Goal: Communication & Community: Answer question/provide support

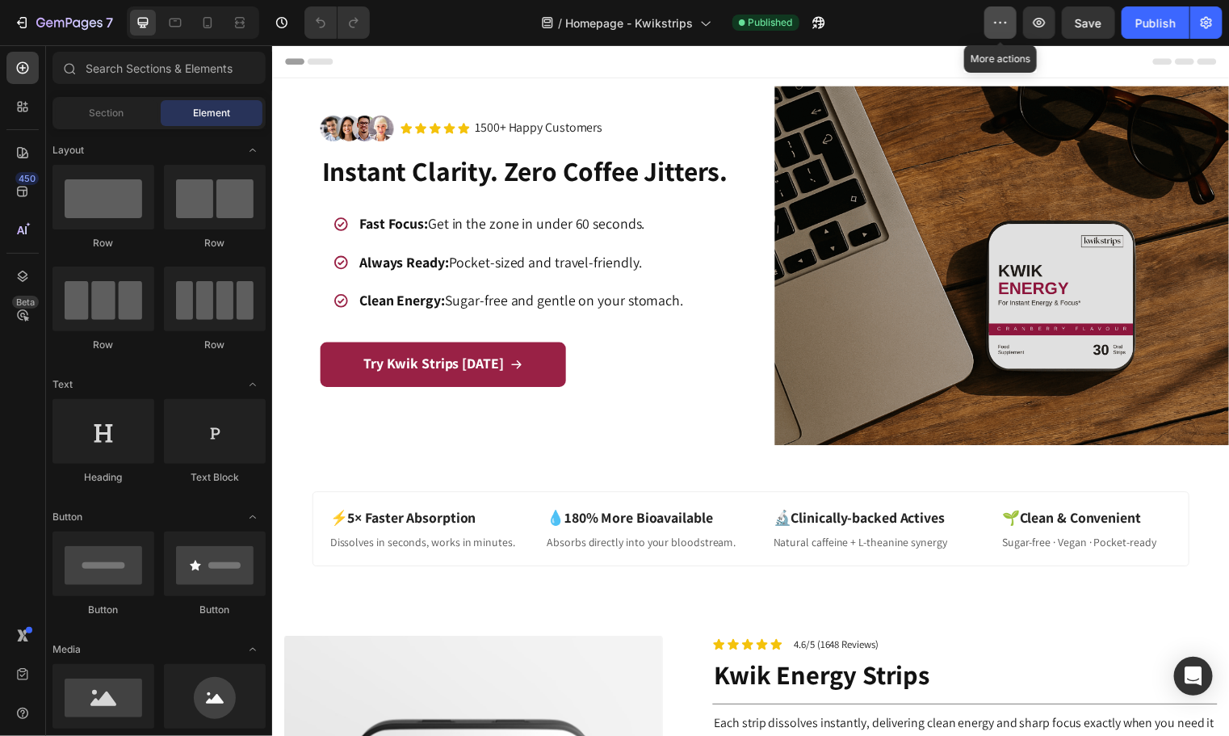
click at [1001, 27] on icon "button" at bounding box center [1000, 23] width 16 height 16
click at [1224, 15] on div "7 Version history / Homepage - Kwikstrips Published Preview Save Publish" at bounding box center [614, 23] width 1229 height 46
click at [1214, 19] on icon "button" at bounding box center [1206, 23] width 16 height 16
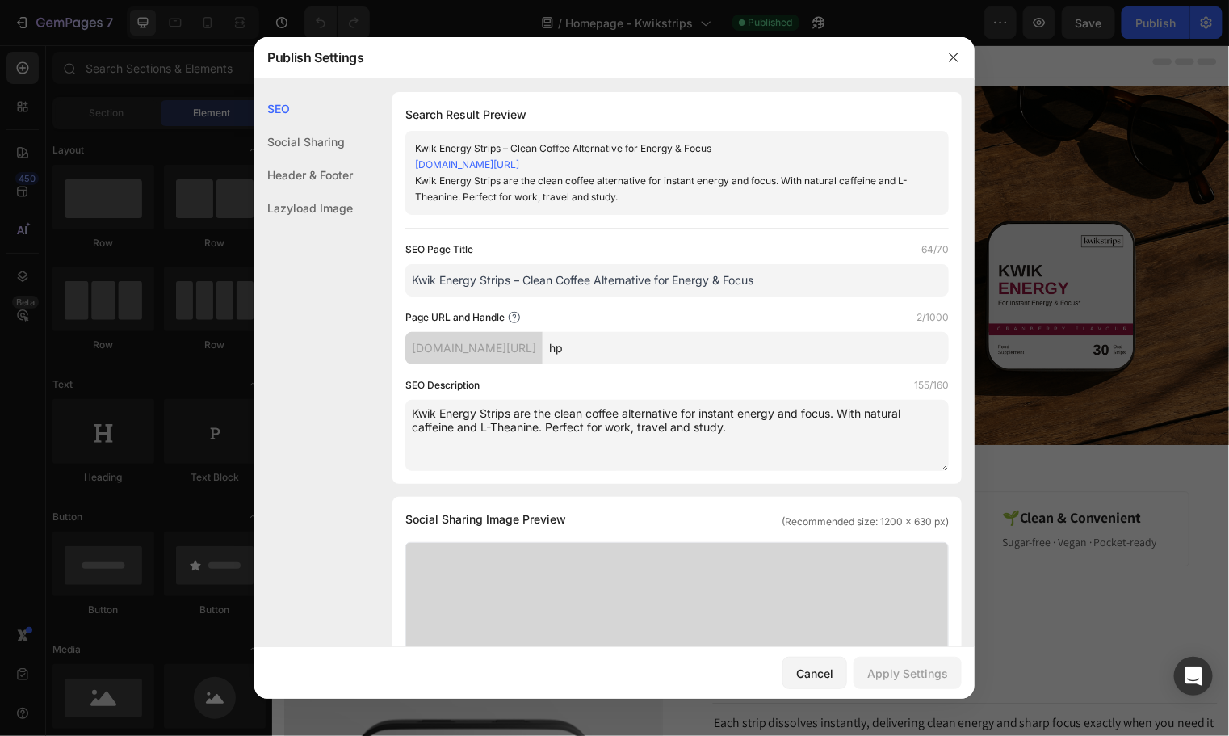
click at [314, 147] on div "Social Sharing" at bounding box center [303, 141] width 99 height 33
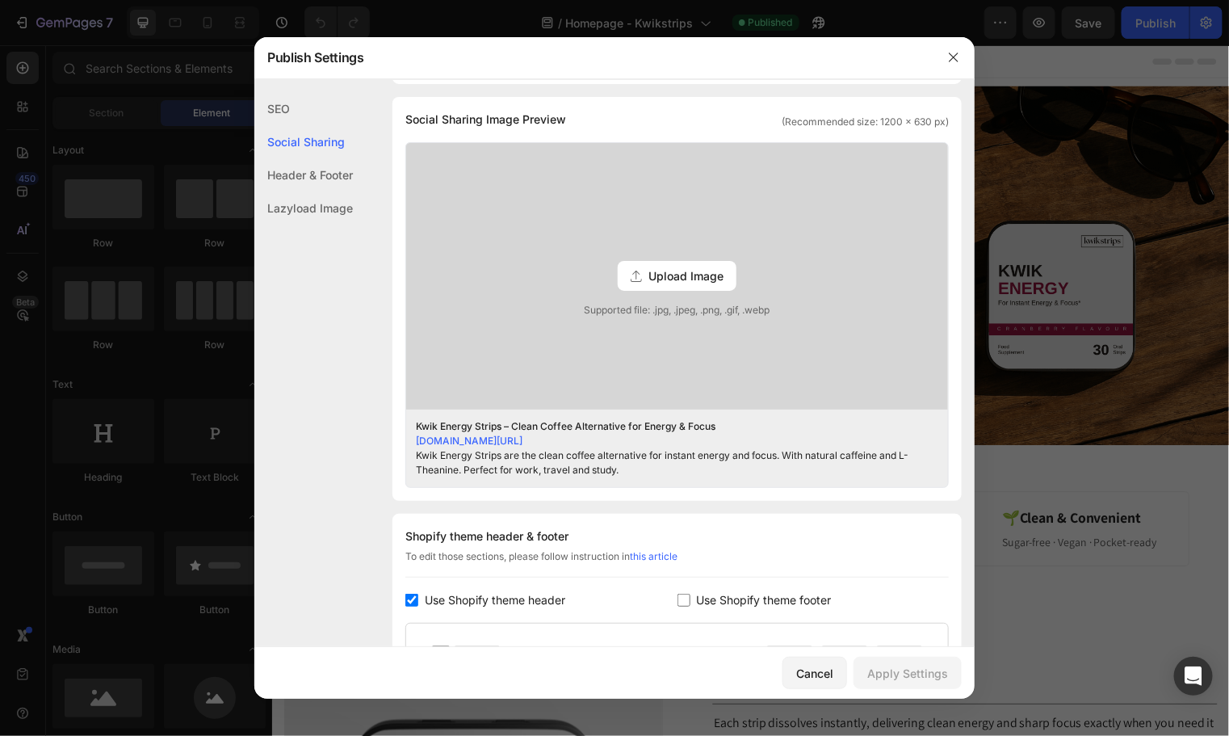
scroll to position [401, 0]
click at [307, 164] on div "Header & Footer" at bounding box center [303, 174] width 99 height 33
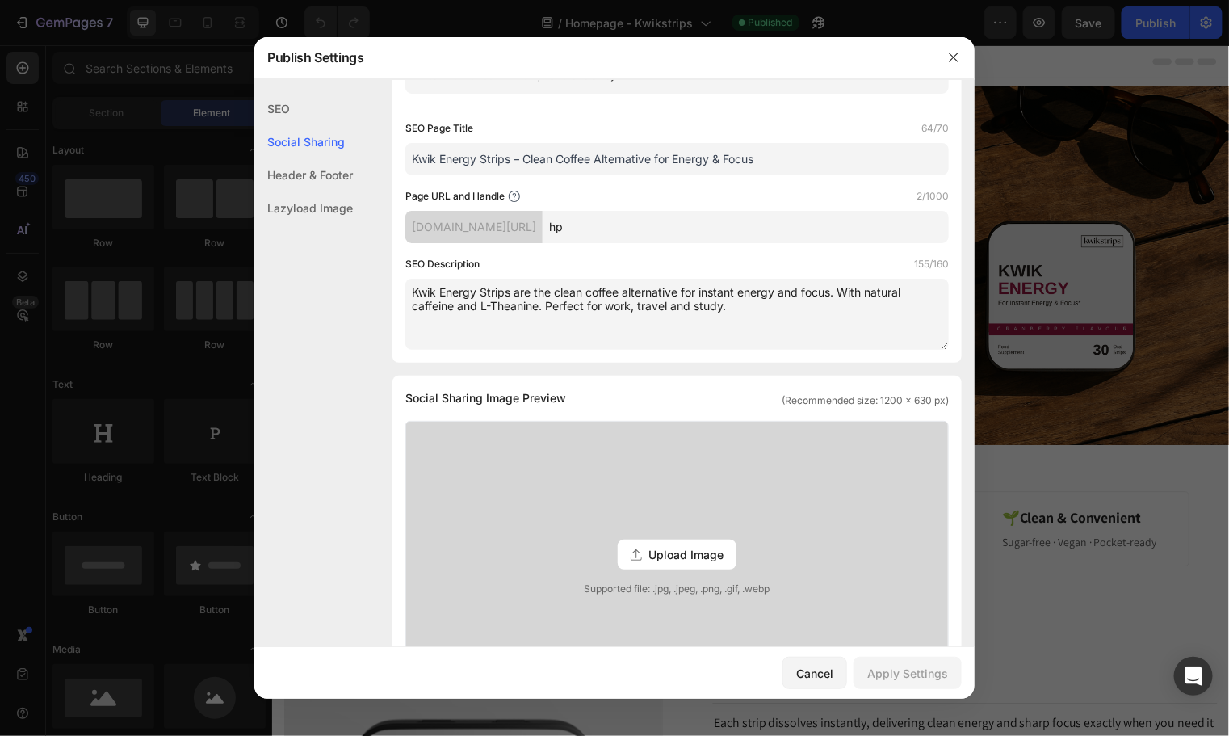
scroll to position [0, 0]
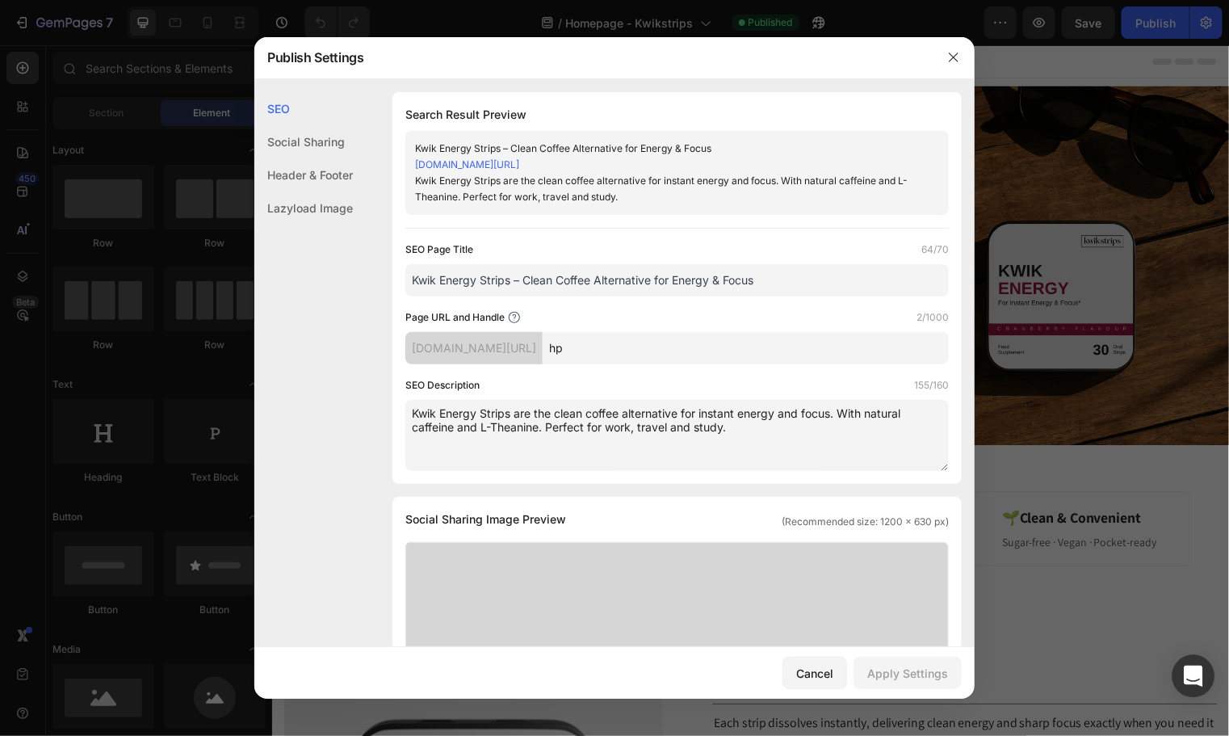
click at [1185, 679] on icon "Open Intercom Messenger" at bounding box center [1193, 675] width 21 height 21
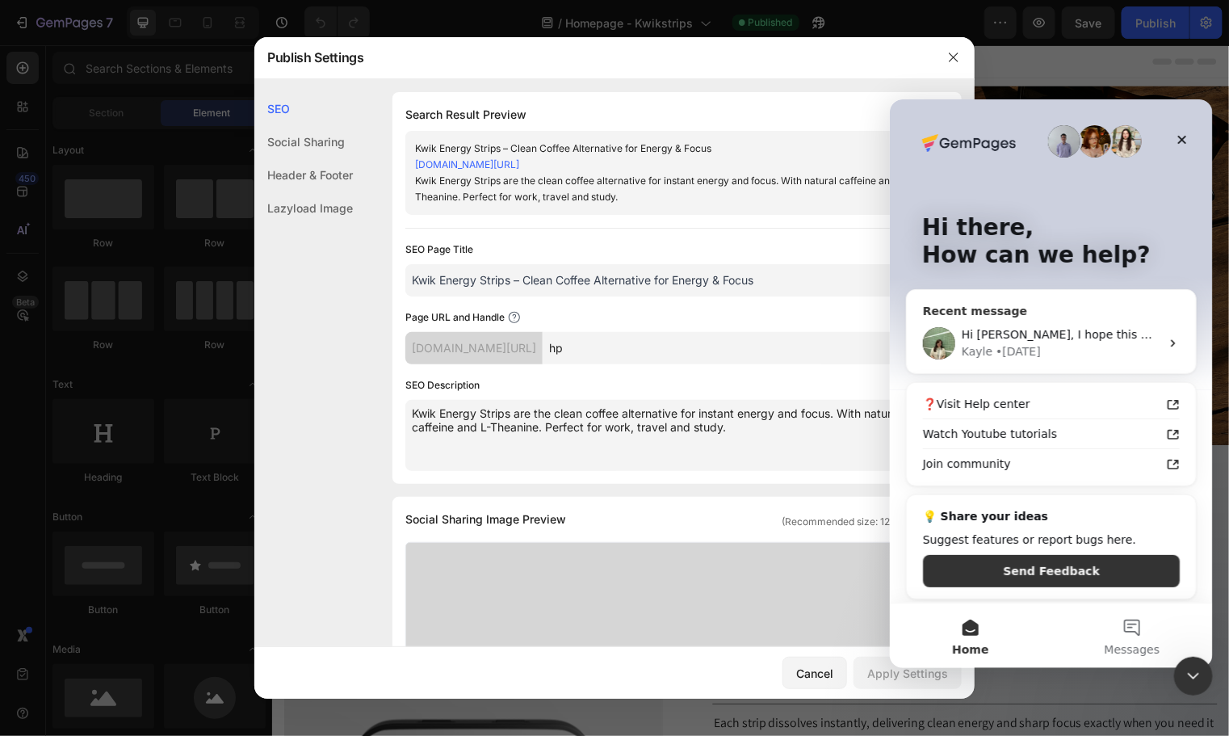
click at [1040, 347] on div "Kayle • [DATE]" at bounding box center [1060, 350] width 199 height 17
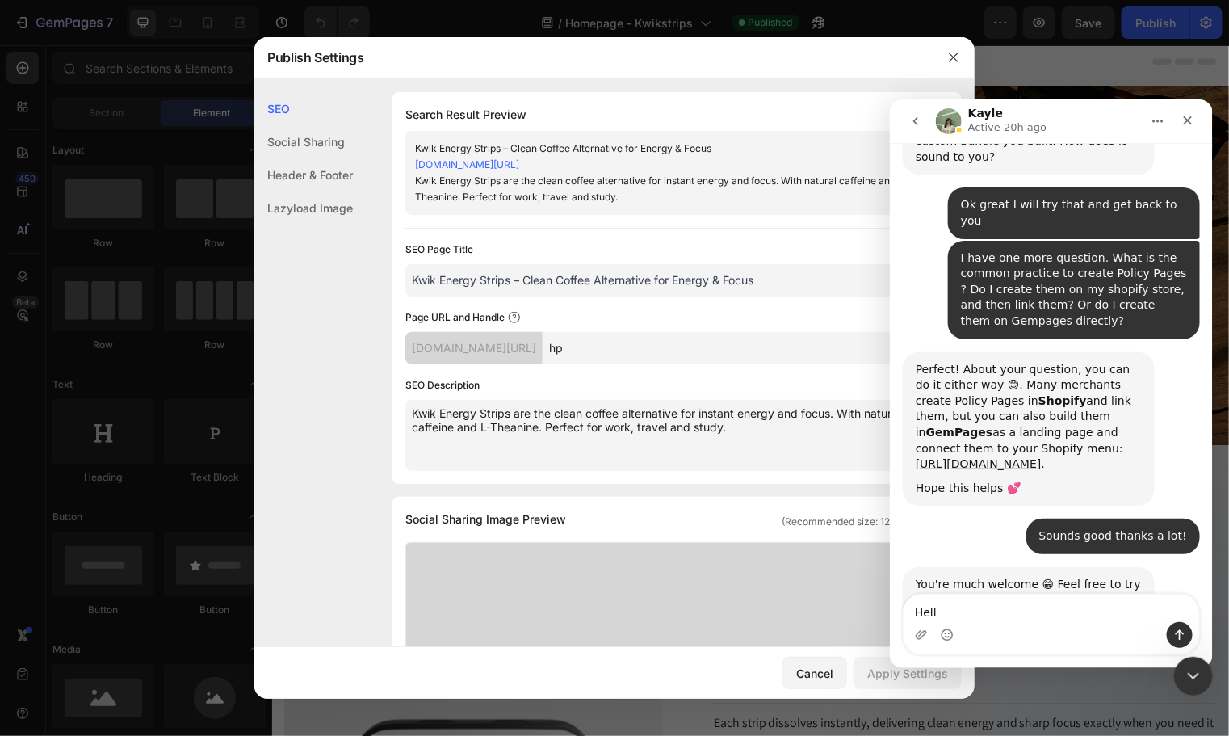
type textarea "Hello"
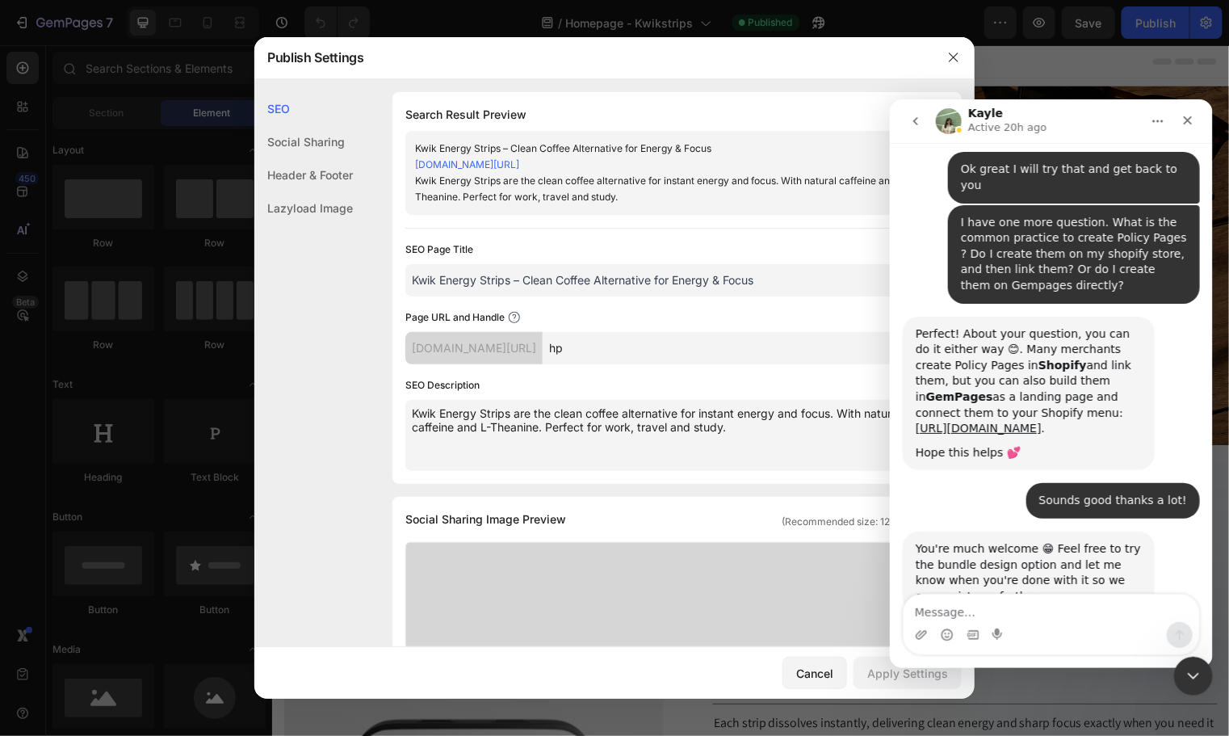
scroll to position [7402, 0]
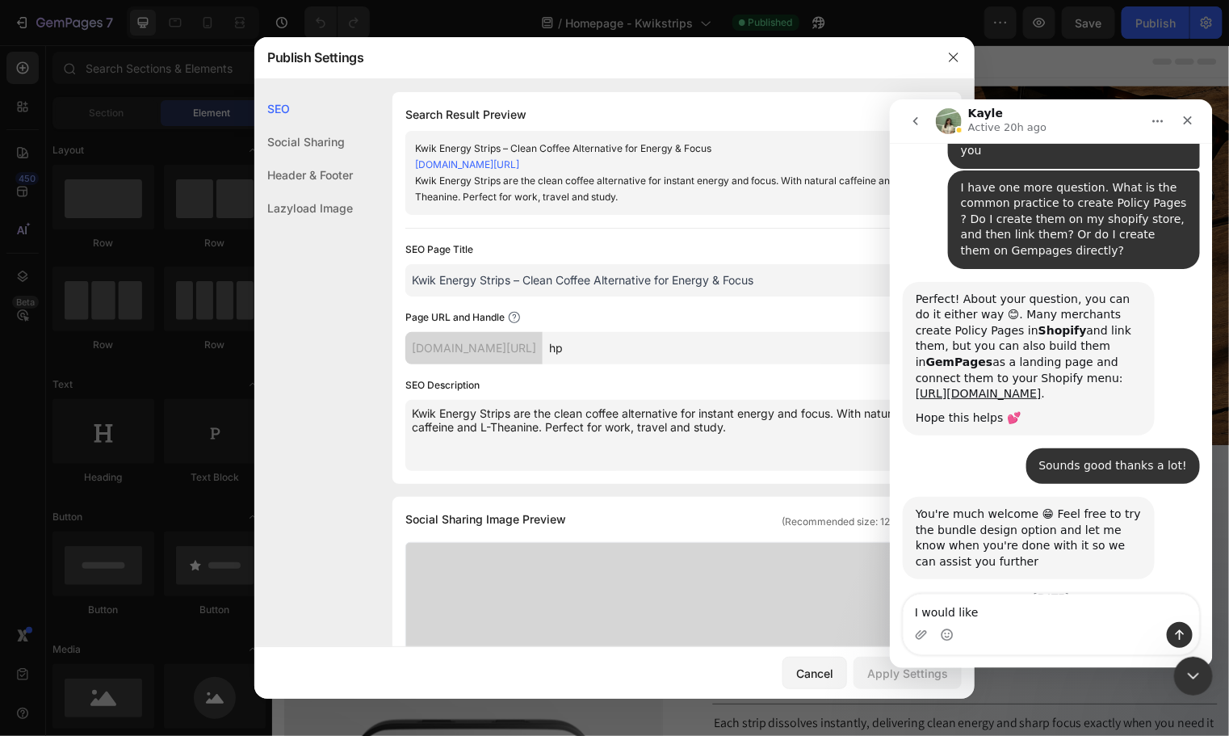
type textarea "I would like"
click at [910, 120] on icon "go back" at bounding box center [914, 120] width 13 height 13
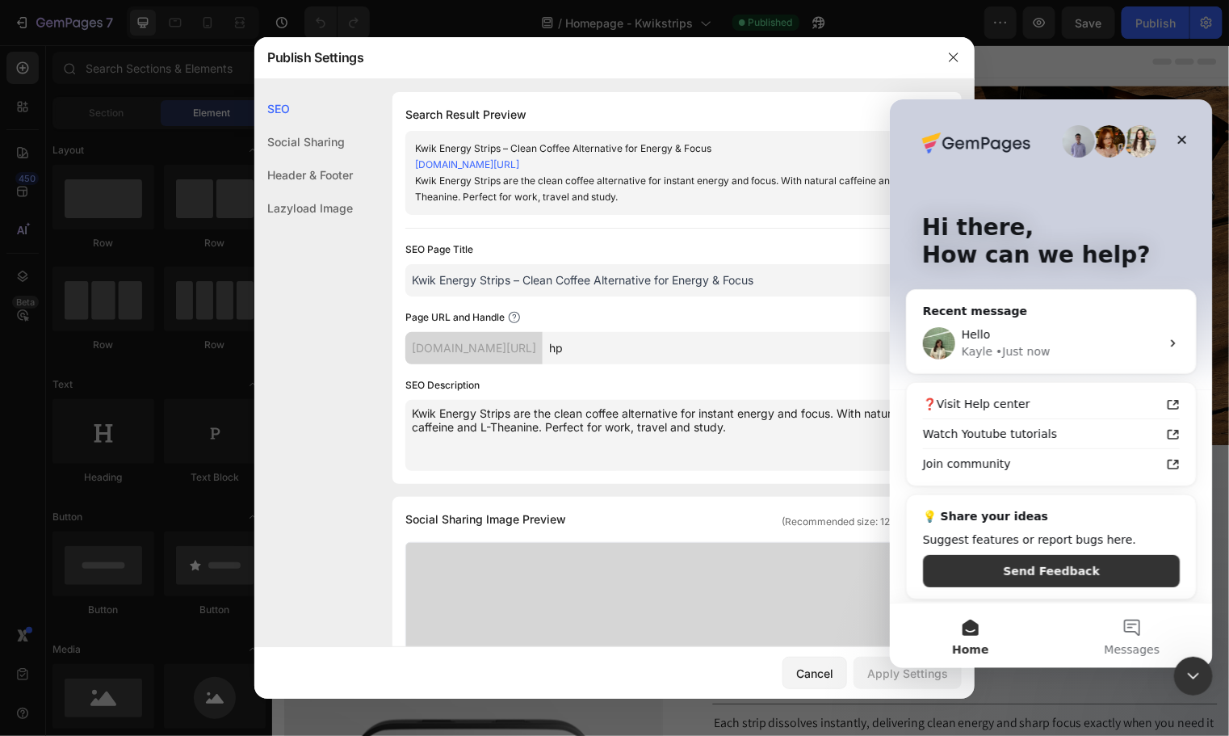
scroll to position [0, 0]
click at [1010, 344] on div "• Just now" at bounding box center [1022, 350] width 54 height 17
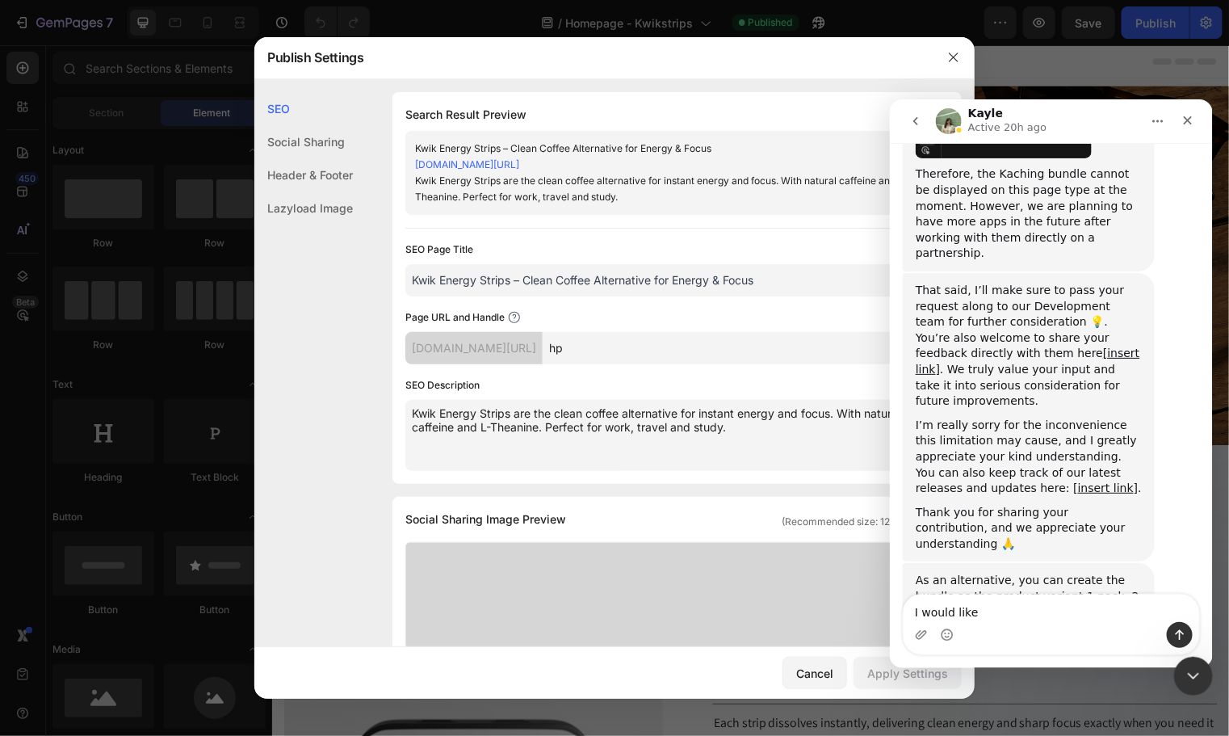
scroll to position [7402, 0]
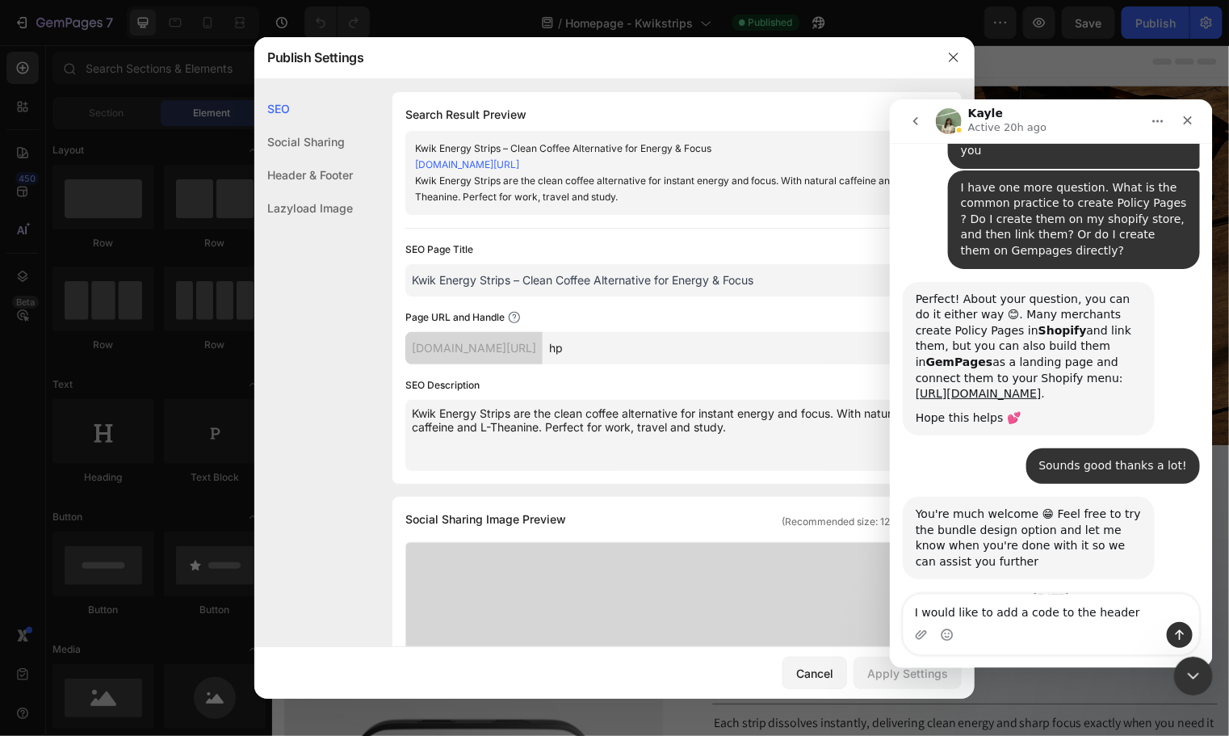
drag, startPoint x: 1009, startPoint y: 611, endPoint x: 1141, endPoint y: 613, distance: 131.6
click at [1141, 613] on textarea "I would like to add a code to the header" at bounding box center [1051, 607] width 296 height 27
type textarea "I would like to add Hotjar tracking to my website"
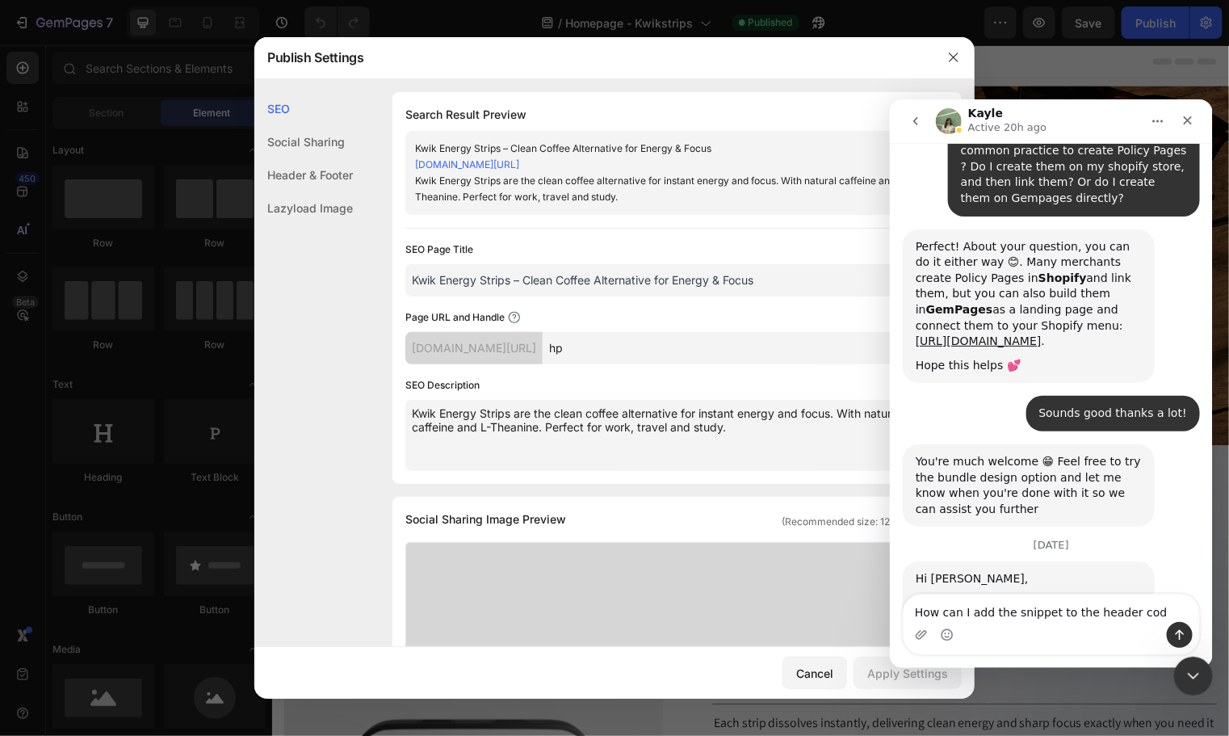
type textarea "How can I add the snippet to the header code"
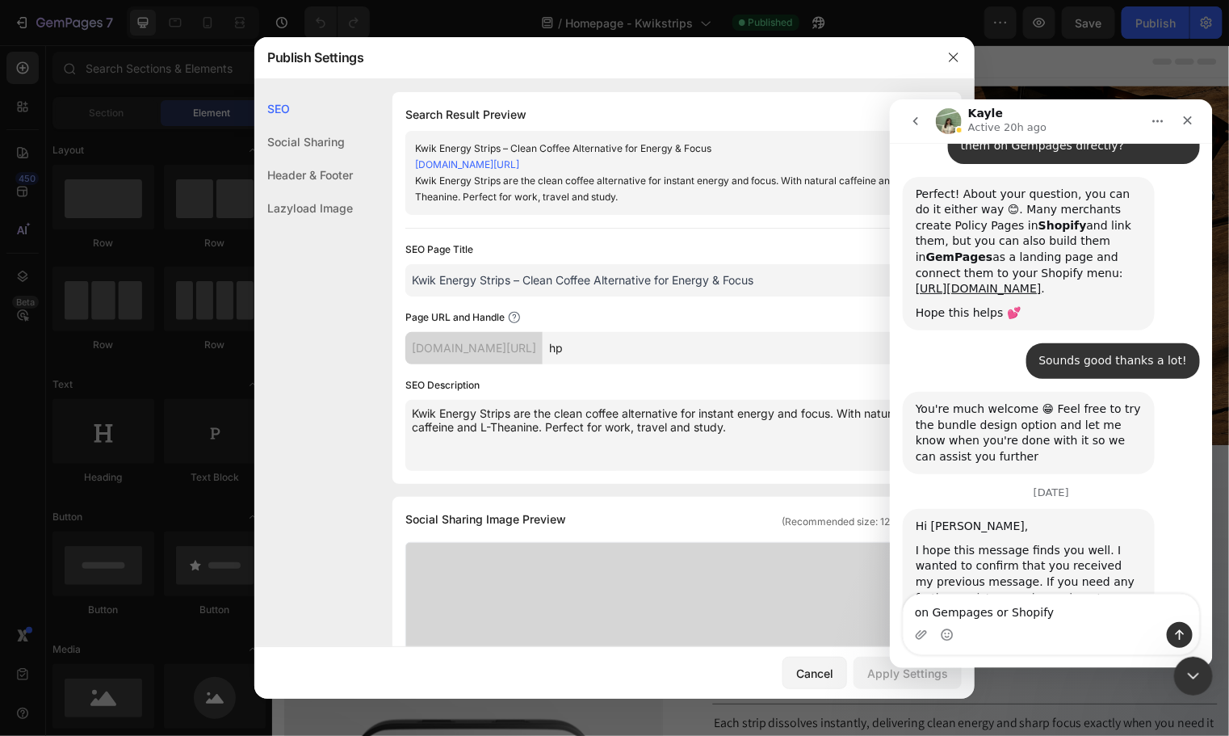
type textarea "on Gempages or Shopify?"
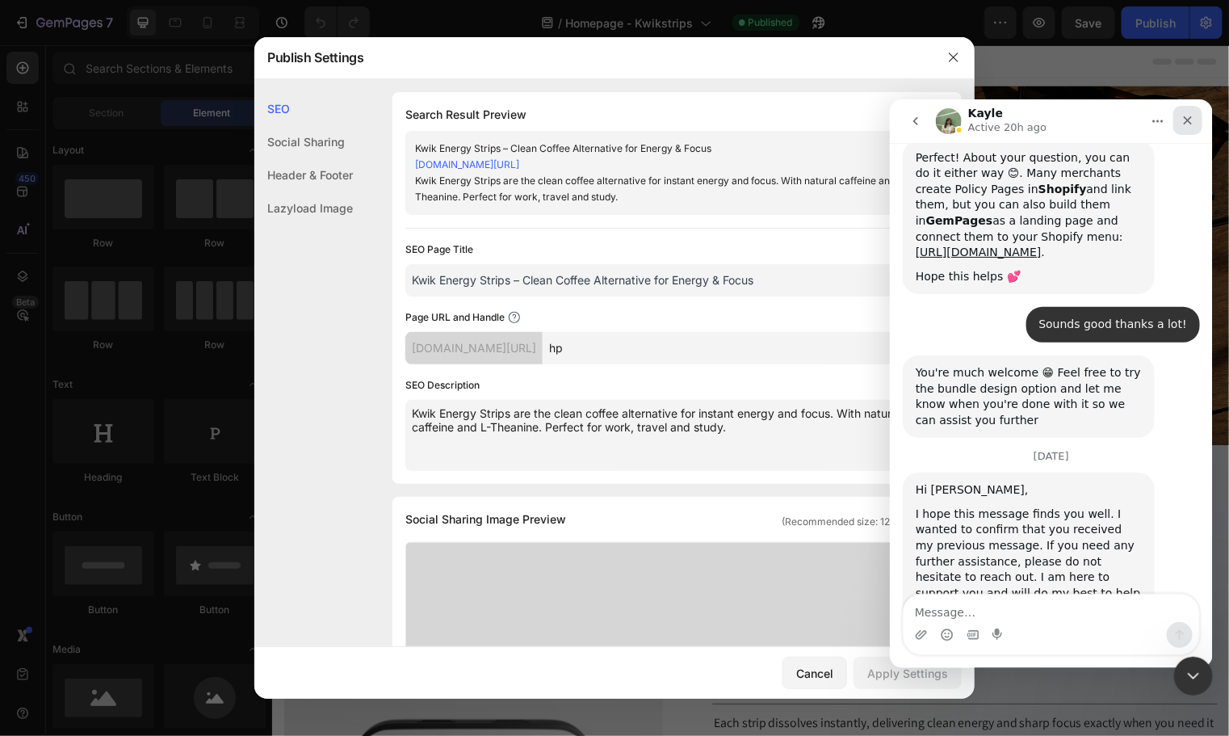
click at [1184, 124] on icon "Close" at bounding box center [1187, 119] width 13 height 13
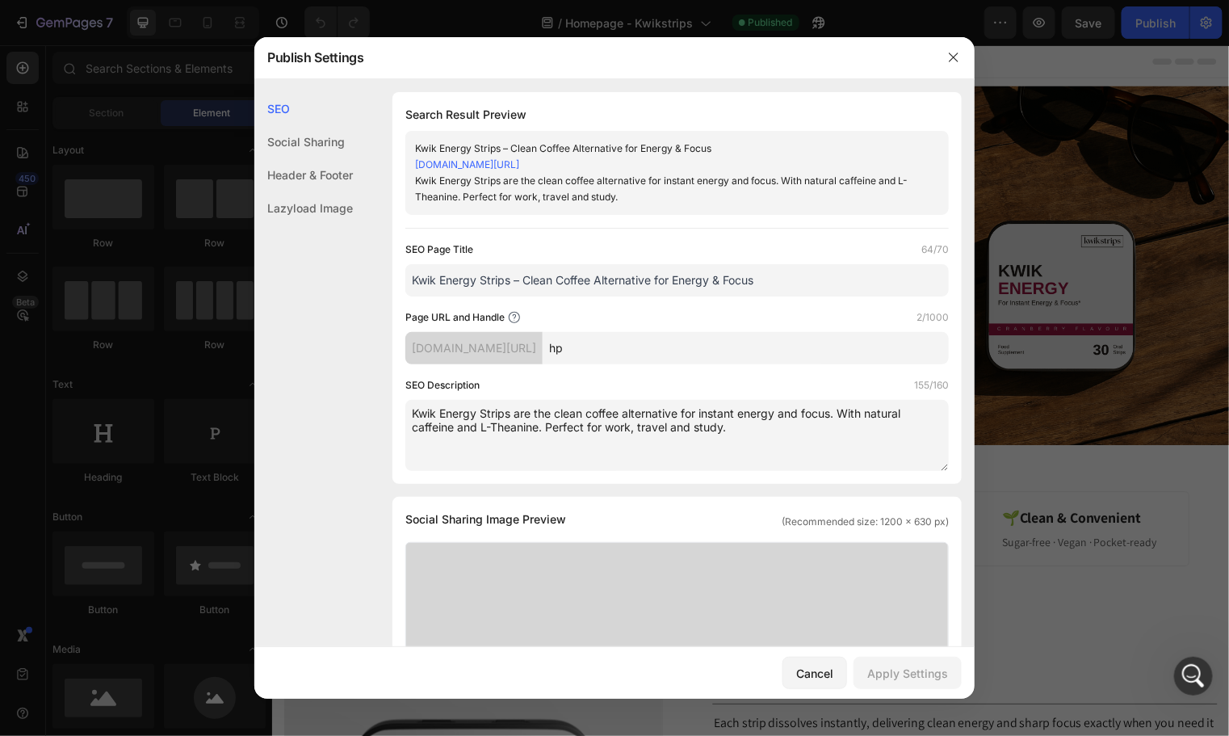
click at [291, 145] on div "Social Sharing" at bounding box center [303, 141] width 99 height 33
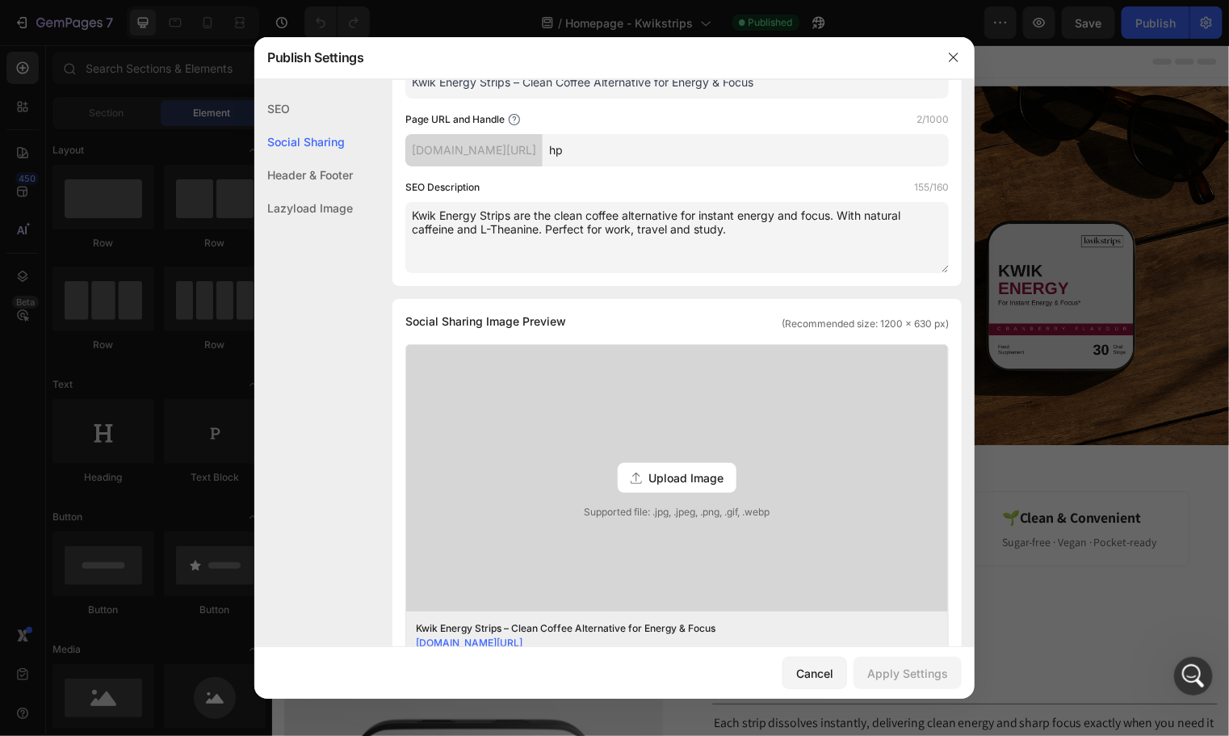
scroll to position [401, 0]
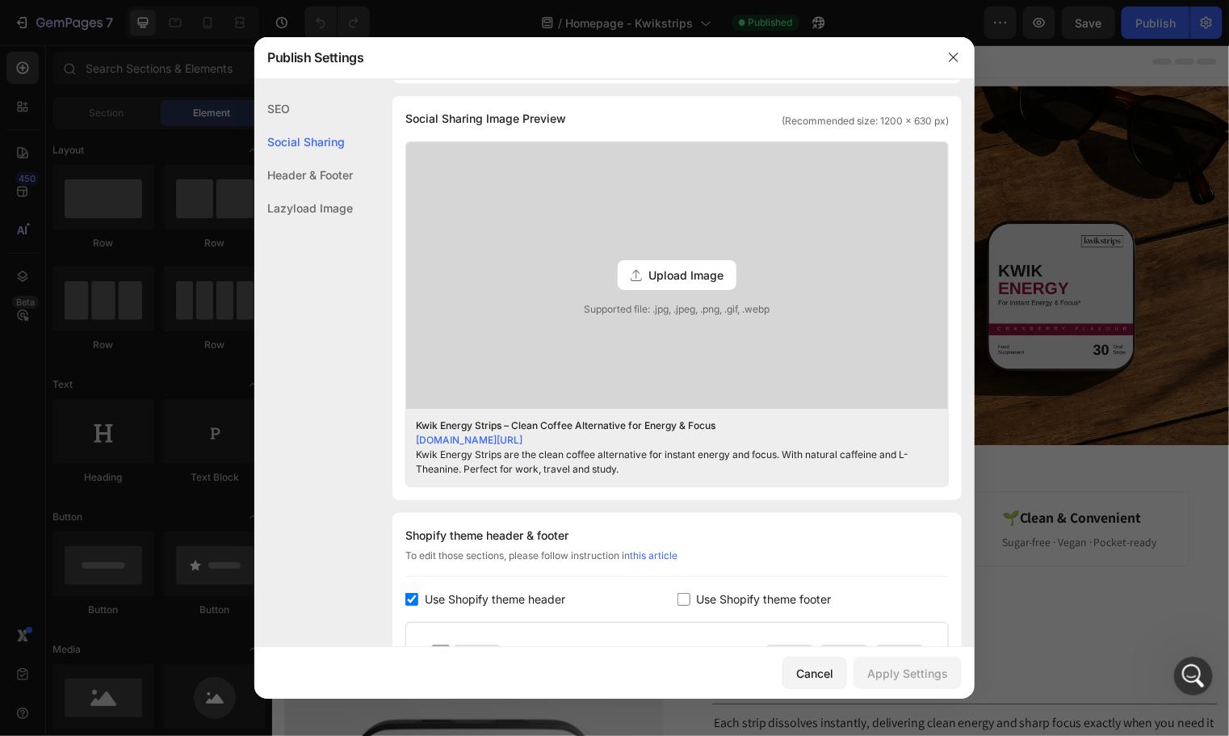
click at [301, 167] on div "Header & Footer" at bounding box center [303, 174] width 99 height 33
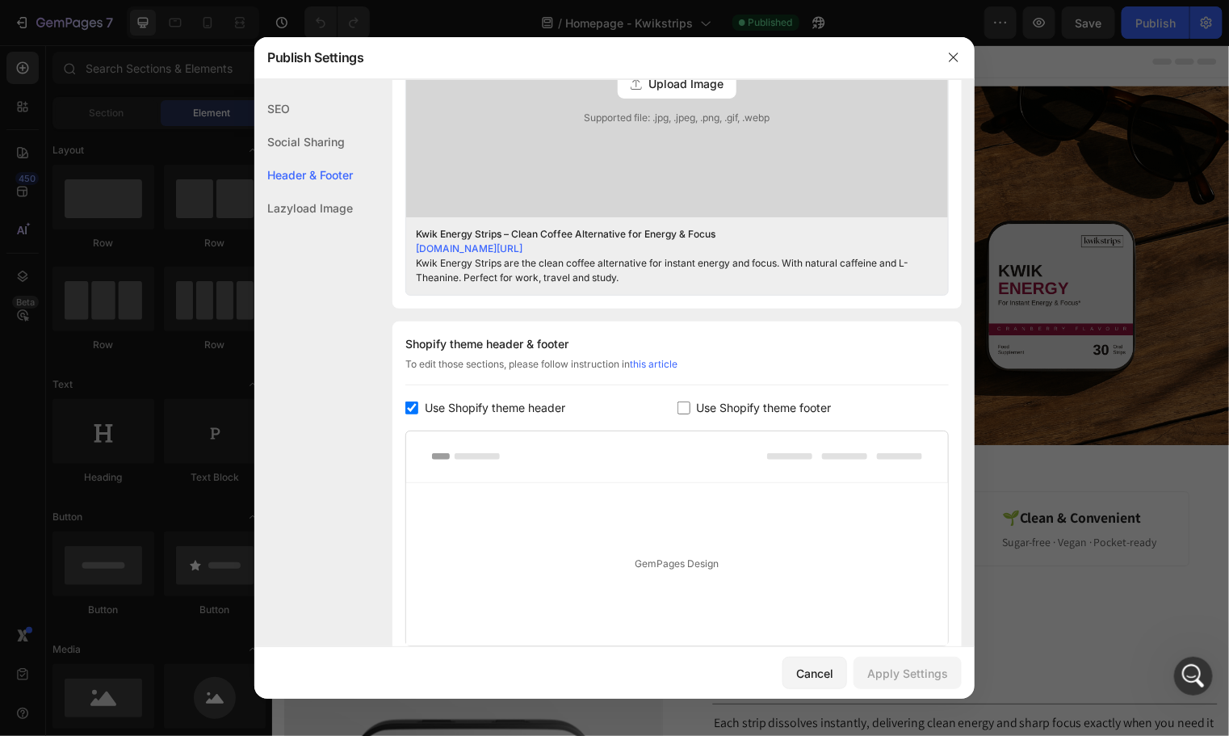
scroll to position [720, 0]
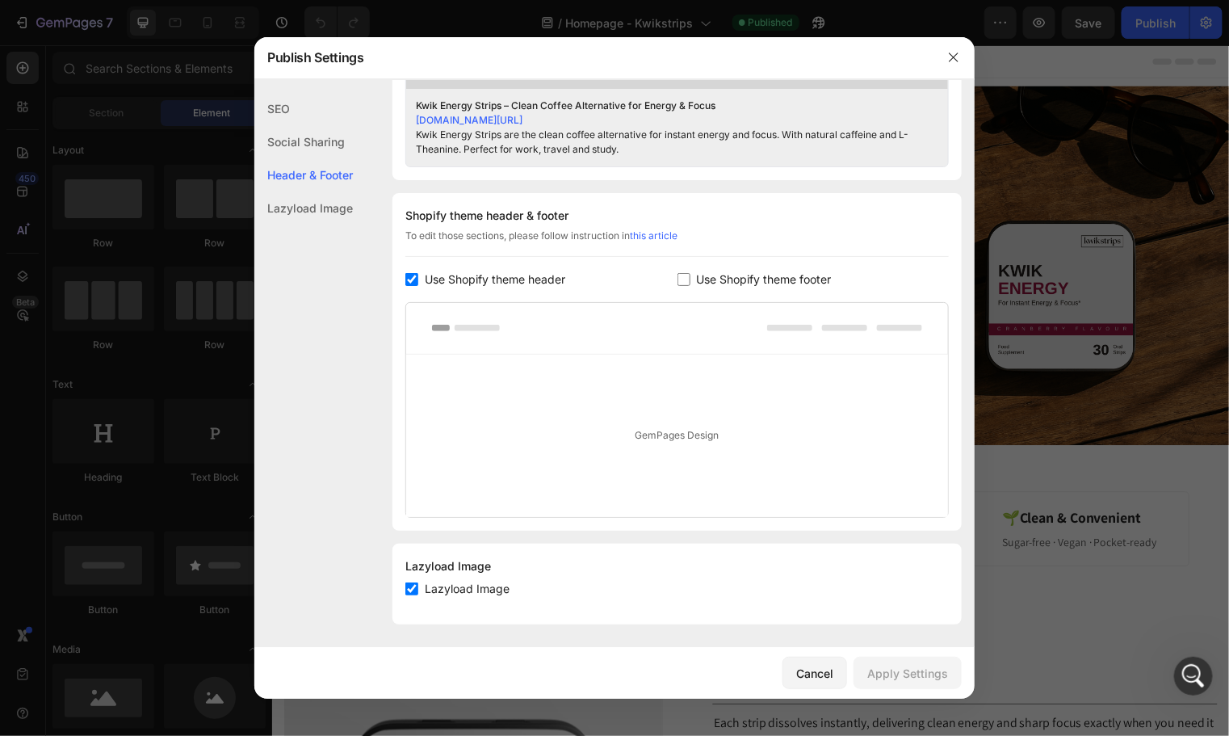
click at [300, 198] on div "Lazyload Image" at bounding box center [303, 207] width 99 height 33
click at [950, 55] on icon "button" at bounding box center [953, 57] width 13 height 13
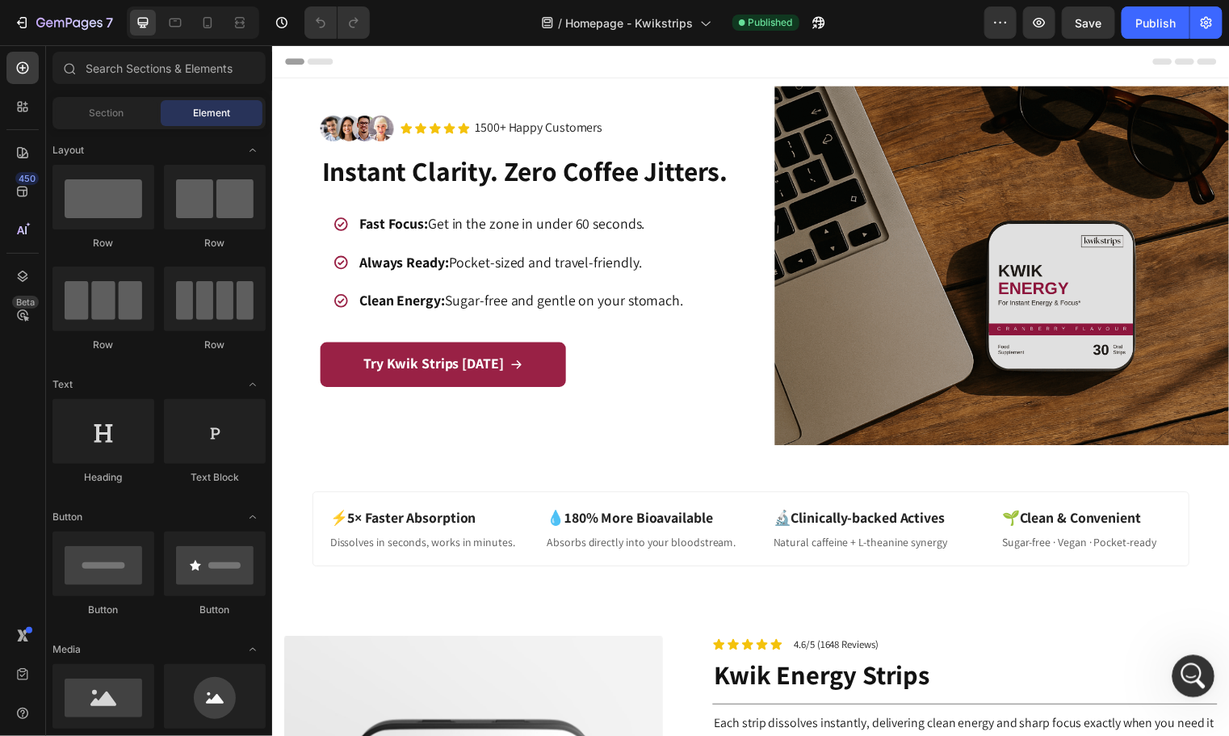
click at [1180, 659] on div "Open Intercom Messenger" at bounding box center [1190, 673] width 53 height 53
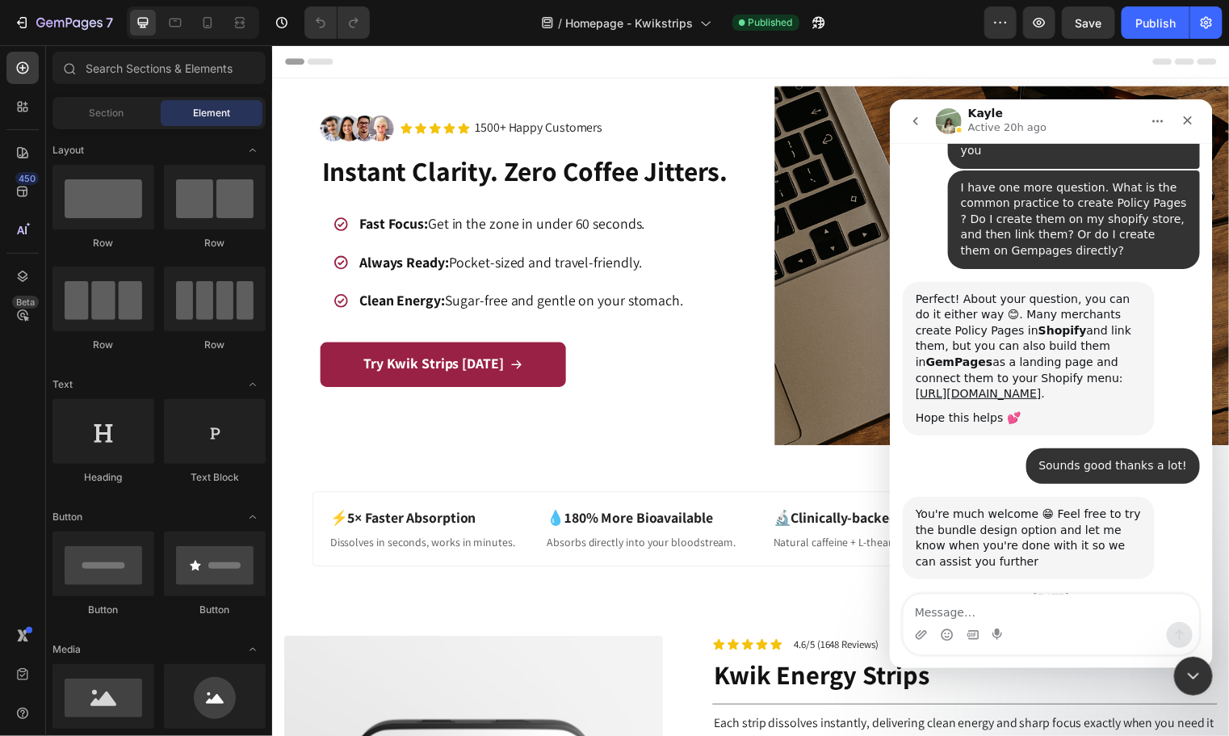
scroll to position [7543, 0]
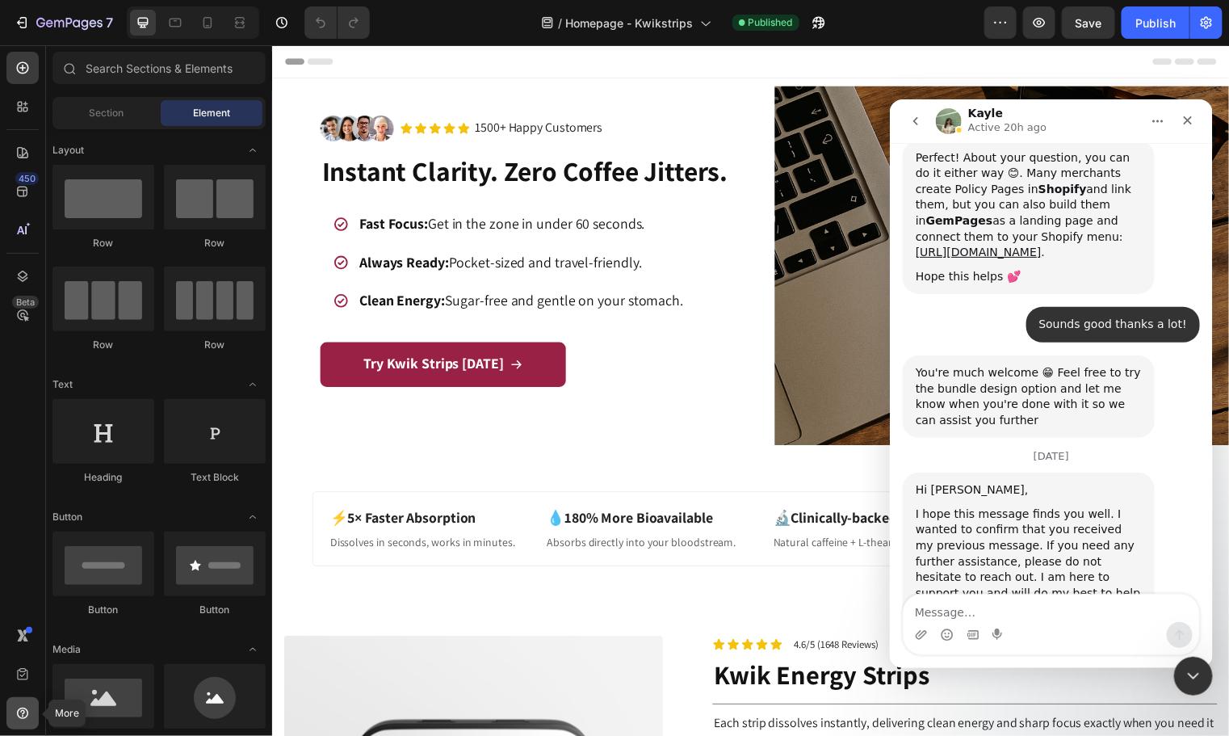
click at [21, 711] on icon at bounding box center [22, 712] width 5 height 5
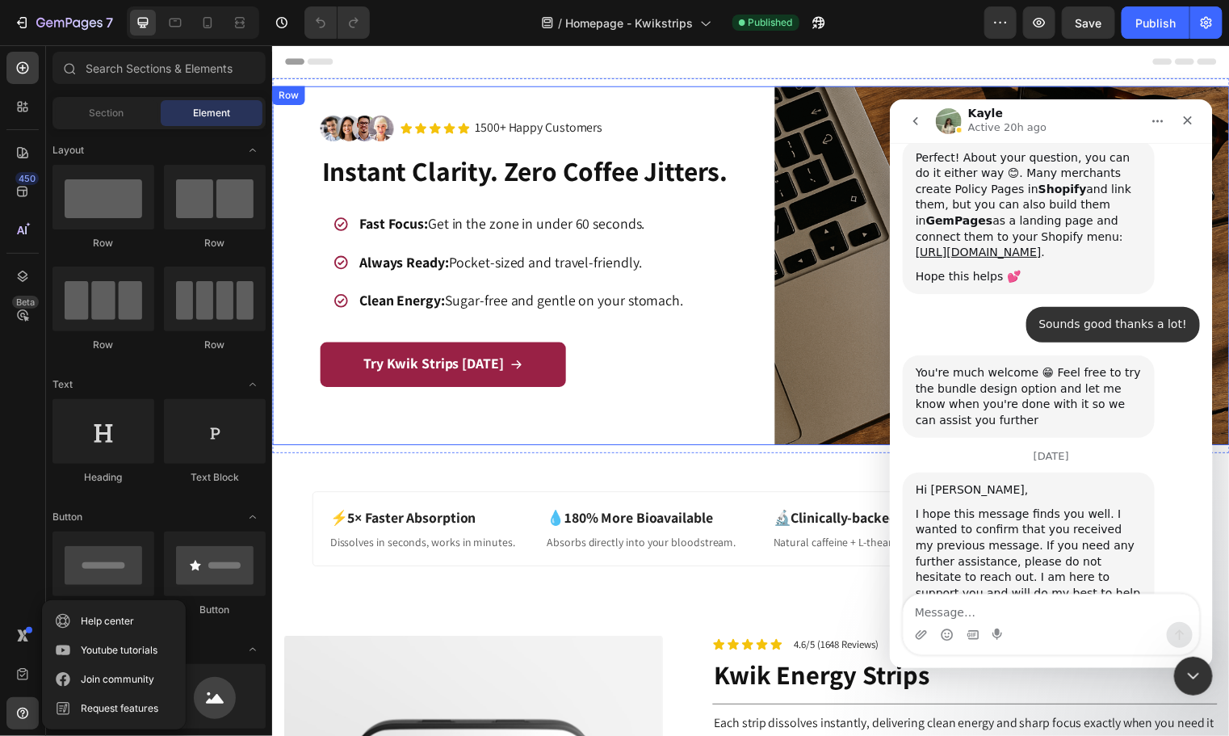
click at [715, 430] on div "Image Icon Icon Icon Icon Icon Icon List 1500+ Happy Customers Text Block Row R…" at bounding box center [550, 267] width 460 height 363
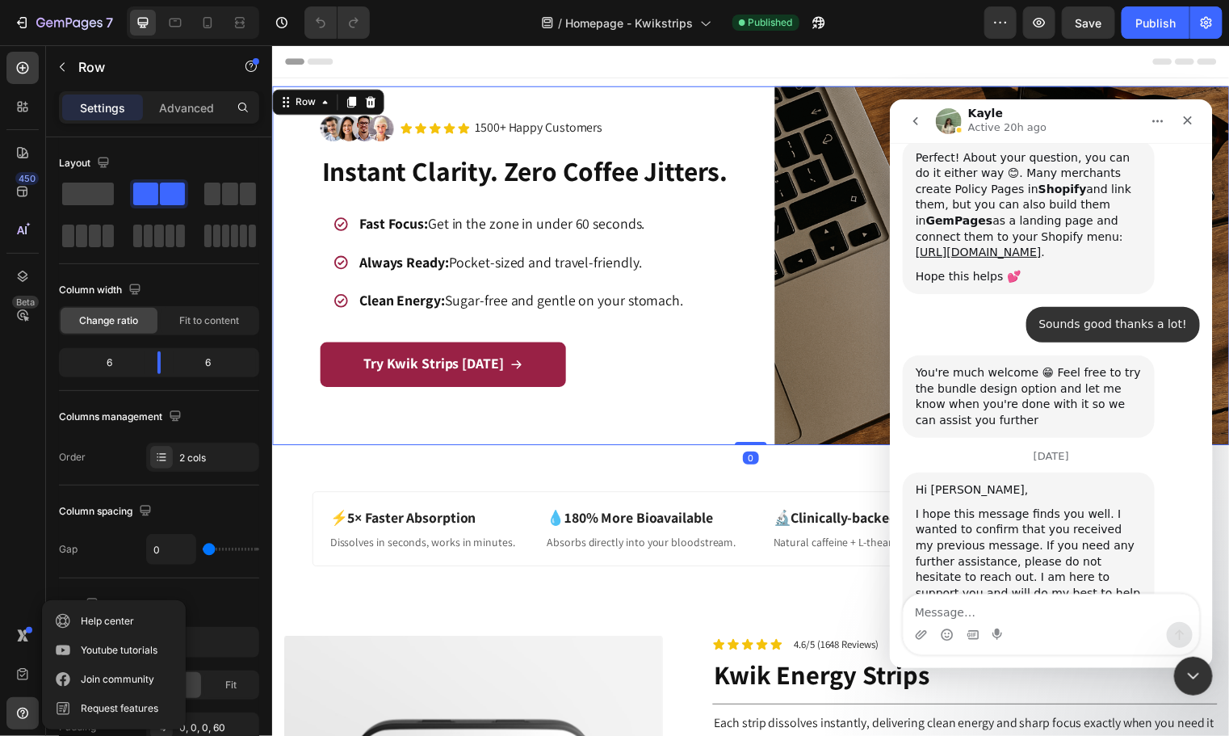
click at [915, 124] on icon "go back" at bounding box center [914, 120] width 13 height 13
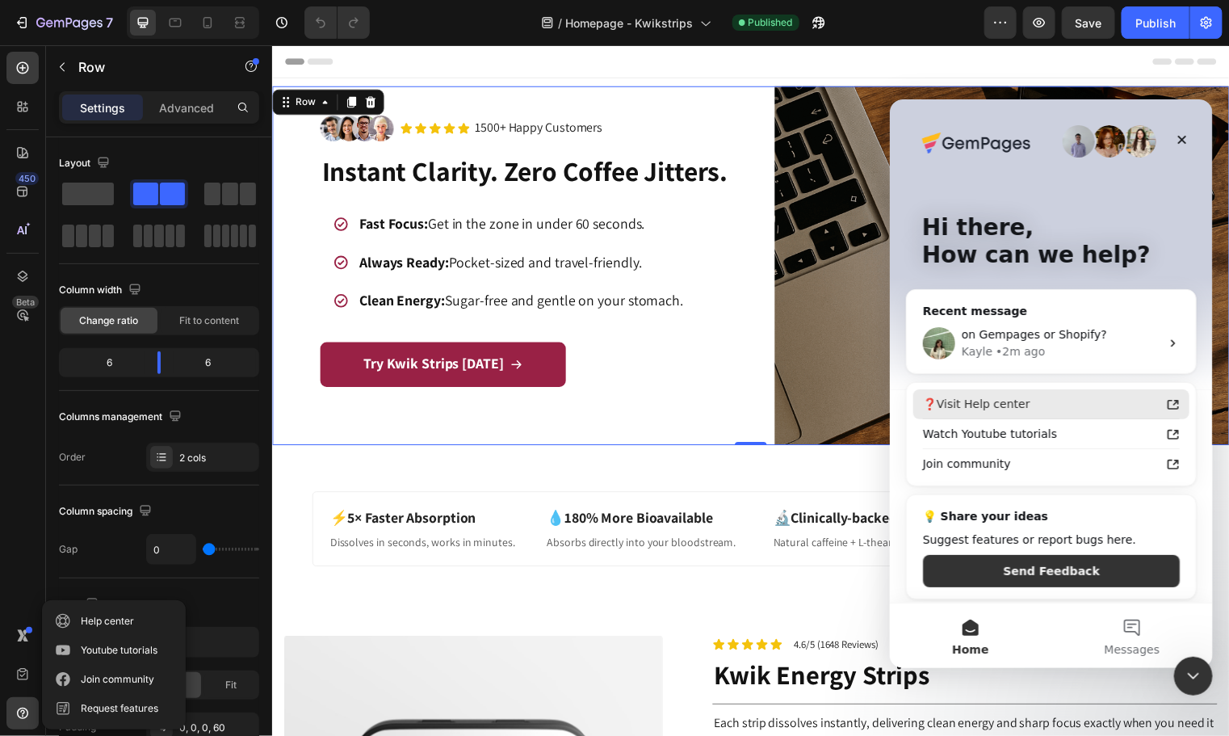
scroll to position [3, 0]
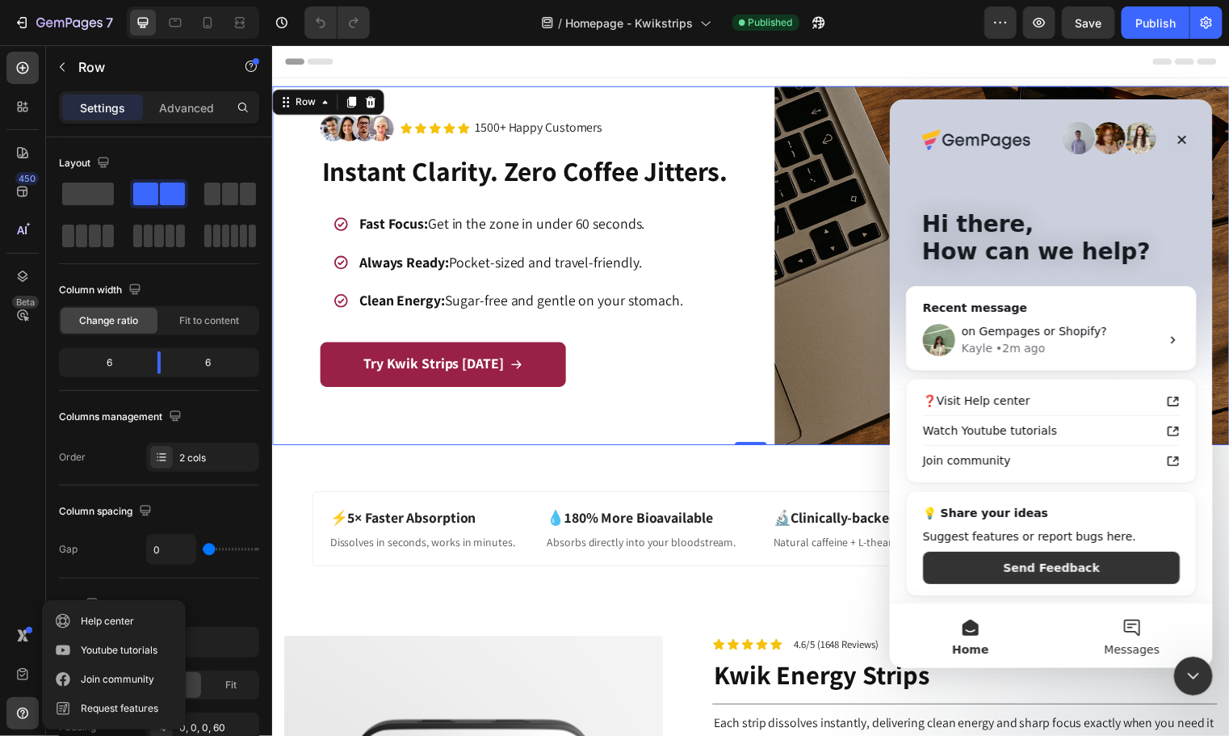
click at [1108, 628] on button "Messages" at bounding box center [1132, 634] width 162 height 65
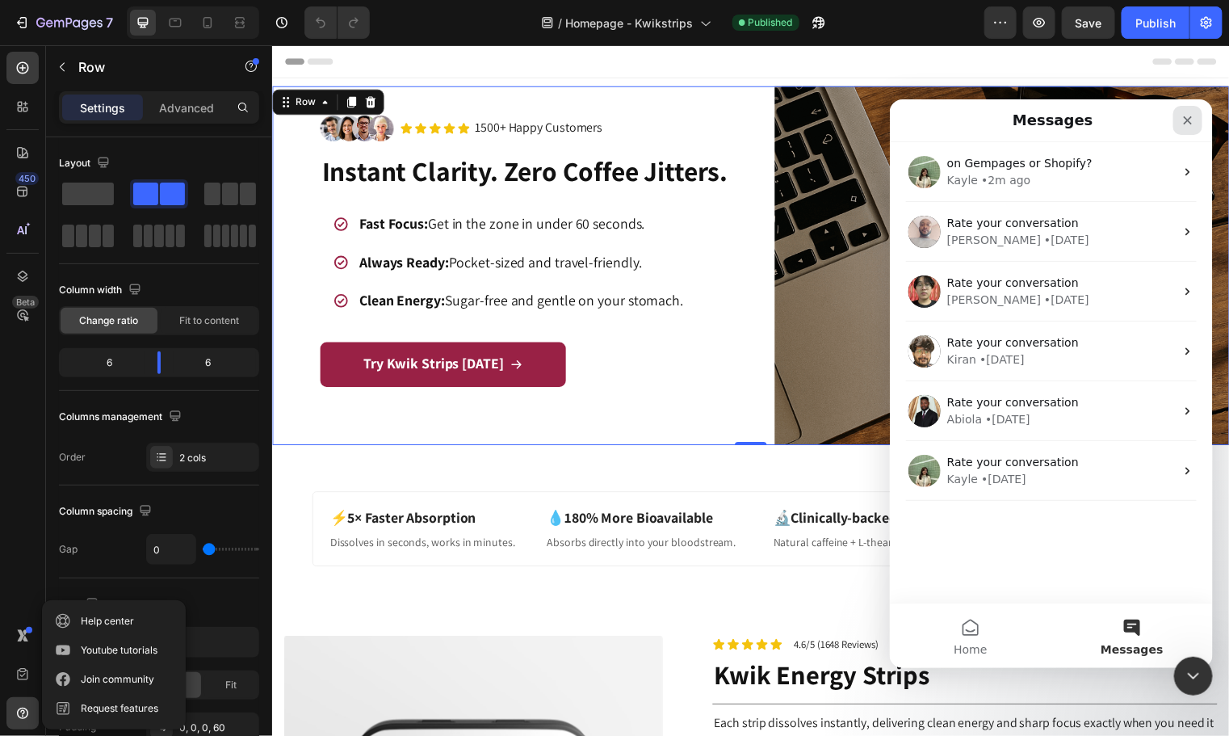
click at [1185, 115] on icon "Close" at bounding box center [1187, 119] width 13 height 13
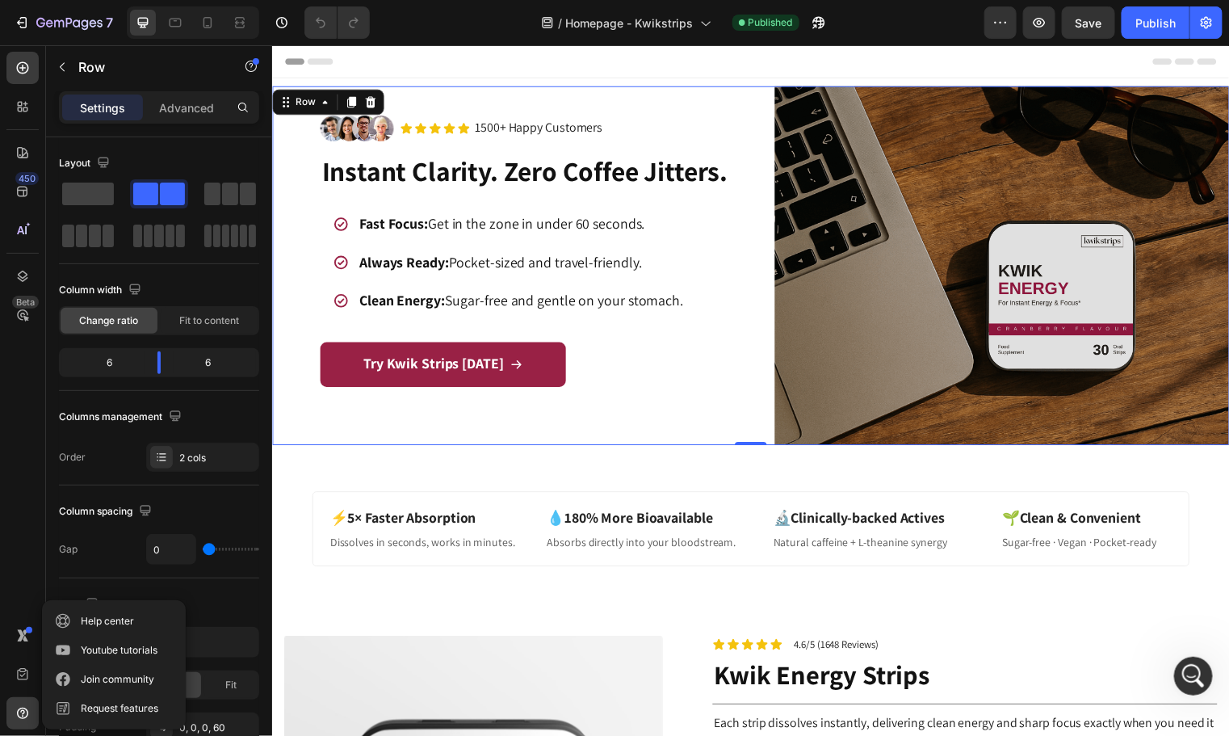
click at [302, 58] on span "Header" at bounding box center [320, 60] width 36 height 16
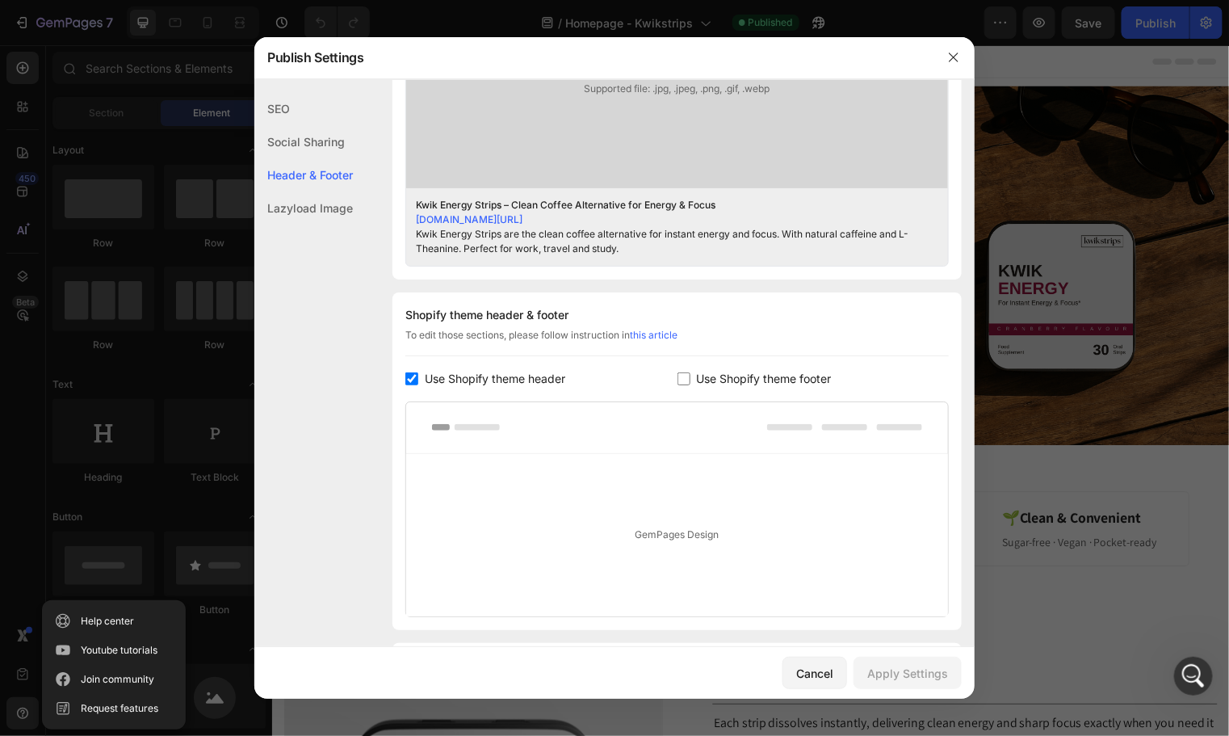
scroll to position [720, 0]
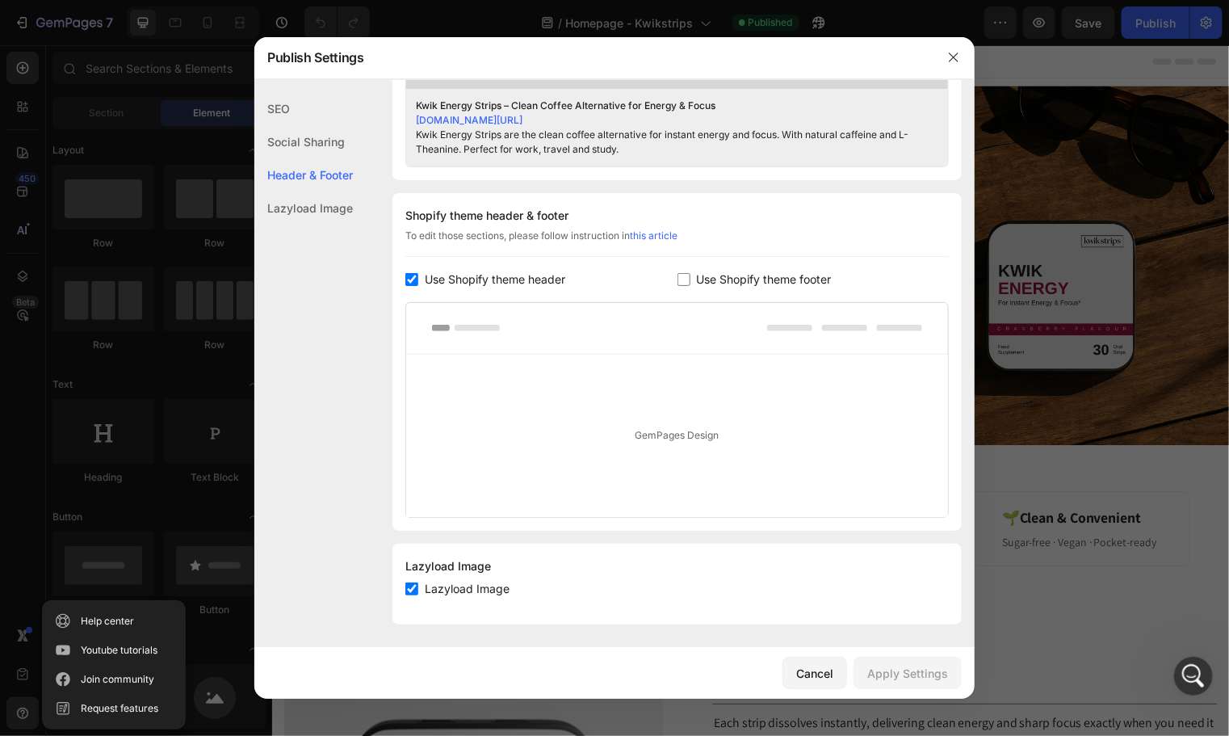
click at [489, 411] on div "GemPages Design" at bounding box center [677, 435] width 542 height 162
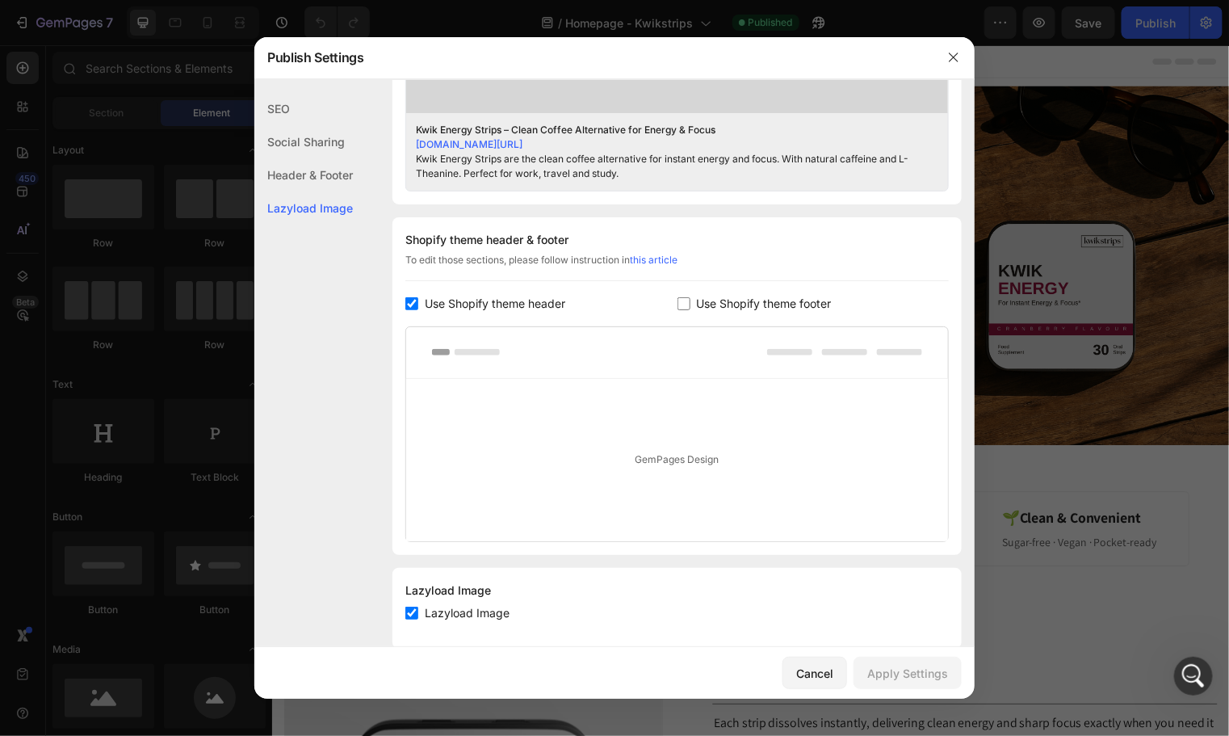
scroll to position [703, 0]
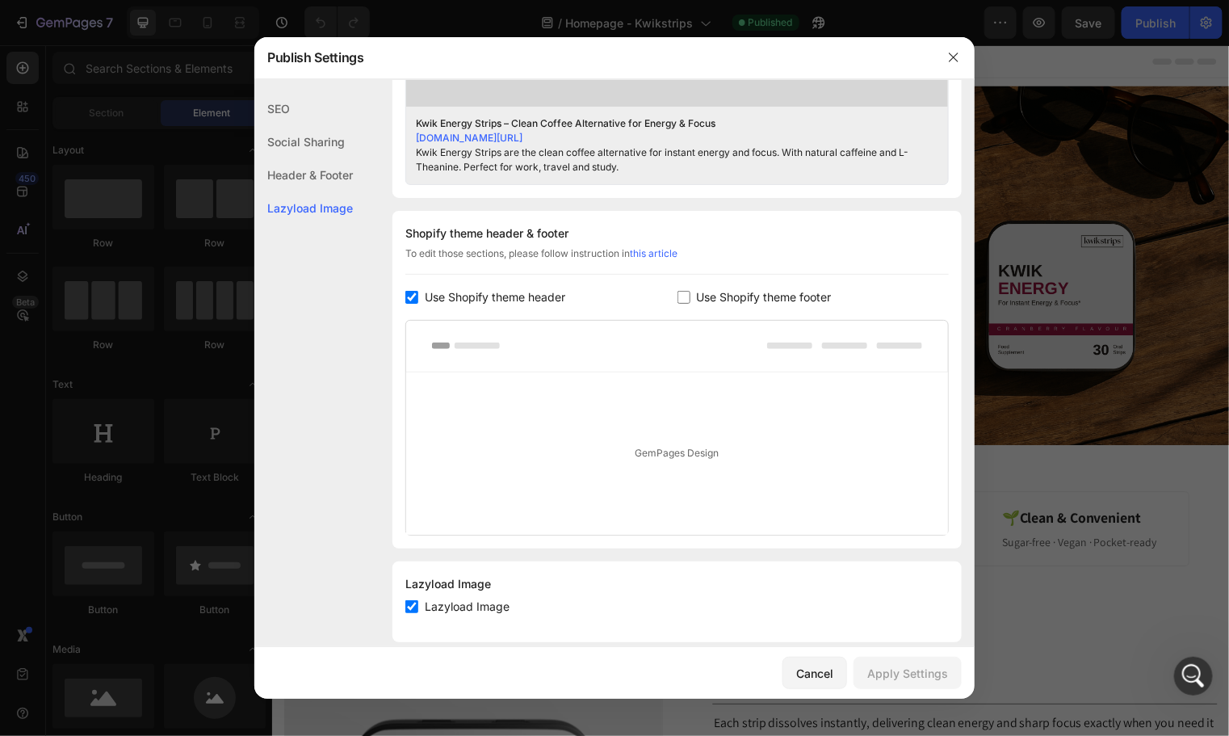
click at [308, 179] on div "Header & Footer" at bounding box center [303, 174] width 99 height 33
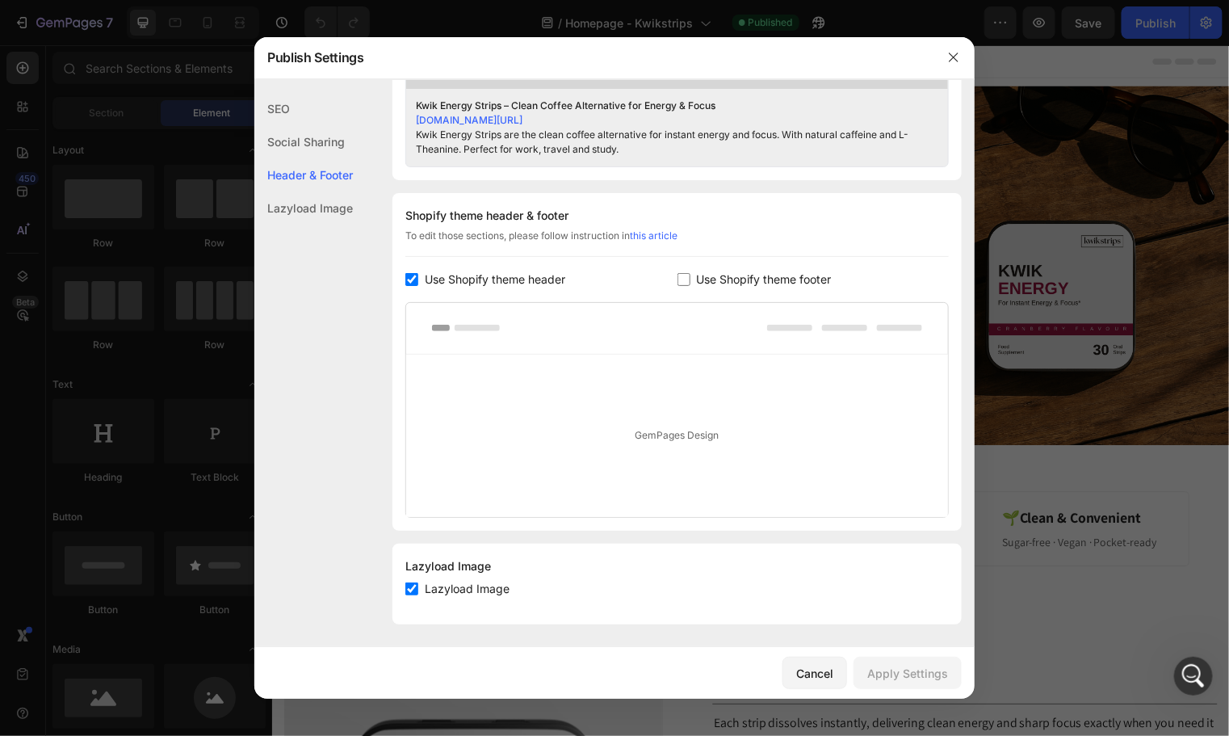
click at [288, 105] on div "SEO" at bounding box center [303, 108] width 99 height 33
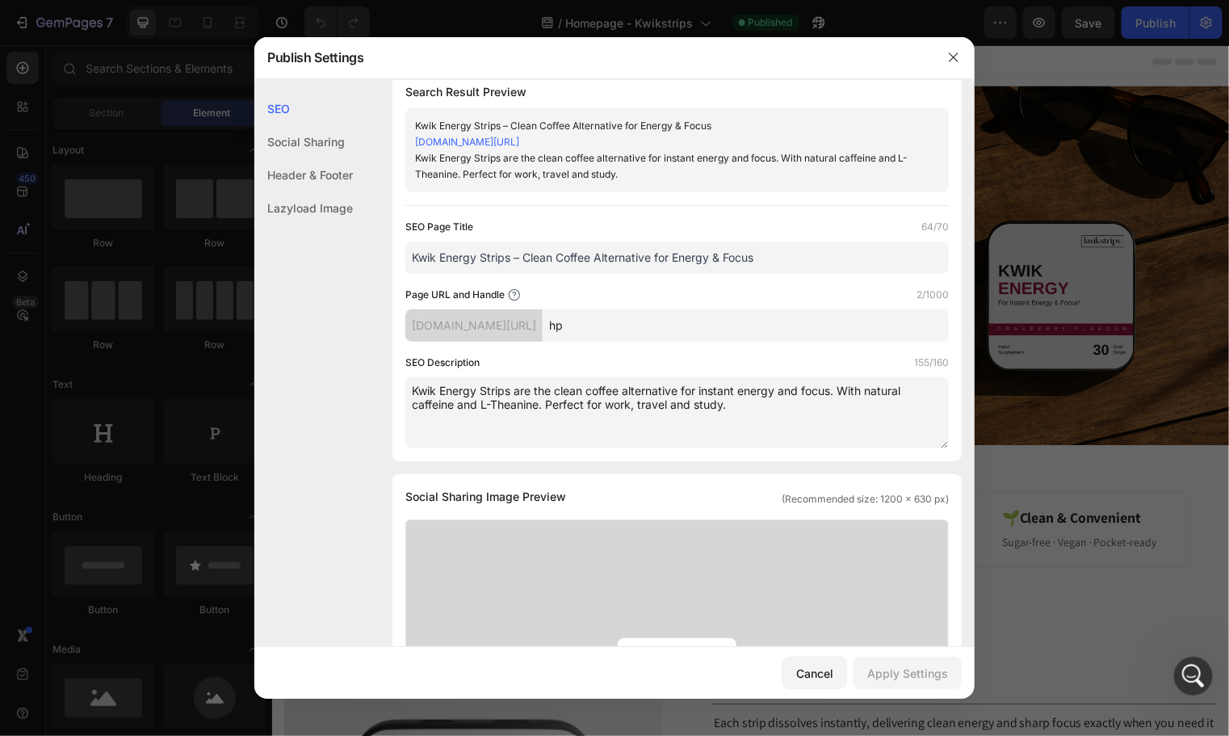
scroll to position [0, 0]
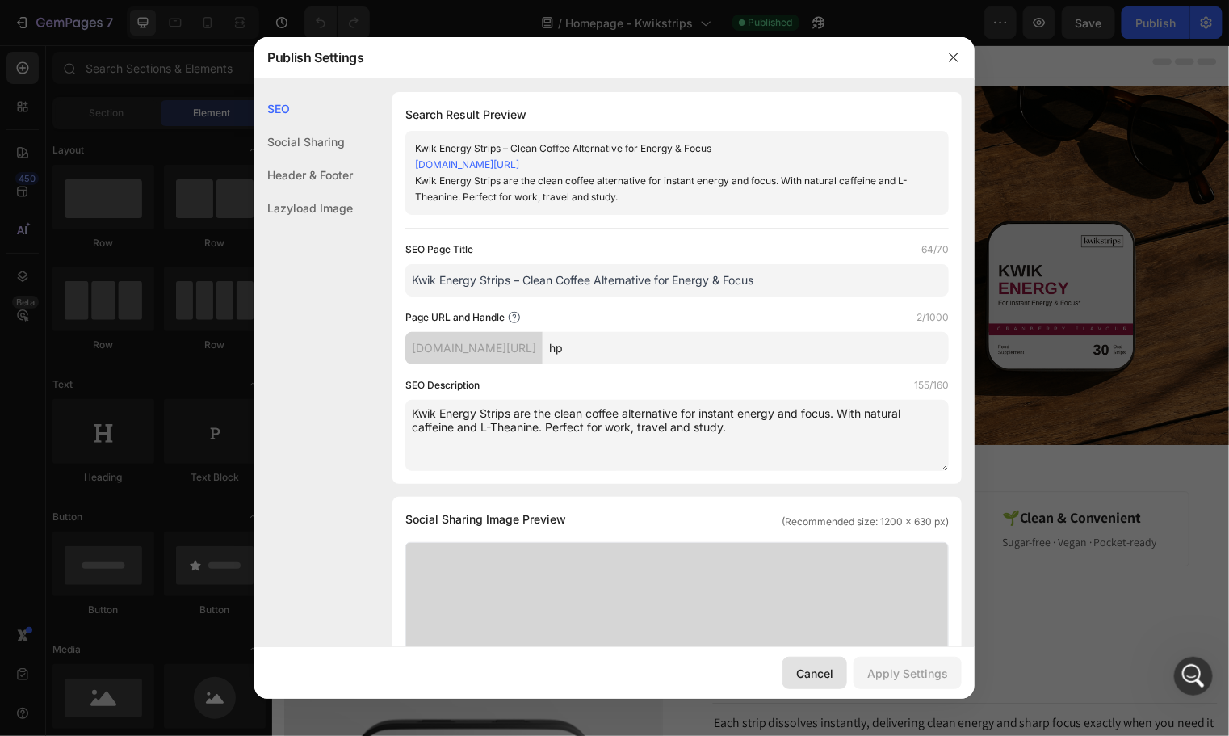
click at [808, 670] on div "Cancel" at bounding box center [814, 673] width 37 height 17
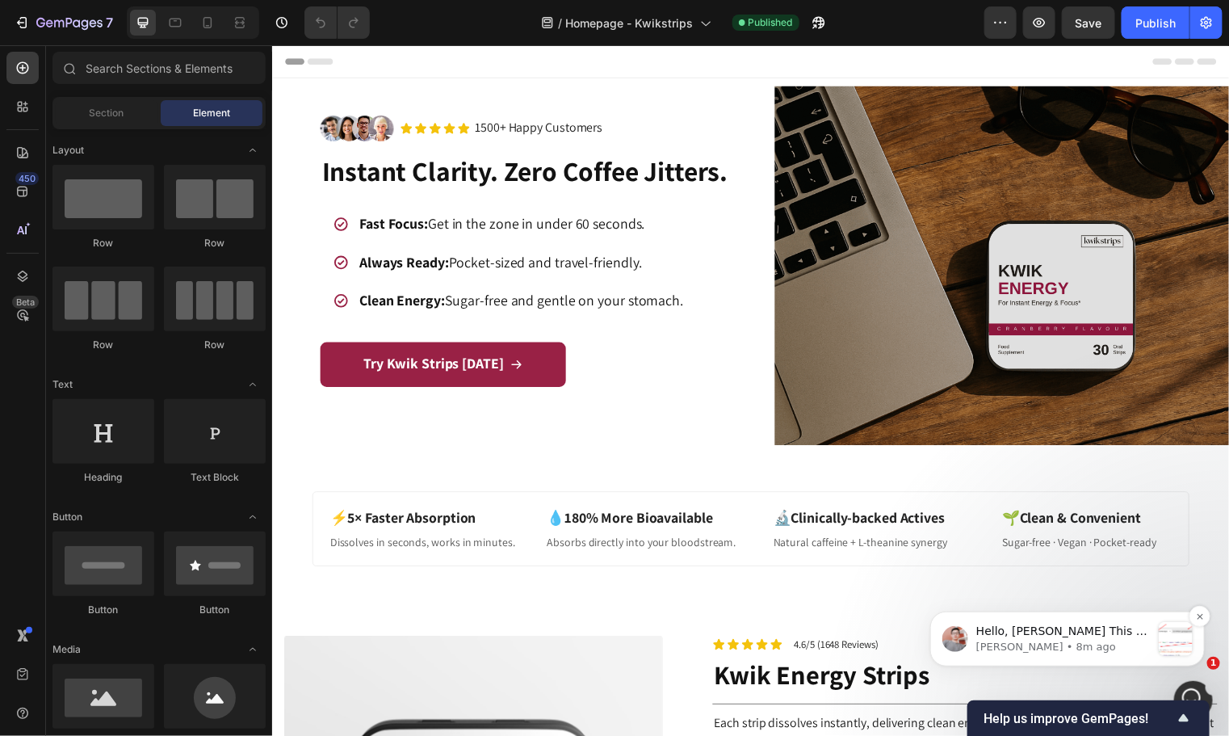
click at [1186, 649] on div "message notification from Harry, 8m ago. Hello, Marco This is Harry joining the…" at bounding box center [1175, 638] width 34 height 34
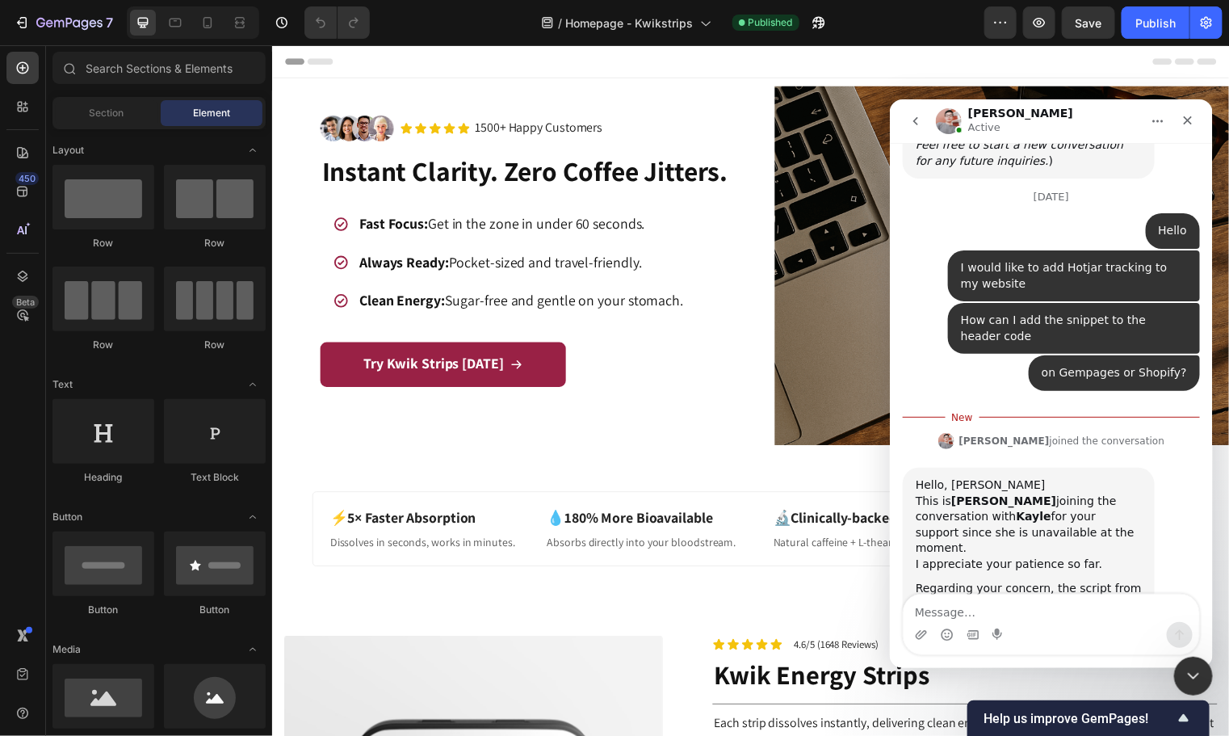
scroll to position [8061, 0]
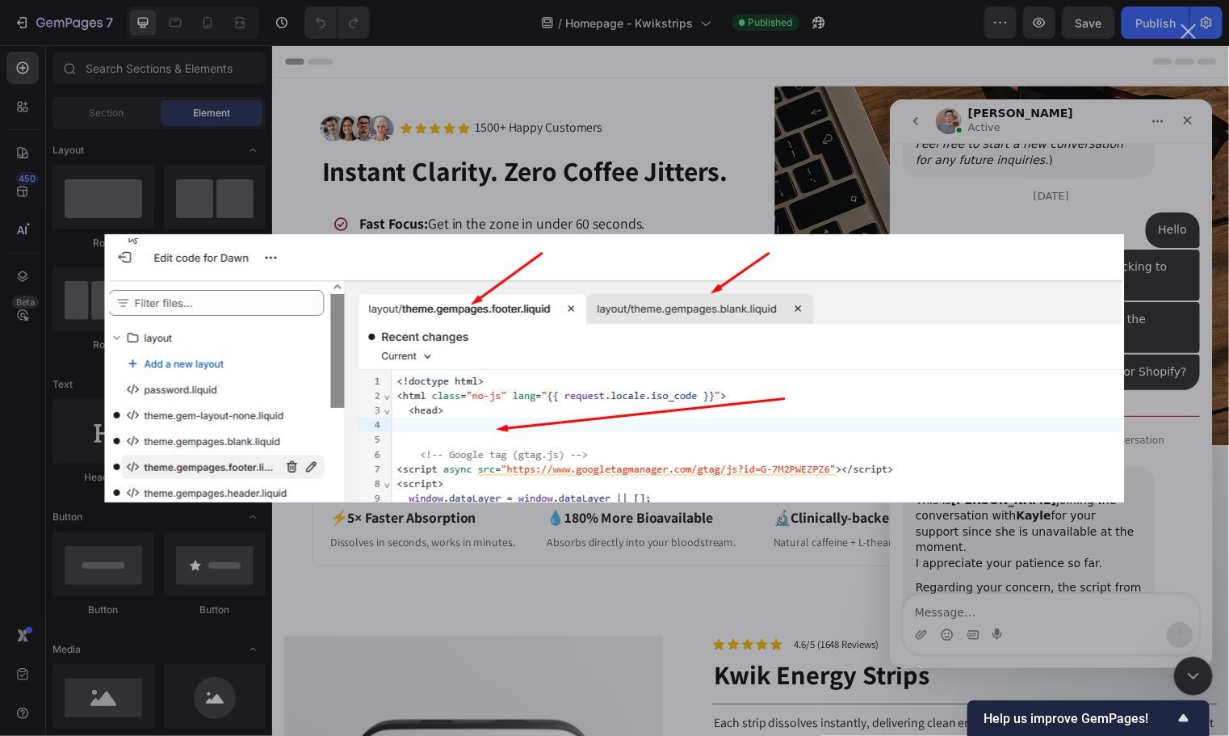
click at [1034, 169] on div "Intercom messenger" at bounding box center [614, 368] width 1229 height 736
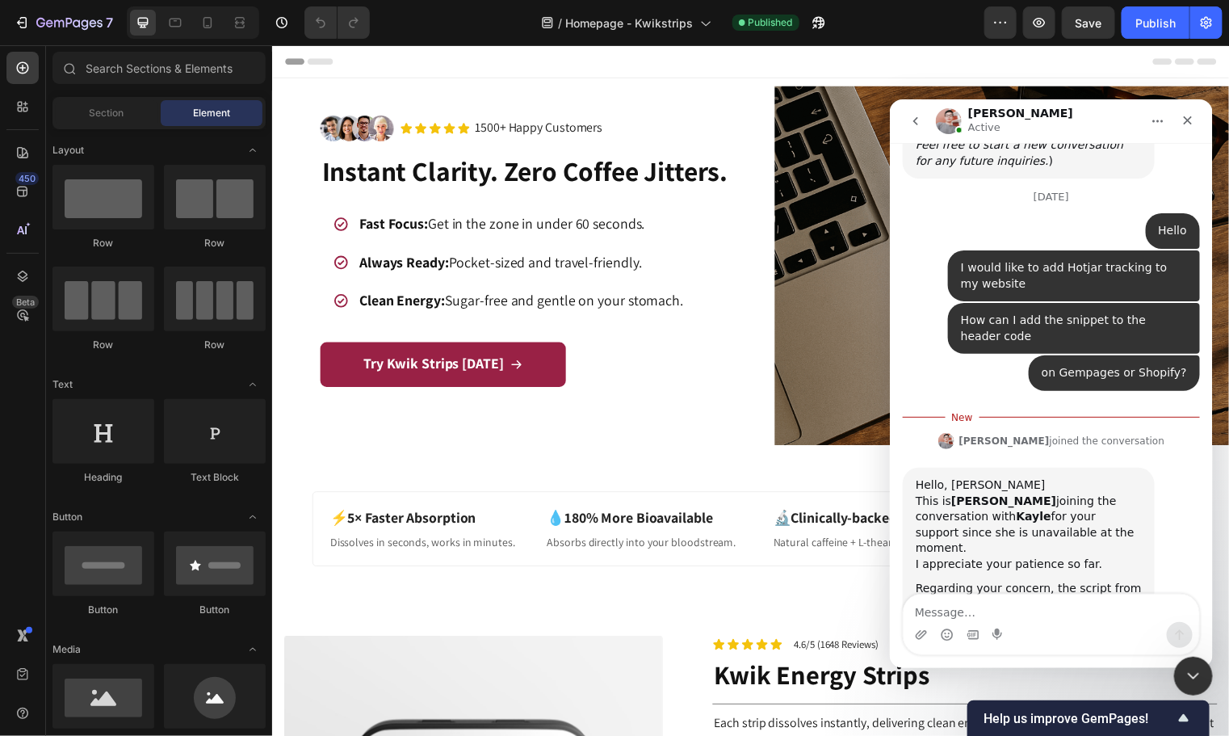
scroll to position [8061, 0]
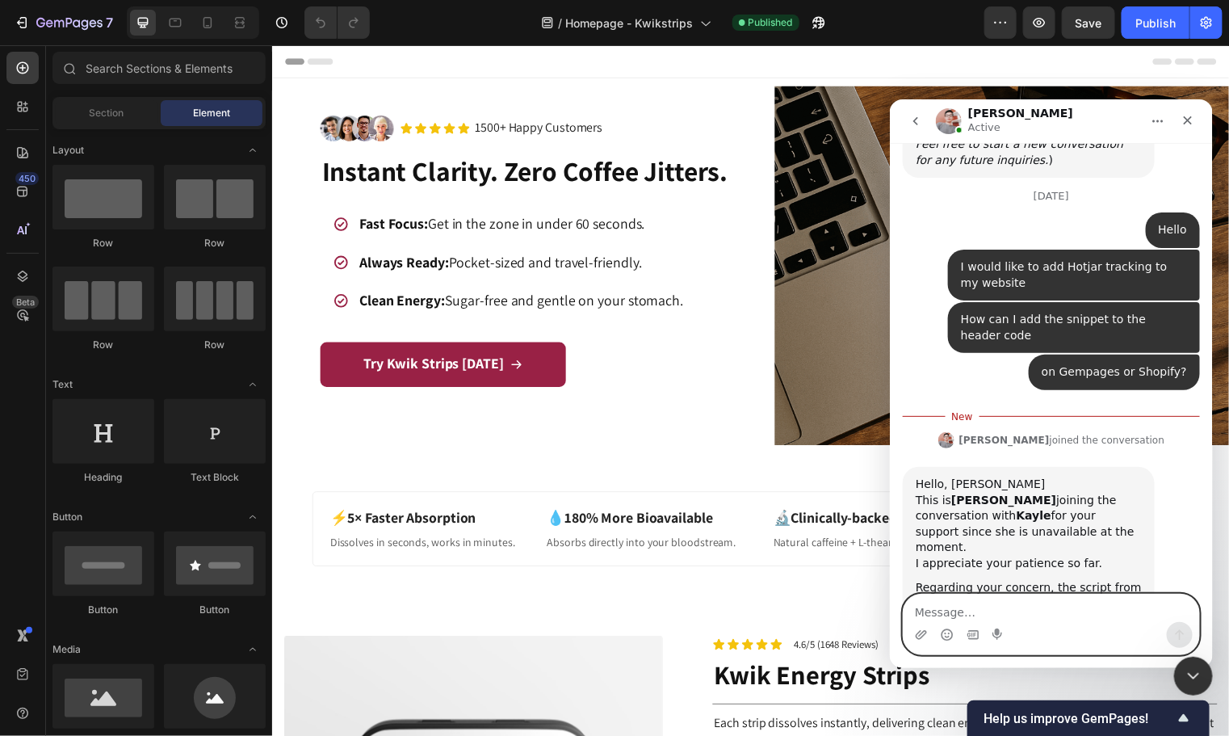
click at [958, 613] on textarea "Message…" at bounding box center [1051, 607] width 296 height 27
type textarea "i"
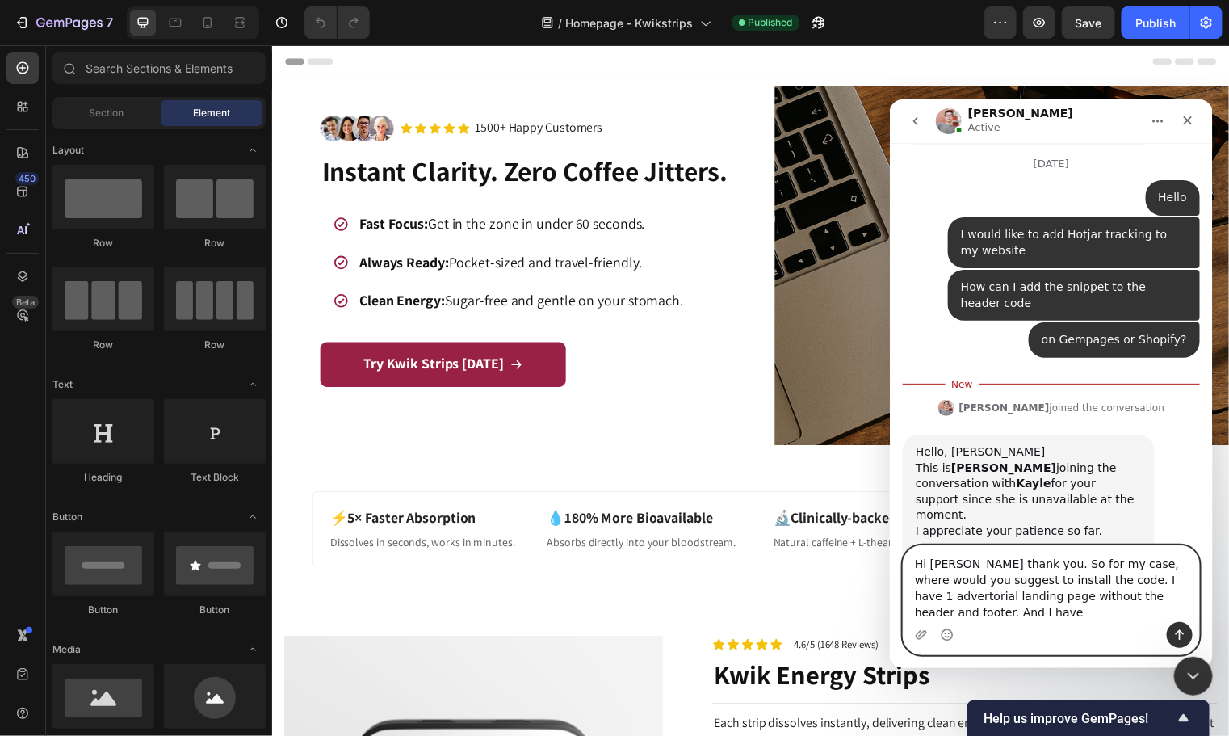
scroll to position [8109, 0]
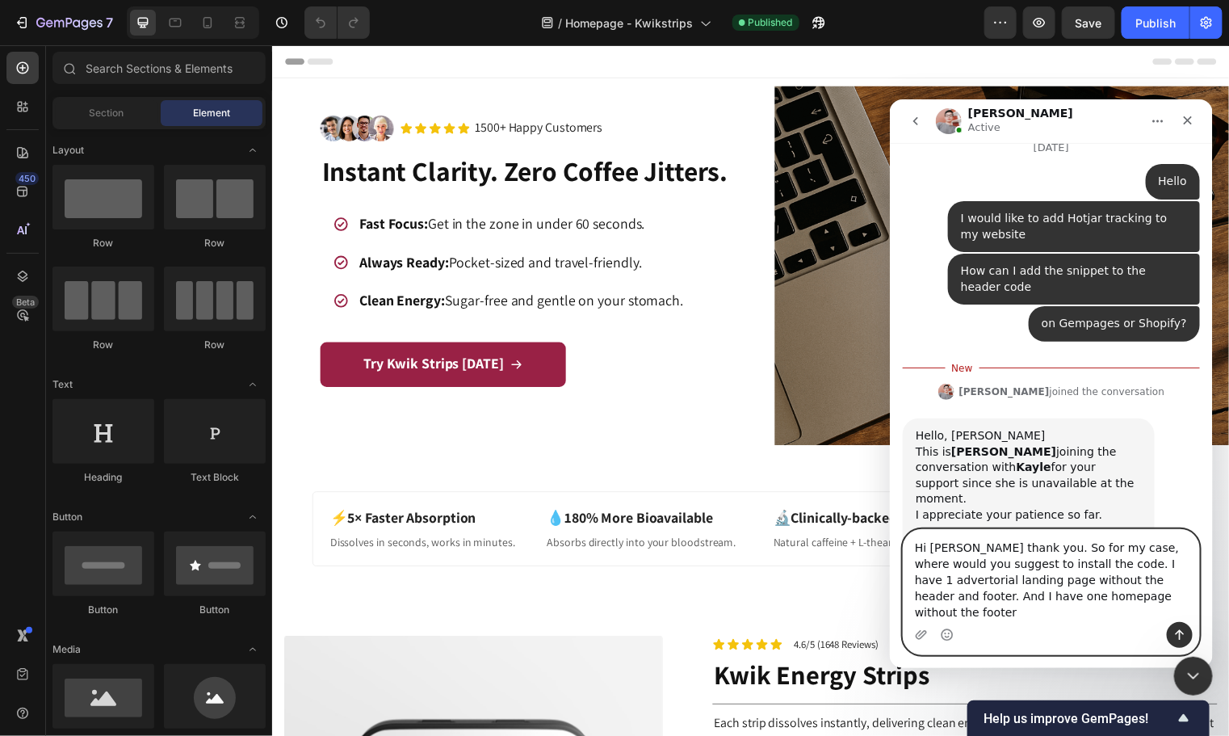
click at [1021, 614] on textarea "Hi [PERSON_NAME] thank you. So for my case, where would you suggest to install …" at bounding box center [1051, 575] width 296 height 92
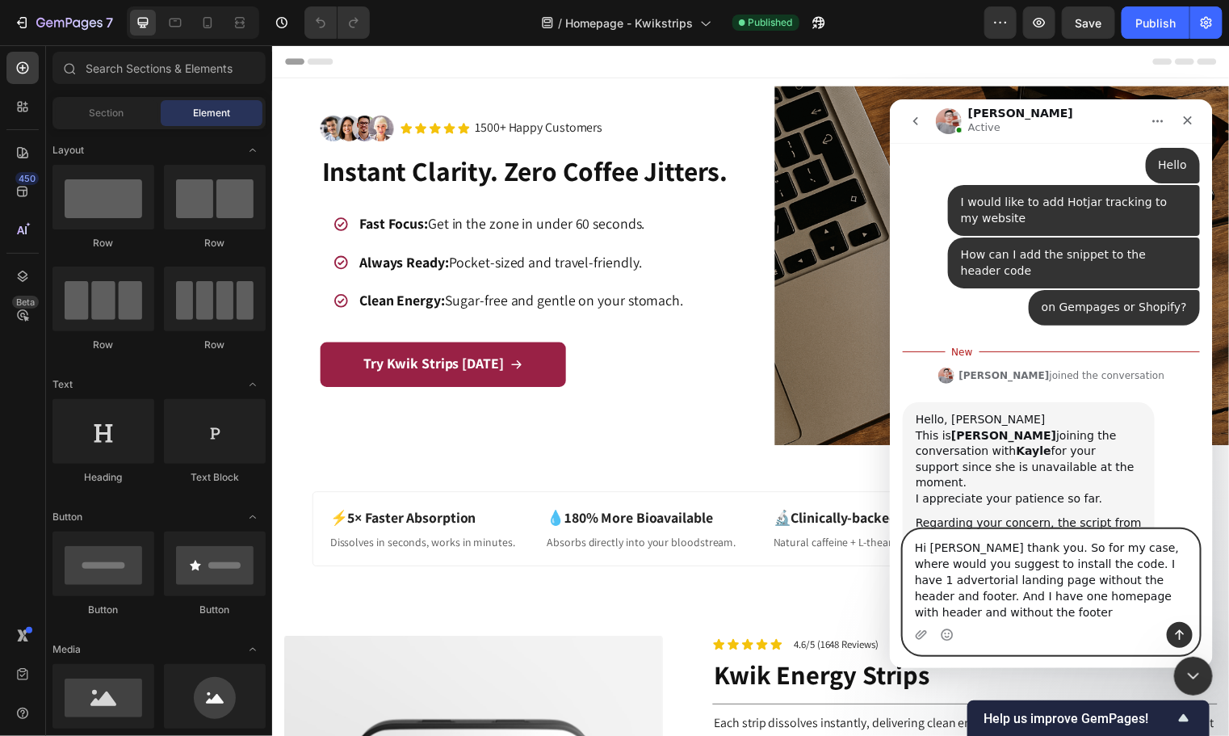
click at [979, 606] on textarea "Hi [PERSON_NAME] thank you. So for my case, where would you suggest to install …" at bounding box center [1051, 575] width 296 height 92
drag, startPoint x: 913, startPoint y: 610, endPoint x: 1567, endPoint y: 749, distance: 668.7
click at [913, 610] on textarea "Hi [PERSON_NAME] thank you. So for my case, where would you suggest to install …" at bounding box center [1051, 575] width 296 height 92
click at [995, 610] on textarea "Hi [PERSON_NAME] thank you. So for my case, where would you suggest to install …" at bounding box center [1051, 575] width 296 height 92
type textarea "Hi [PERSON_NAME] thank you. So for my case, where would you suggest to install …"
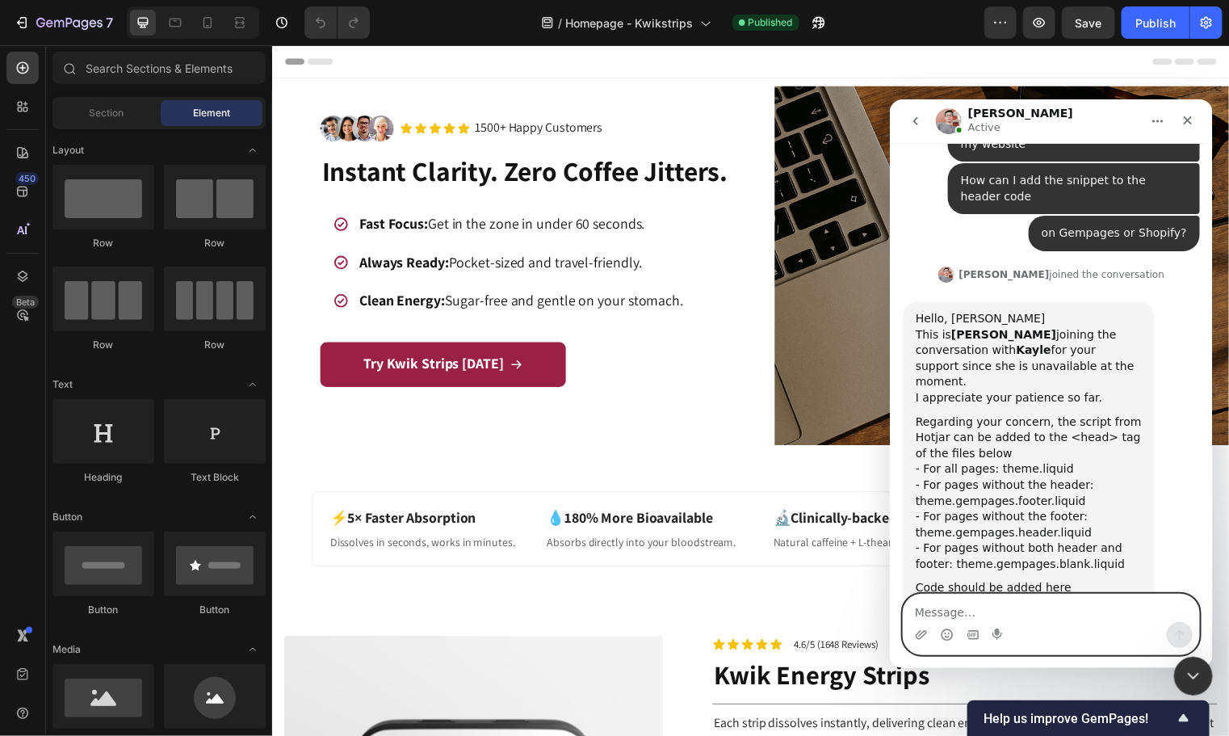
scroll to position [8187, 0]
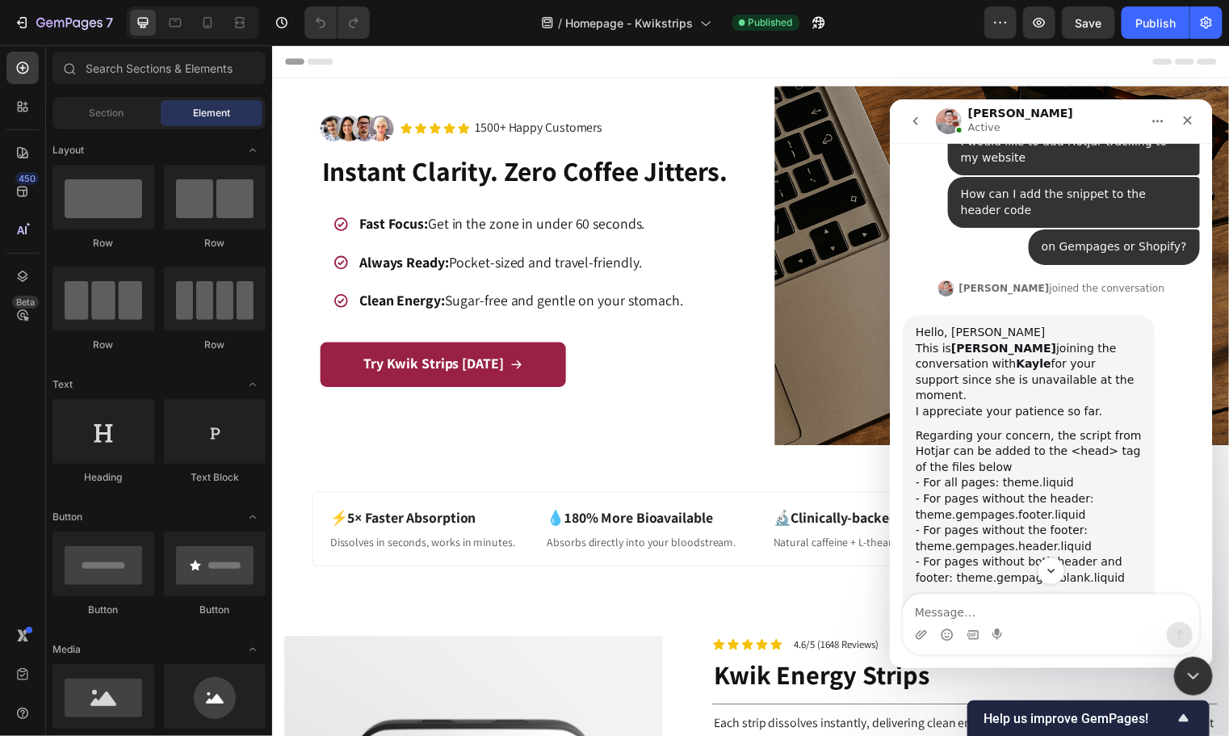
click at [987, 609] on img "Harry says…" at bounding box center [1023, 637] width 216 height 57
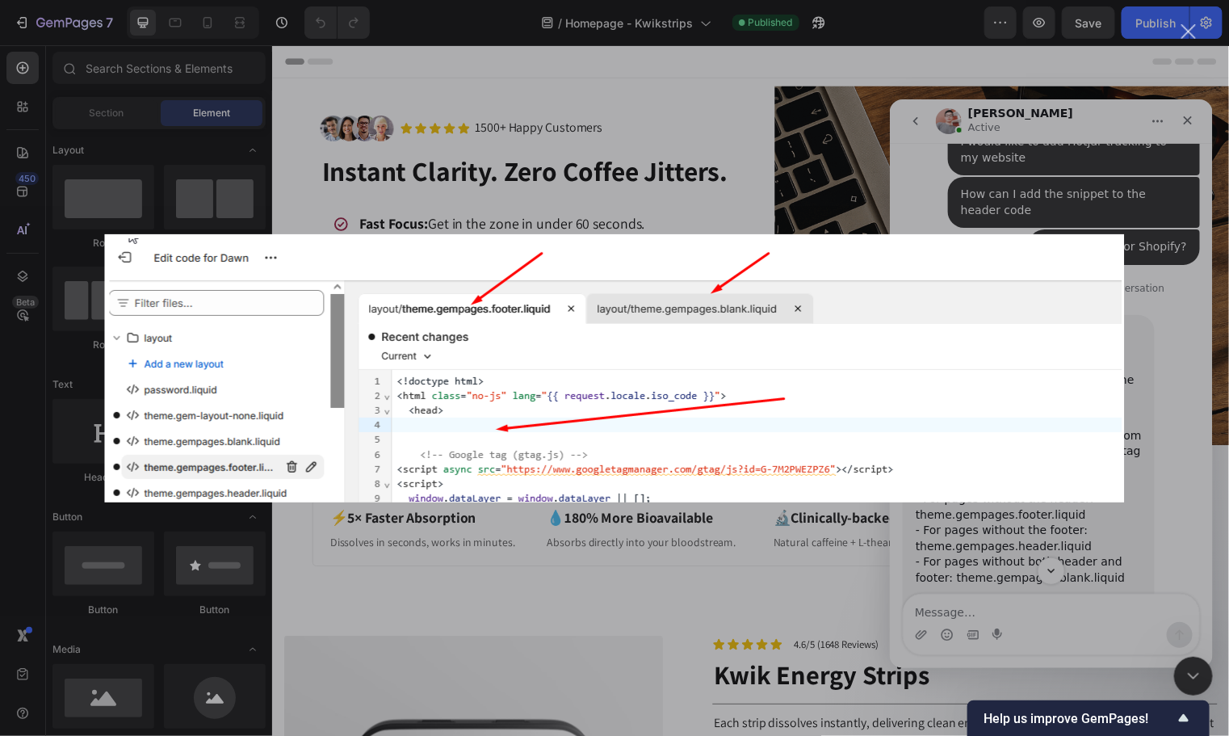
scroll to position [0, 0]
click at [1015, 153] on div "Intercom messenger" at bounding box center [614, 368] width 1229 height 736
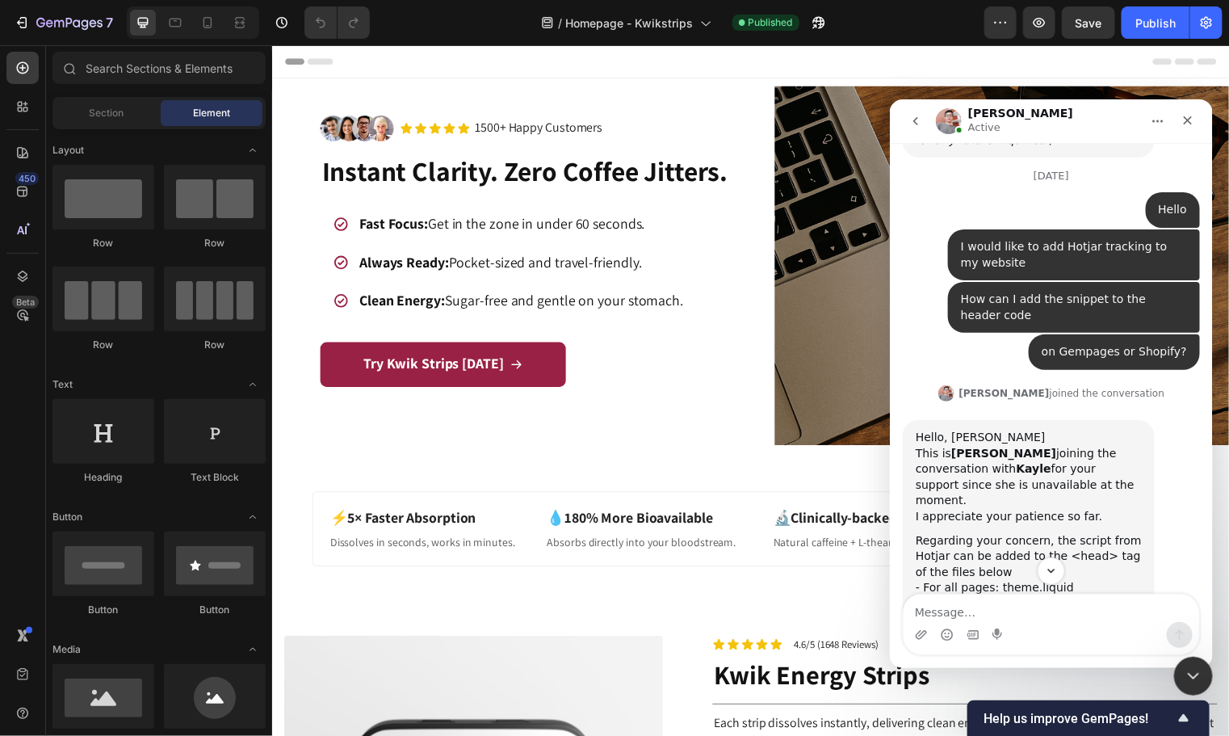
scroll to position [8289, 0]
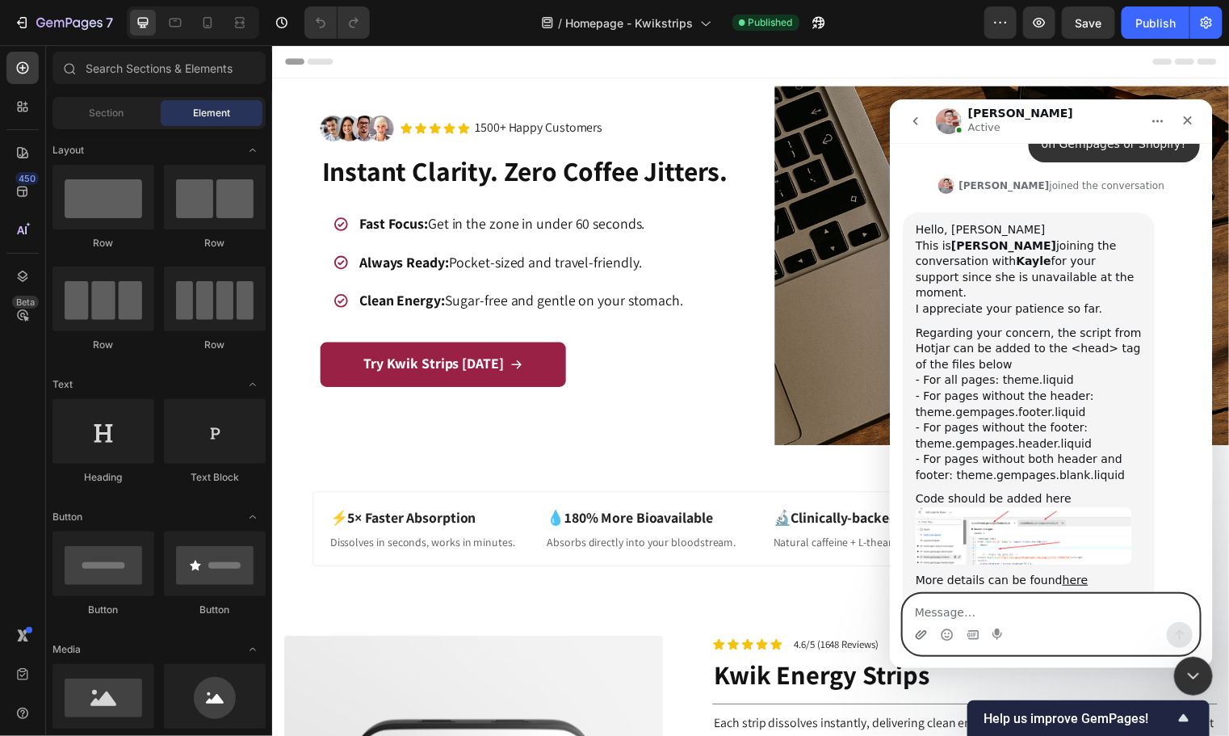
click at [921, 633] on icon "Upload attachment" at bounding box center [920, 633] width 13 height 13
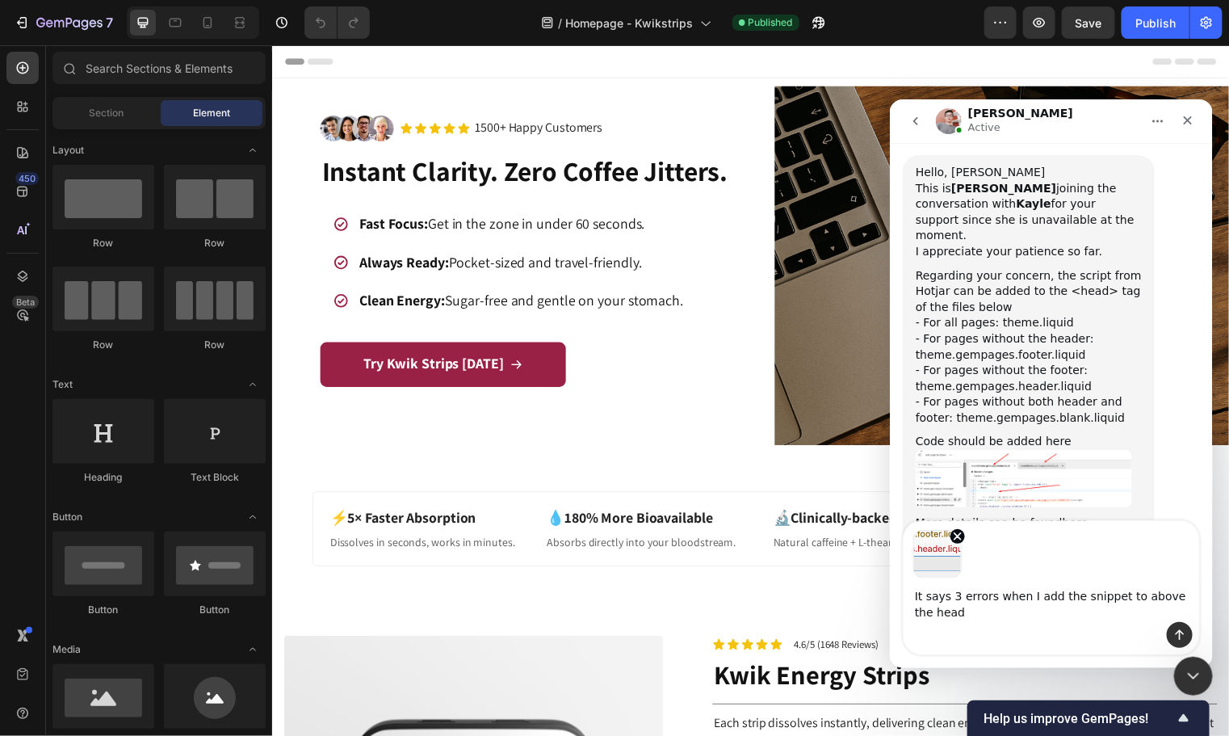
scroll to position [8363, 0]
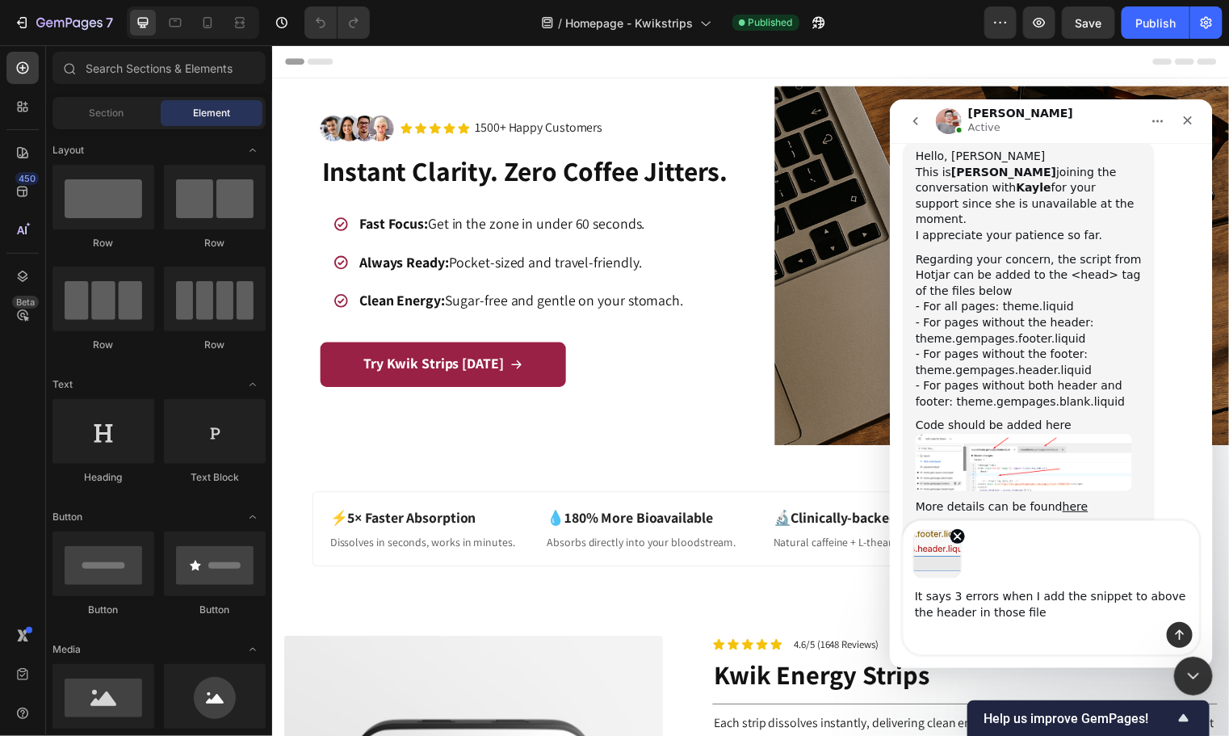
type textarea "It says 3 errors when I add the snippet to above the header in those files"
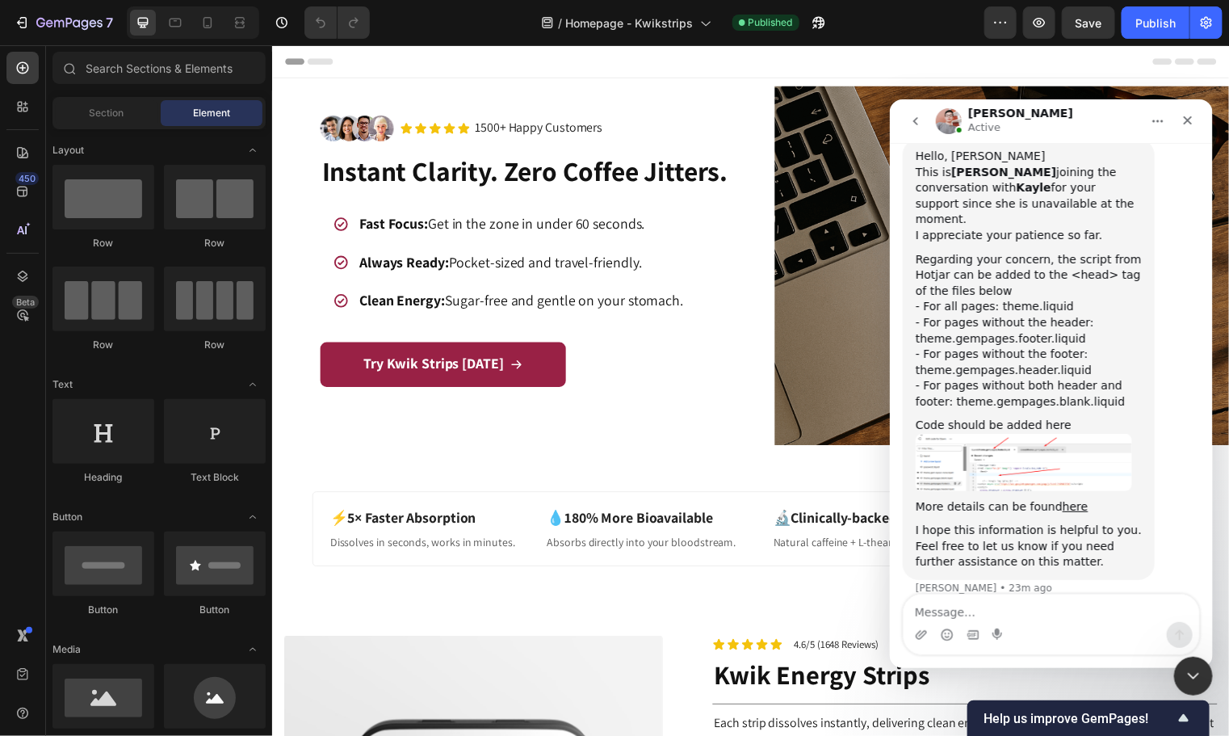
scroll to position [8403, 0]
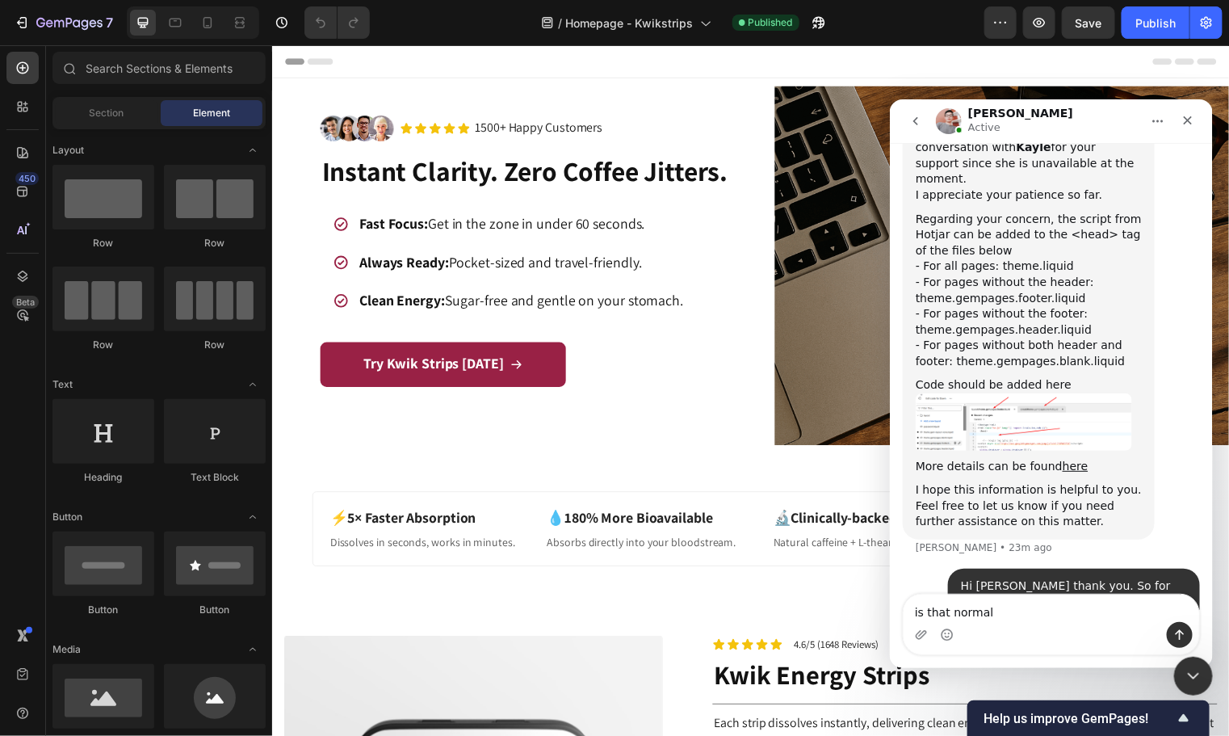
type textarea "is that normal?"
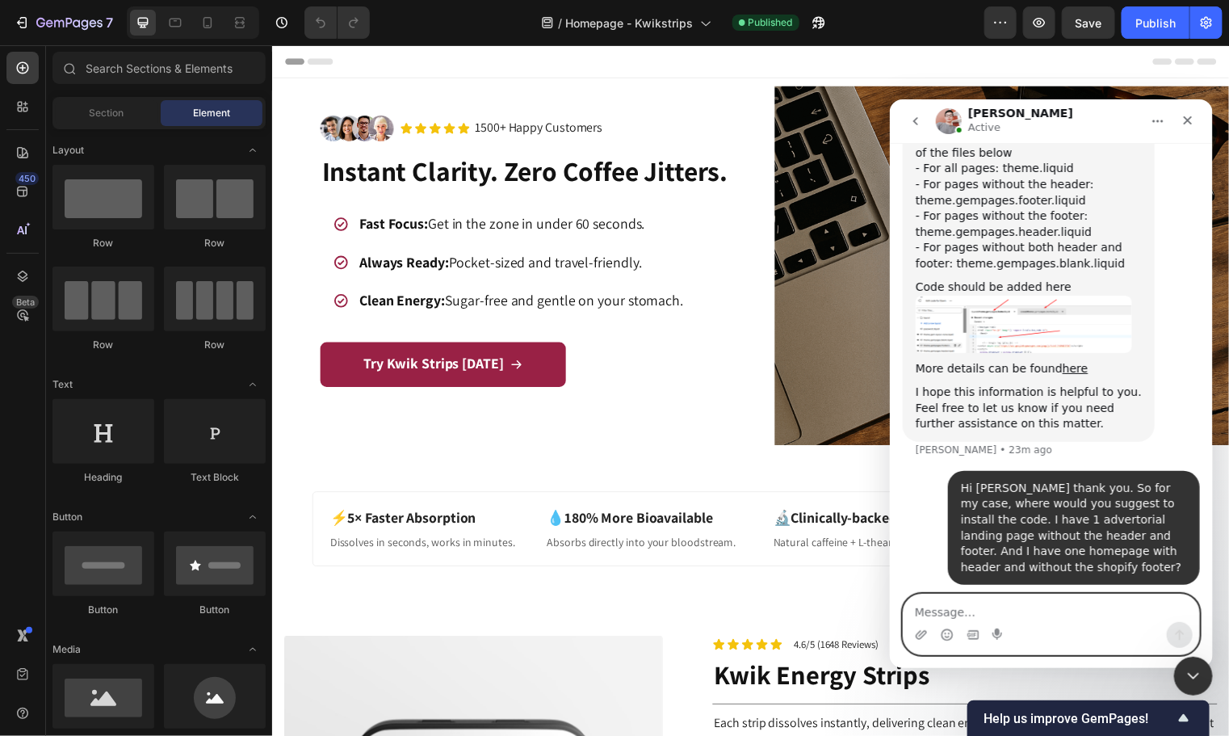
scroll to position [8504, 0]
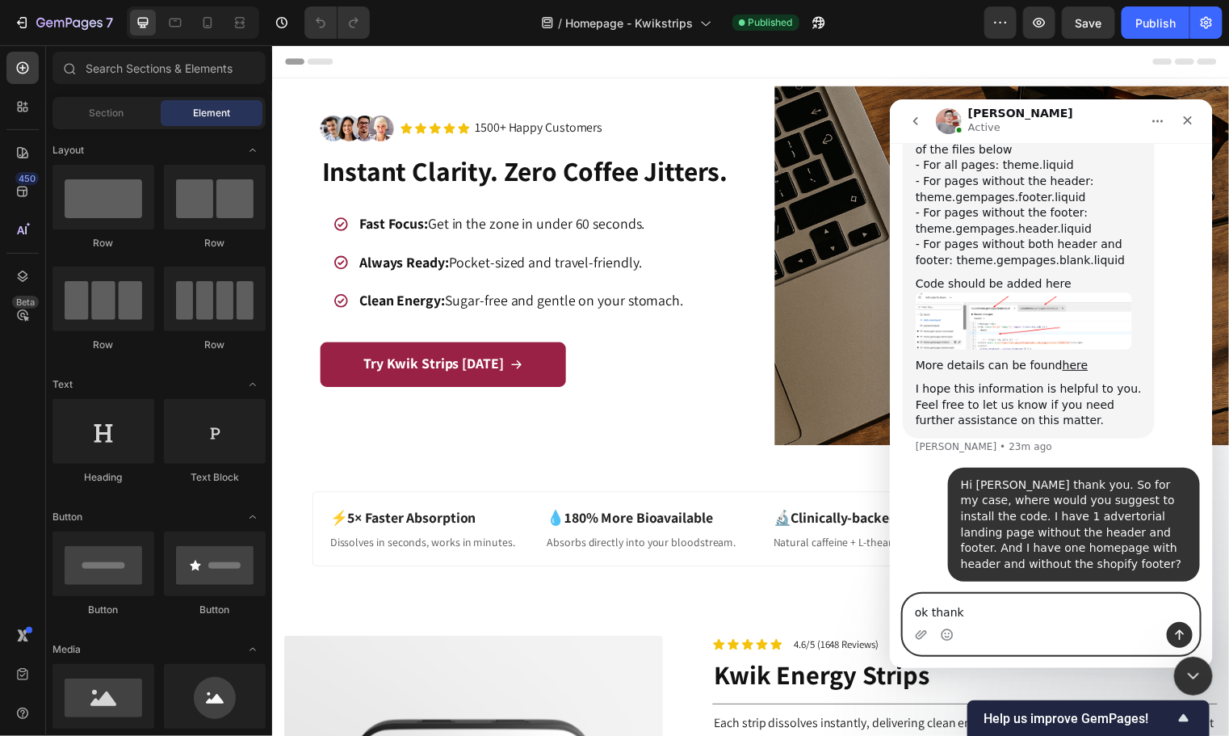
type textarea "ok thanks"
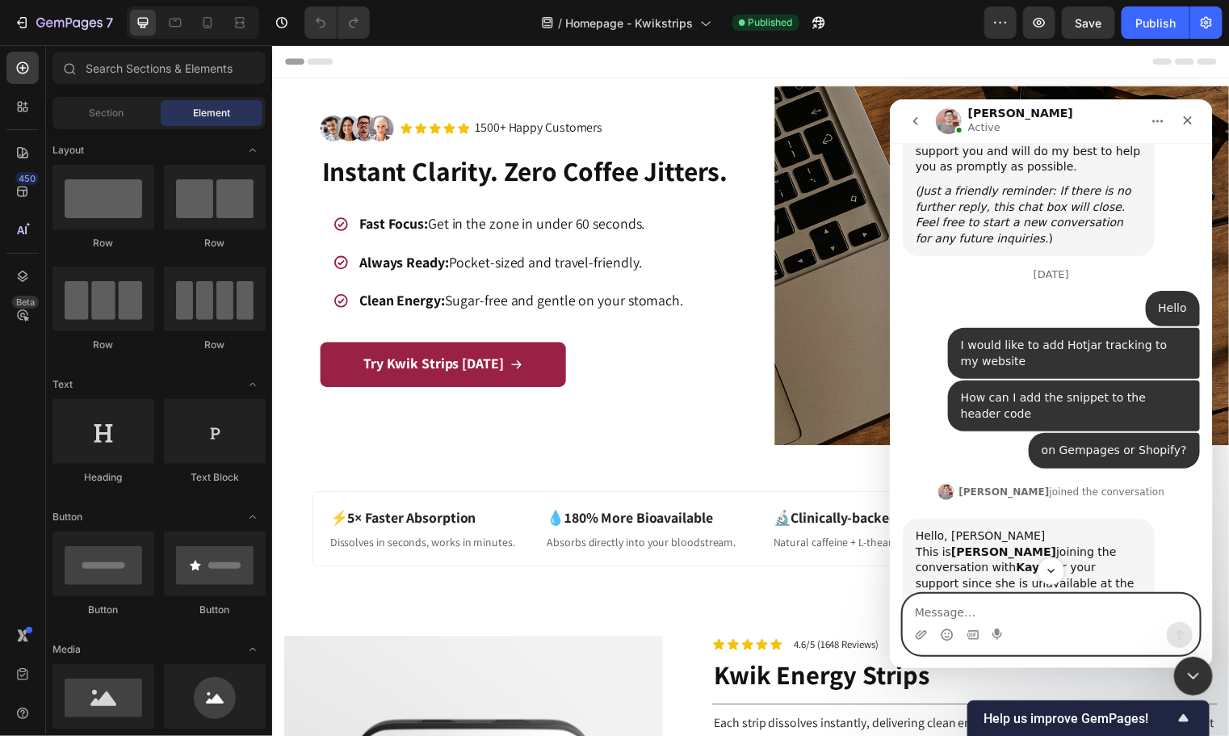
scroll to position [8600, 0]
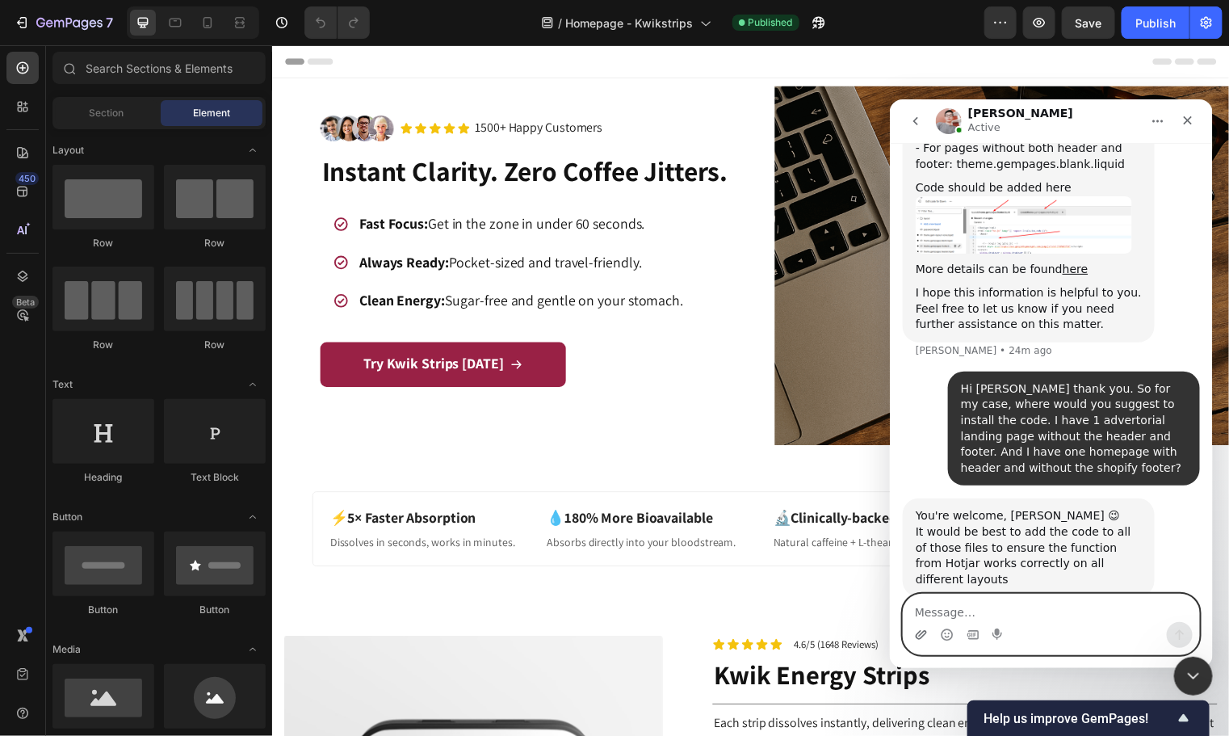
click at [916, 635] on icon "Upload attachment" at bounding box center [920, 633] width 13 height 13
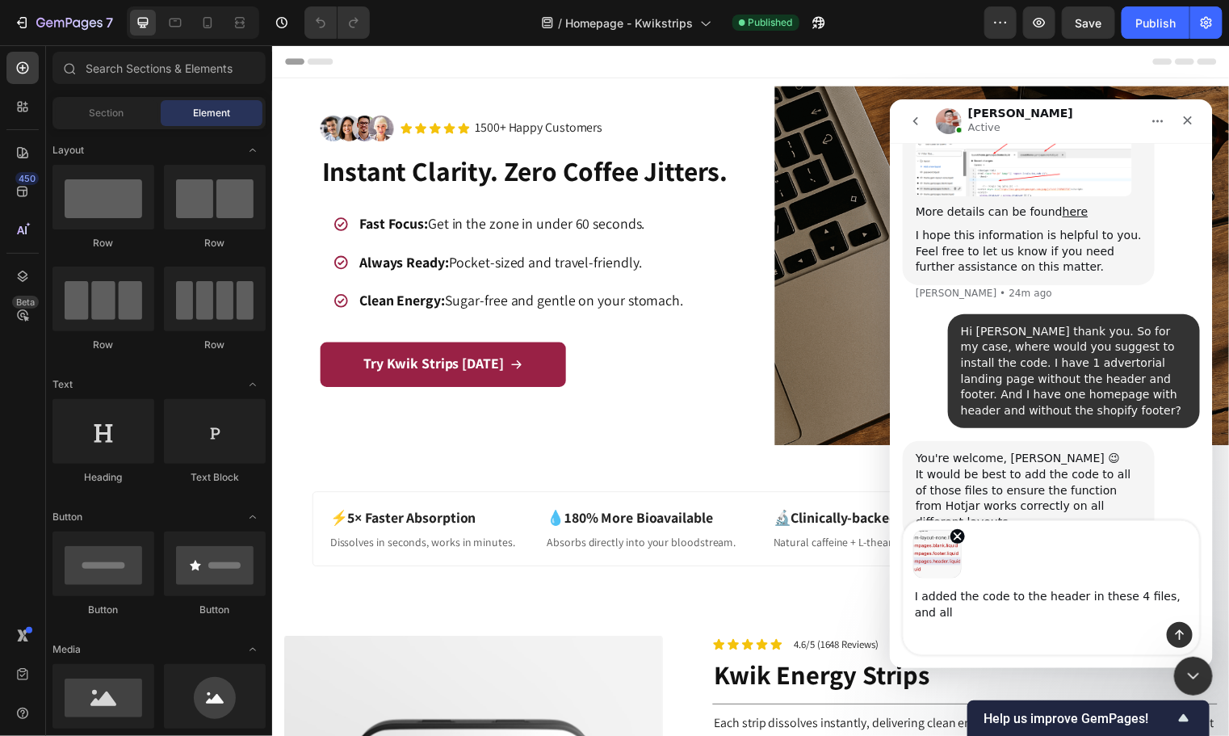
scroll to position [8673, 0]
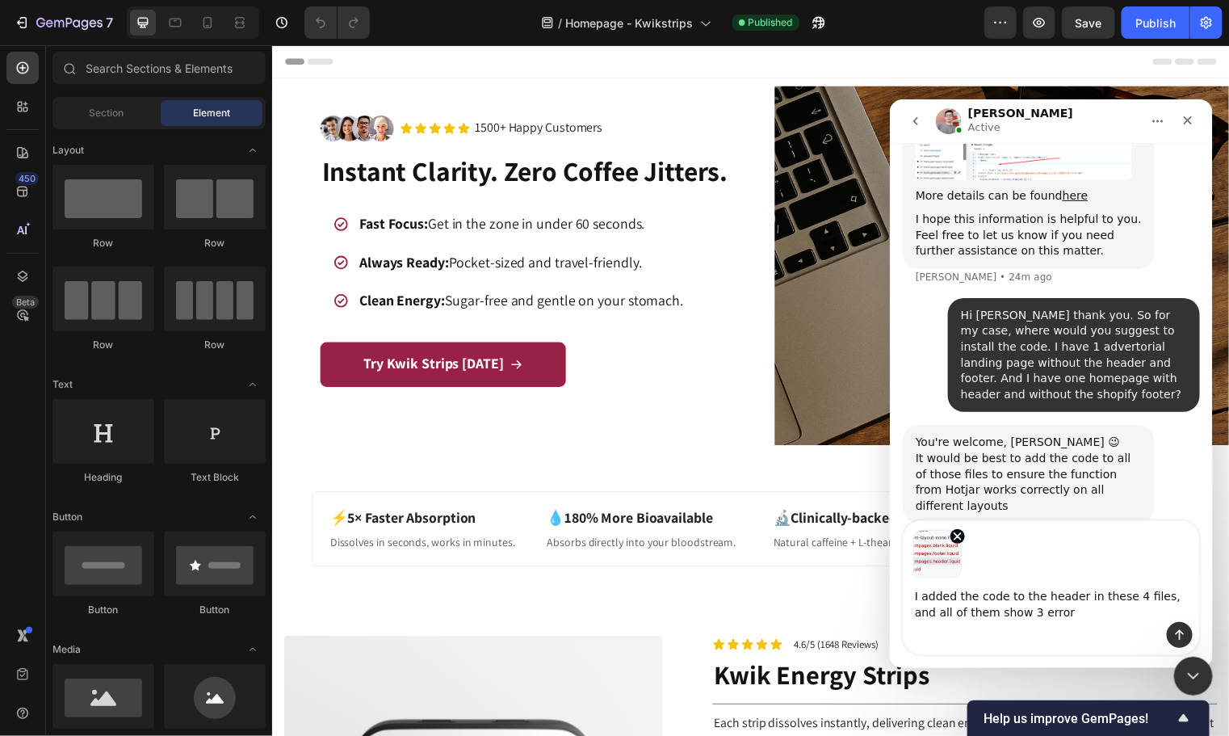
type textarea "I added the code to the header in these 4 files, and all of them show 3 errors"
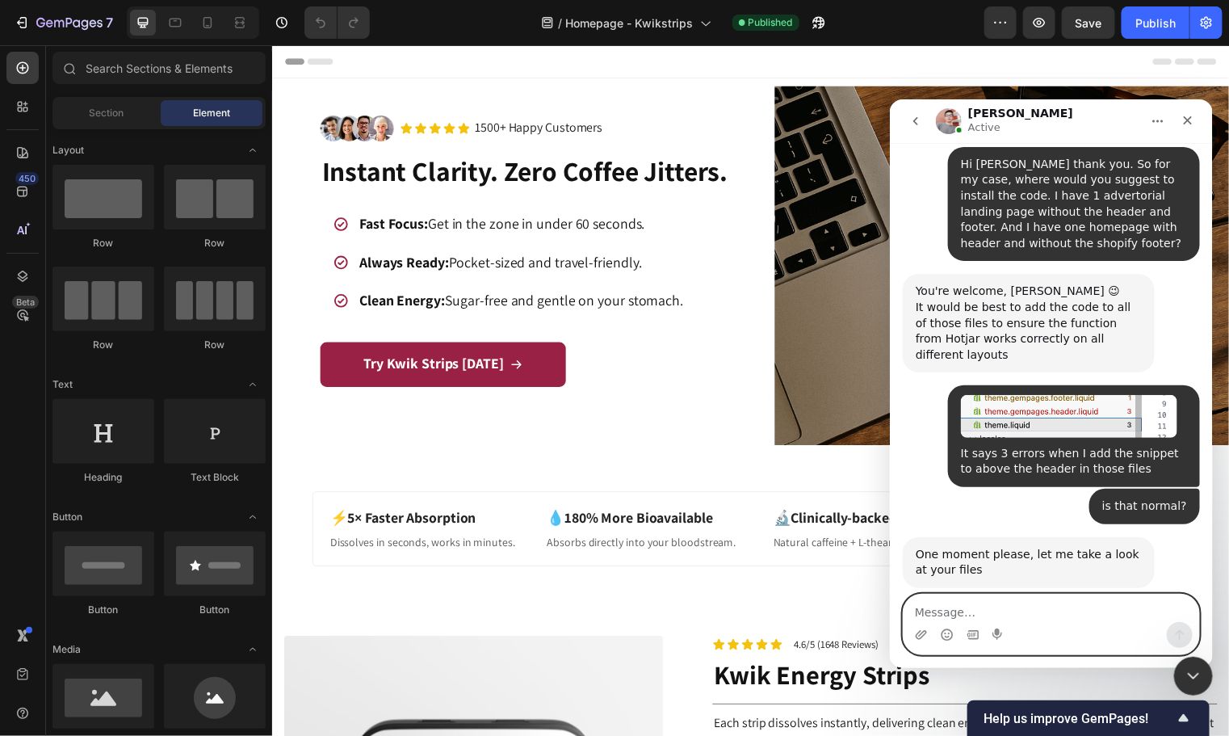
scroll to position [8831, 0]
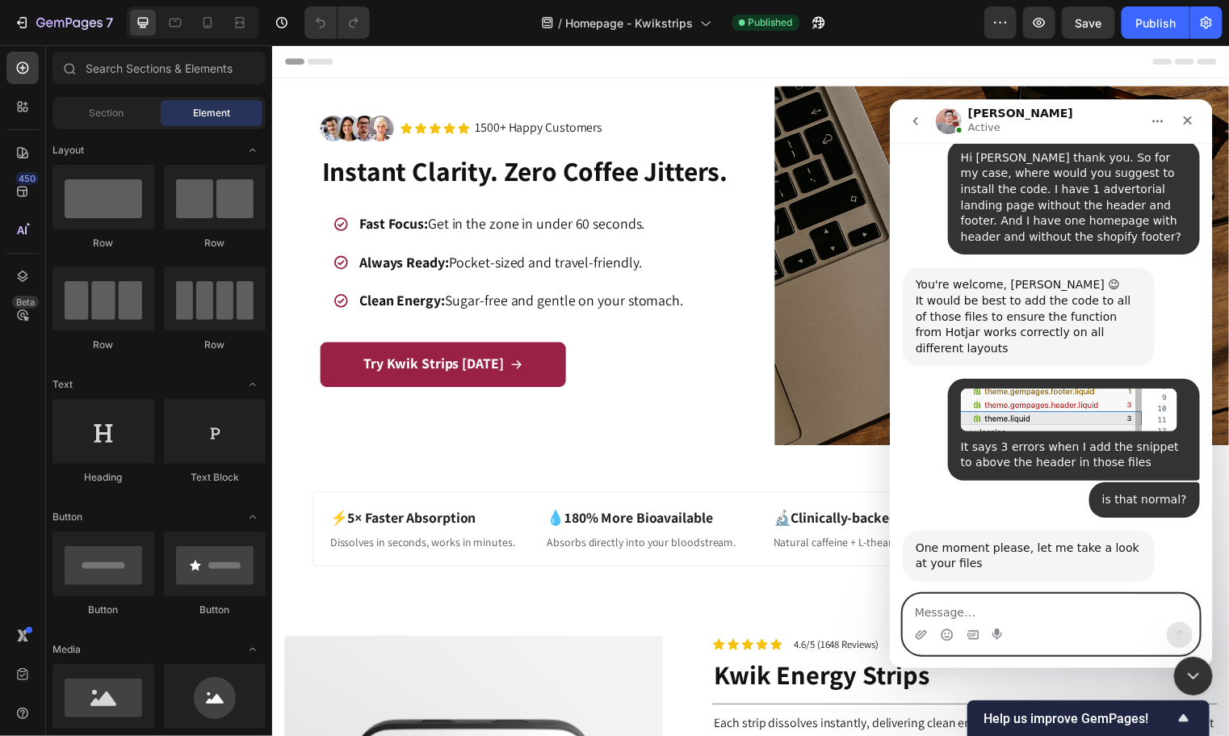
paste textarea "<script src="[URL][DOMAIN_NAME]"></script>"
type textarea "<script src="[URL][DOMAIN_NAME]"></script>"
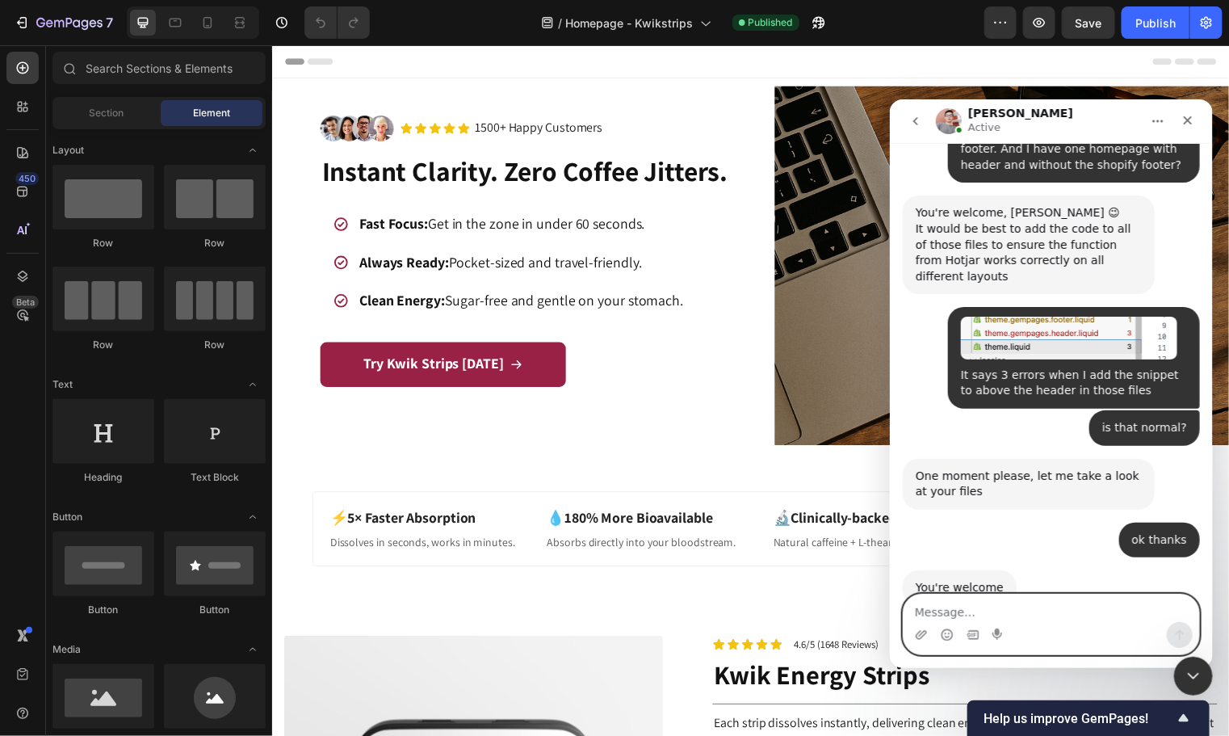
scroll to position [8911, 0]
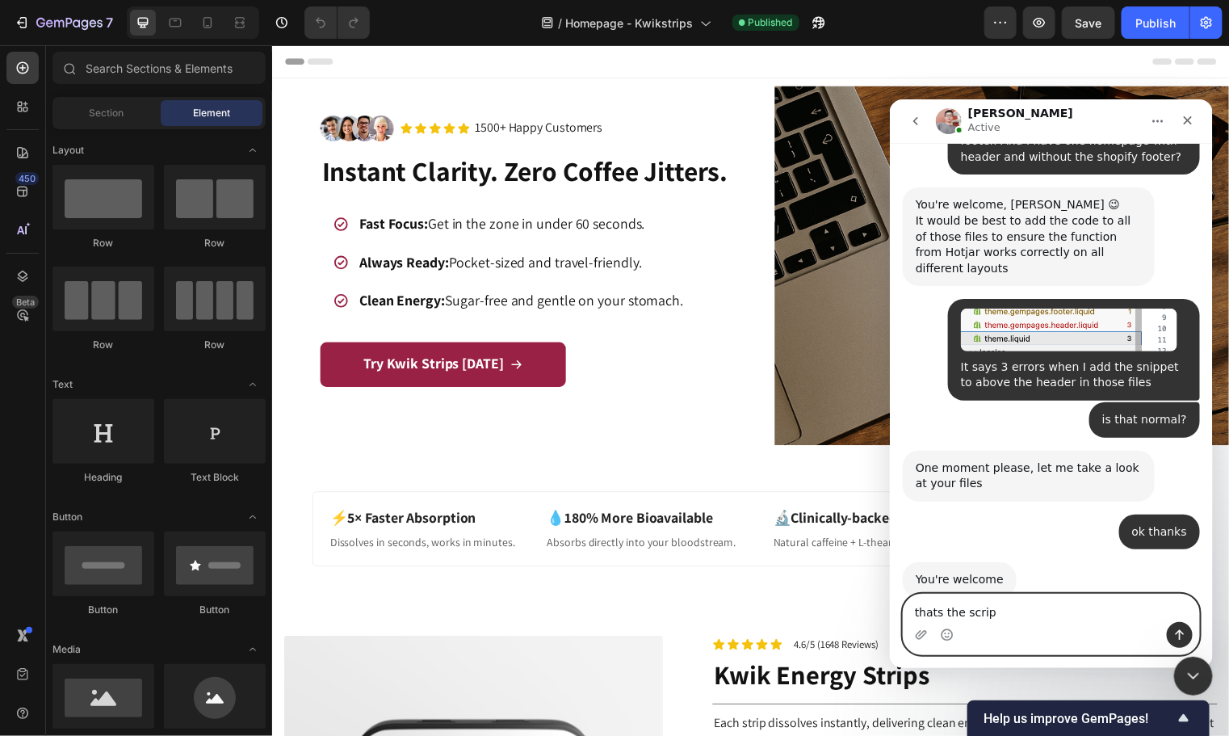
type textarea "thats the script"
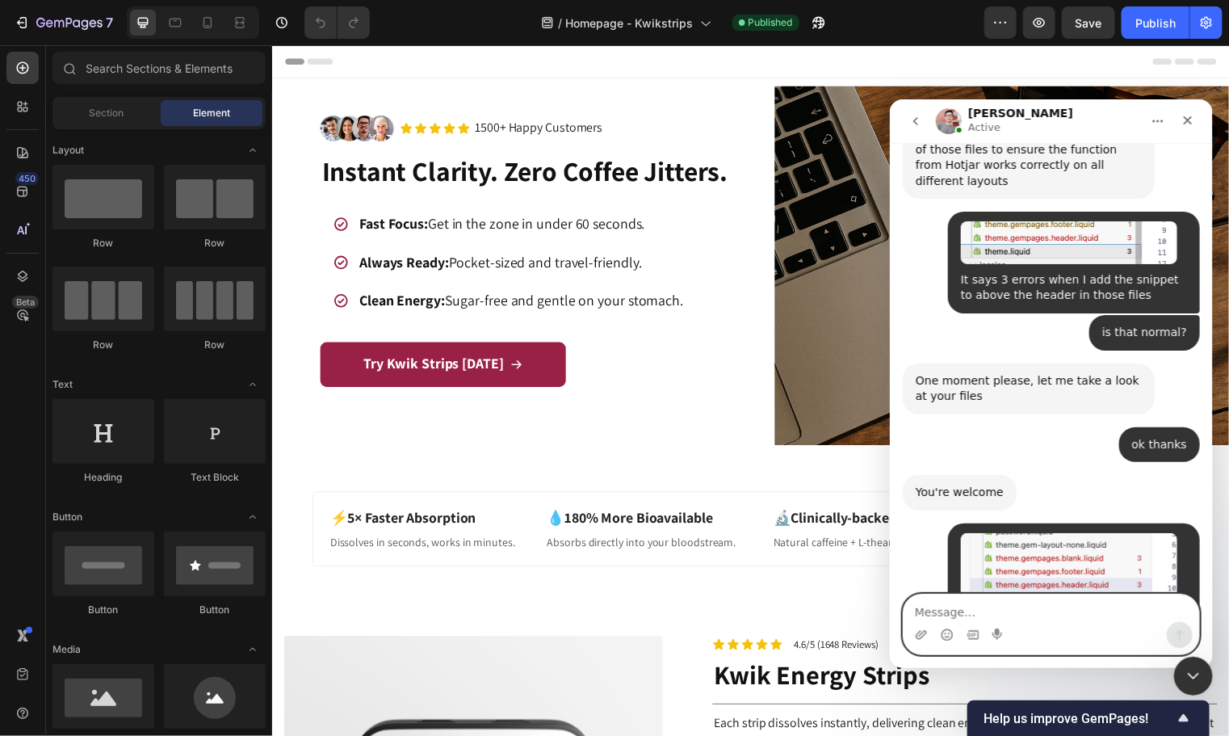
scroll to position [8996, 0]
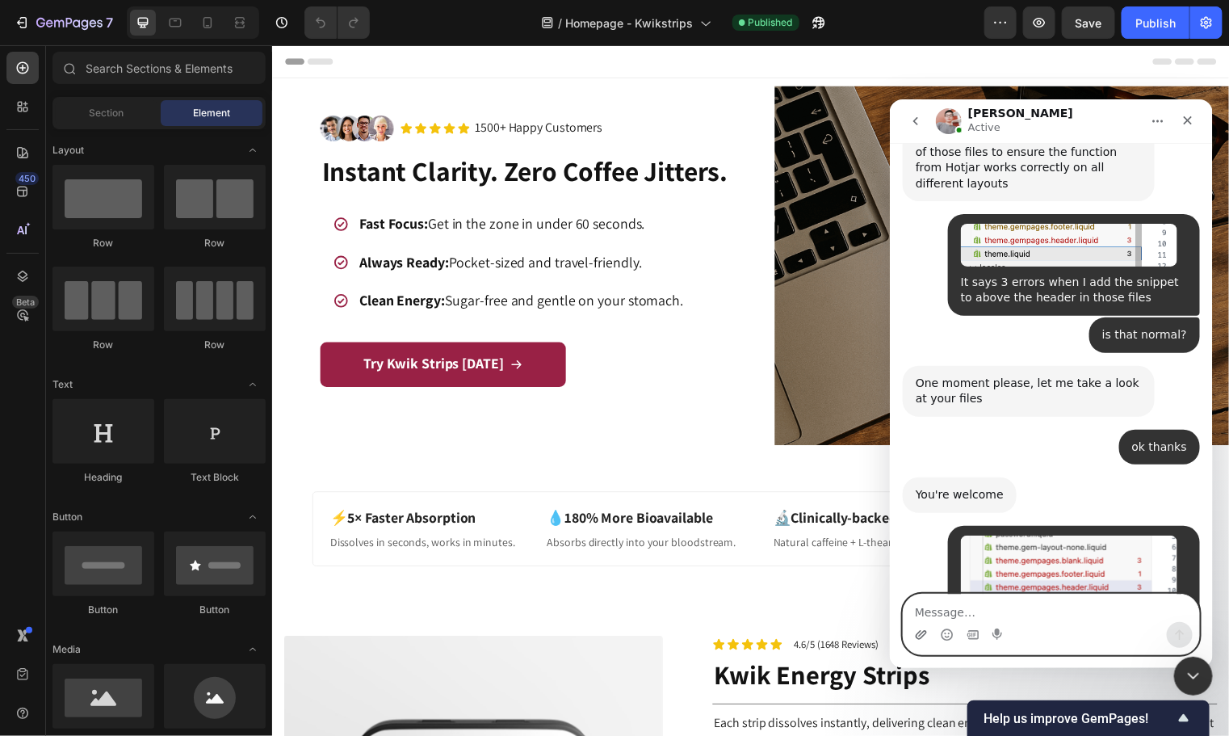
click at [919, 632] on icon "Upload attachment" at bounding box center [920, 633] width 13 height 13
click at [941, 603] on textarea "Message…" at bounding box center [1051, 607] width 296 height 27
type textarea "its pasted right above the header on top"
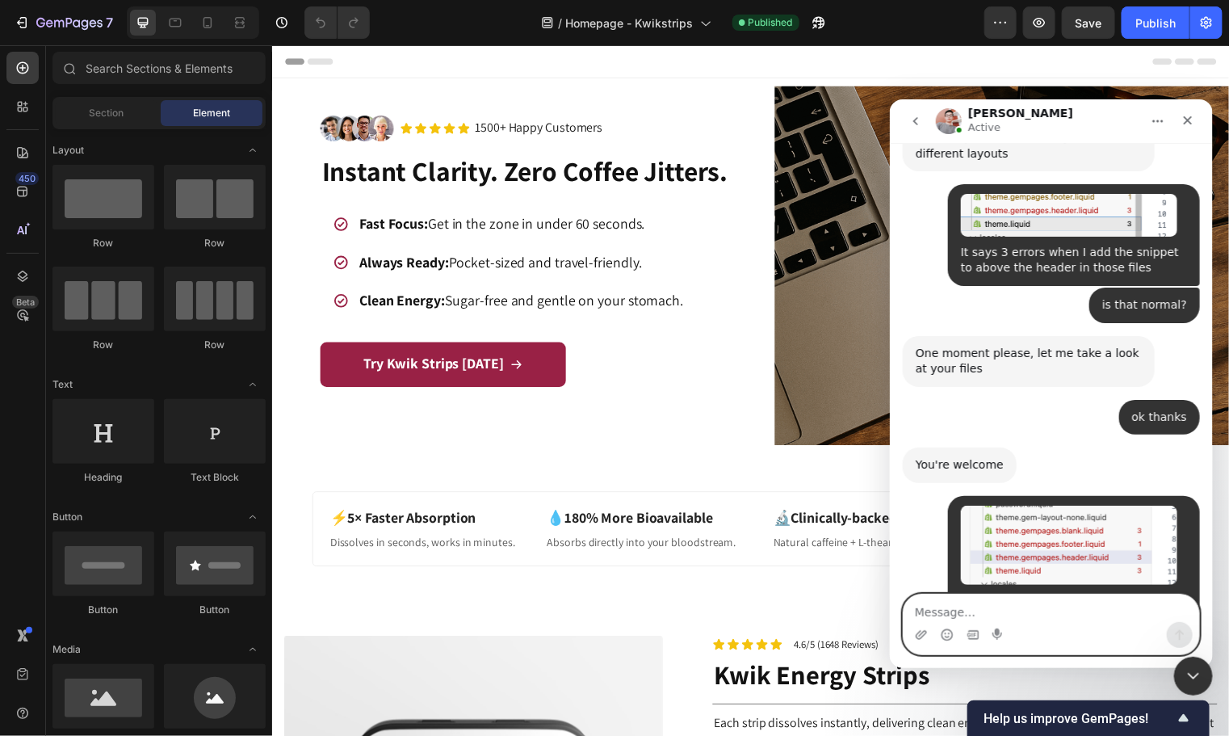
scroll to position [9044, 0]
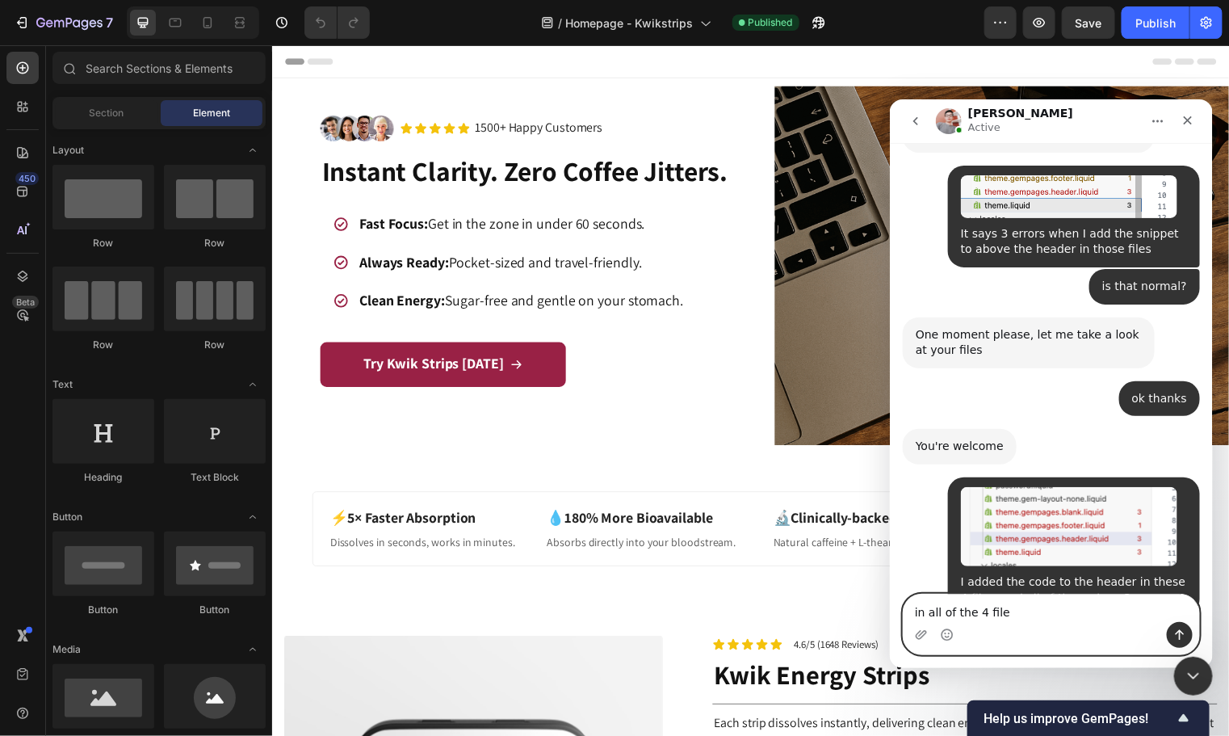
type textarea "in all of the 4 files"
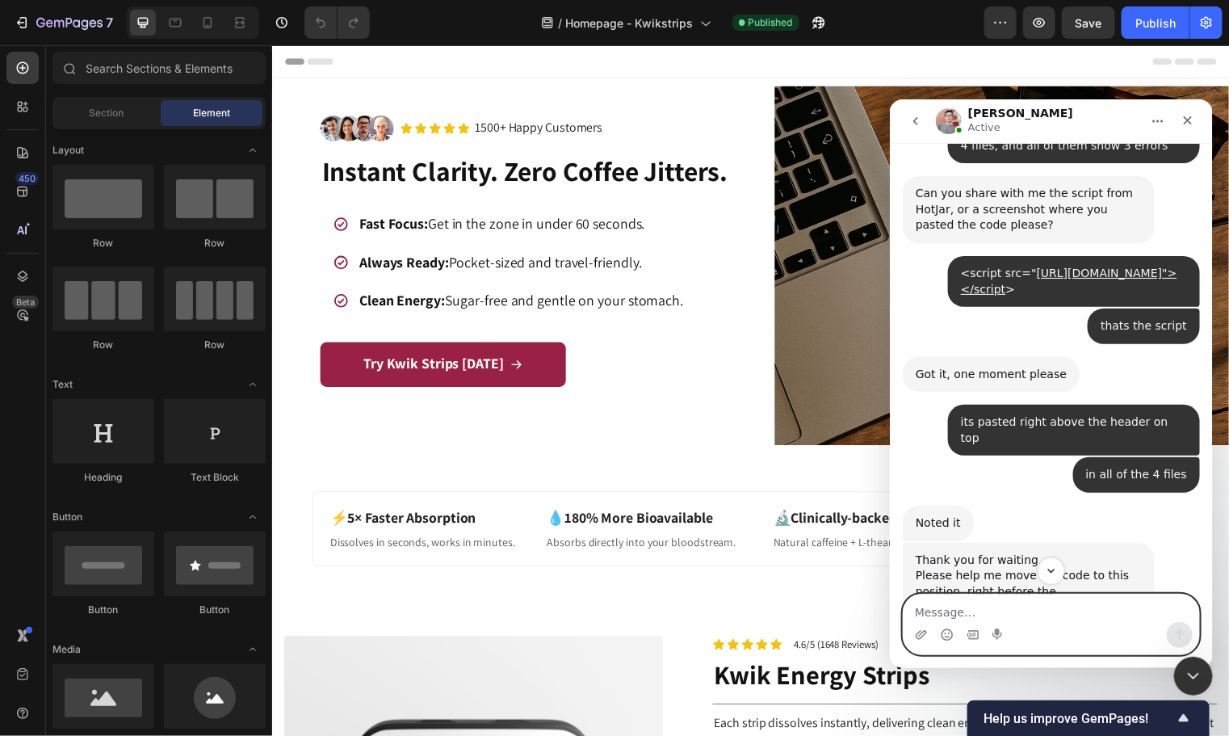
scroll to position [9501, 0]
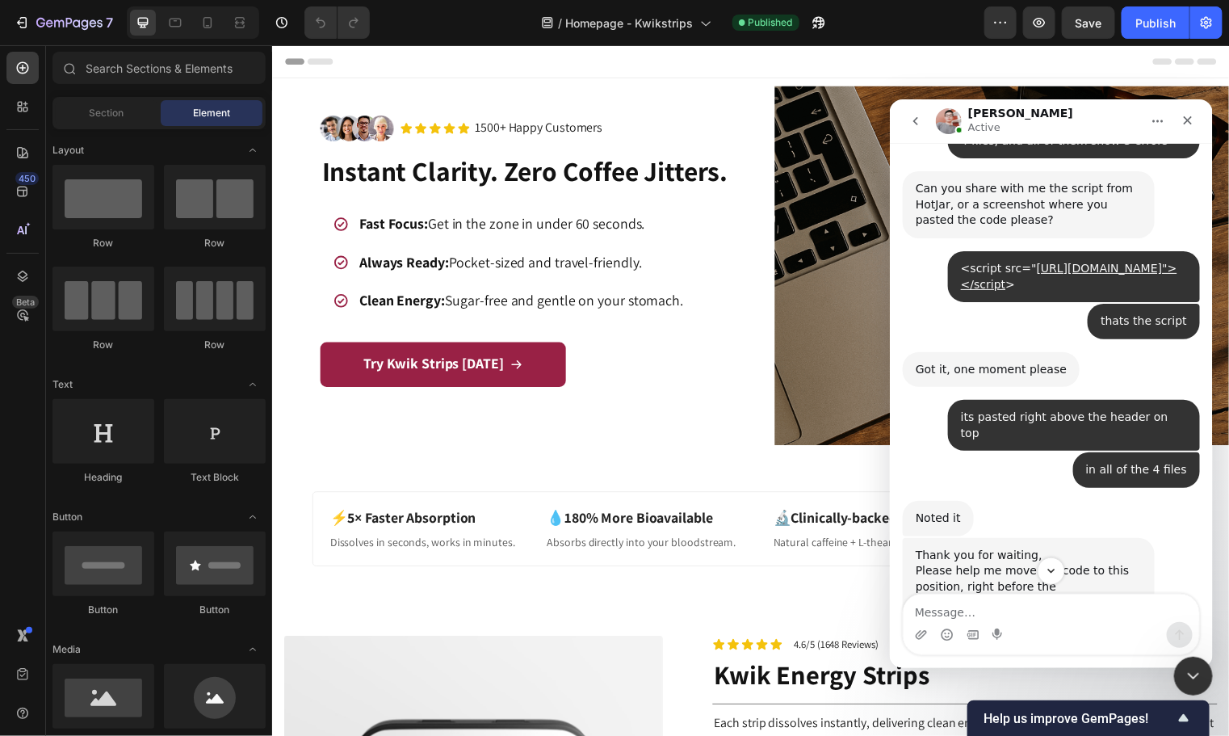
click at [1019, 610] on img "Harry says…" at bounding box center [1023, 686] width 216 height 153
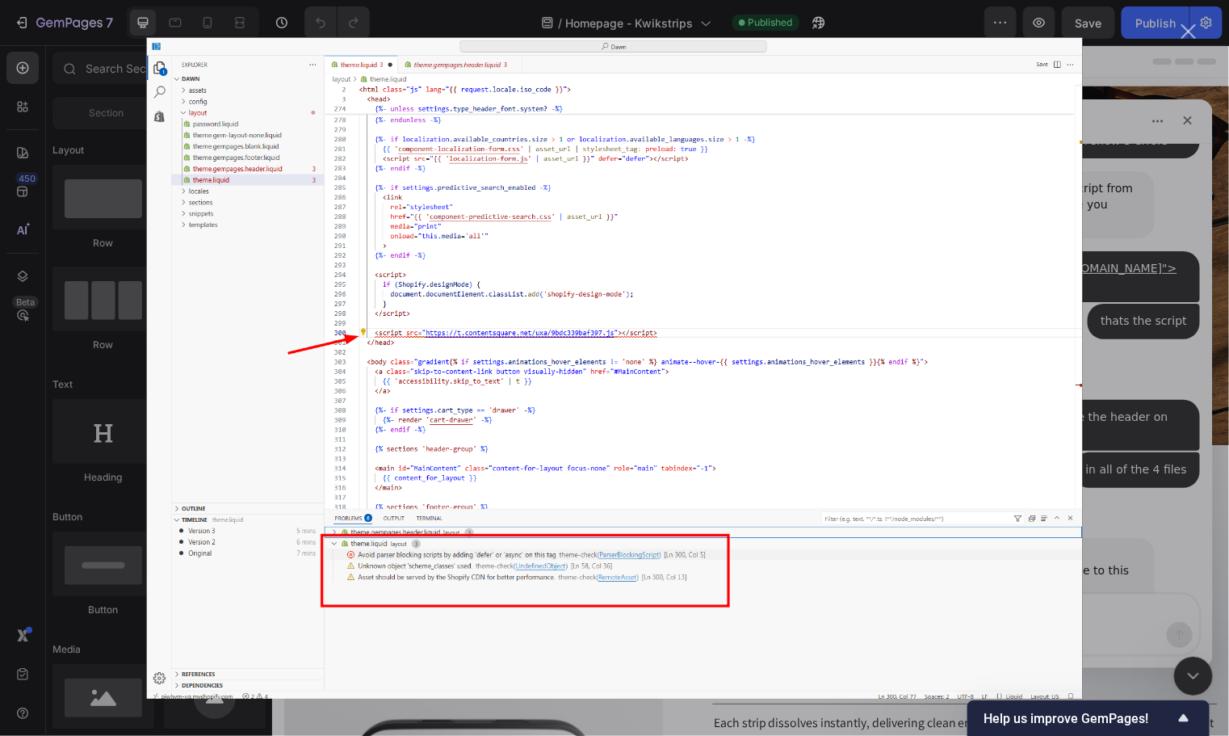
scroll to position [0, 0]
click at [1117, 356] on div "Intercom messenger" at bounding box center [614, 368] width 1229 height 736
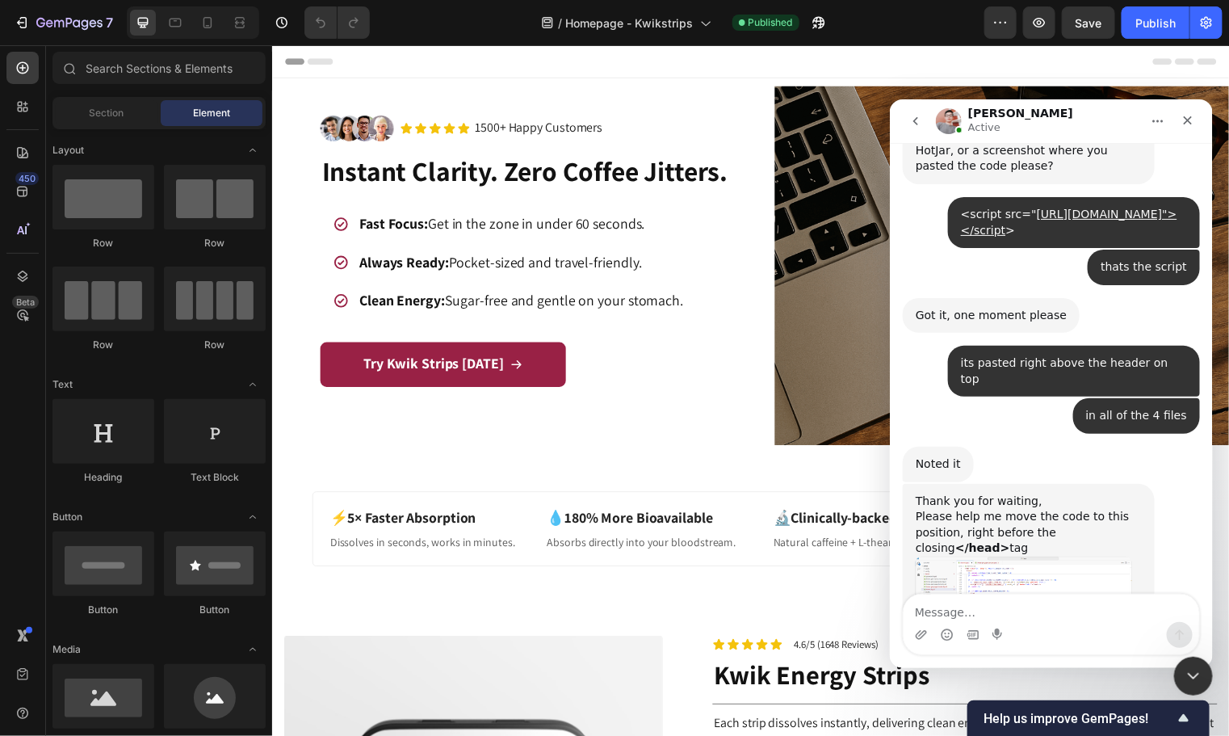
scroll to position [9563, 0]
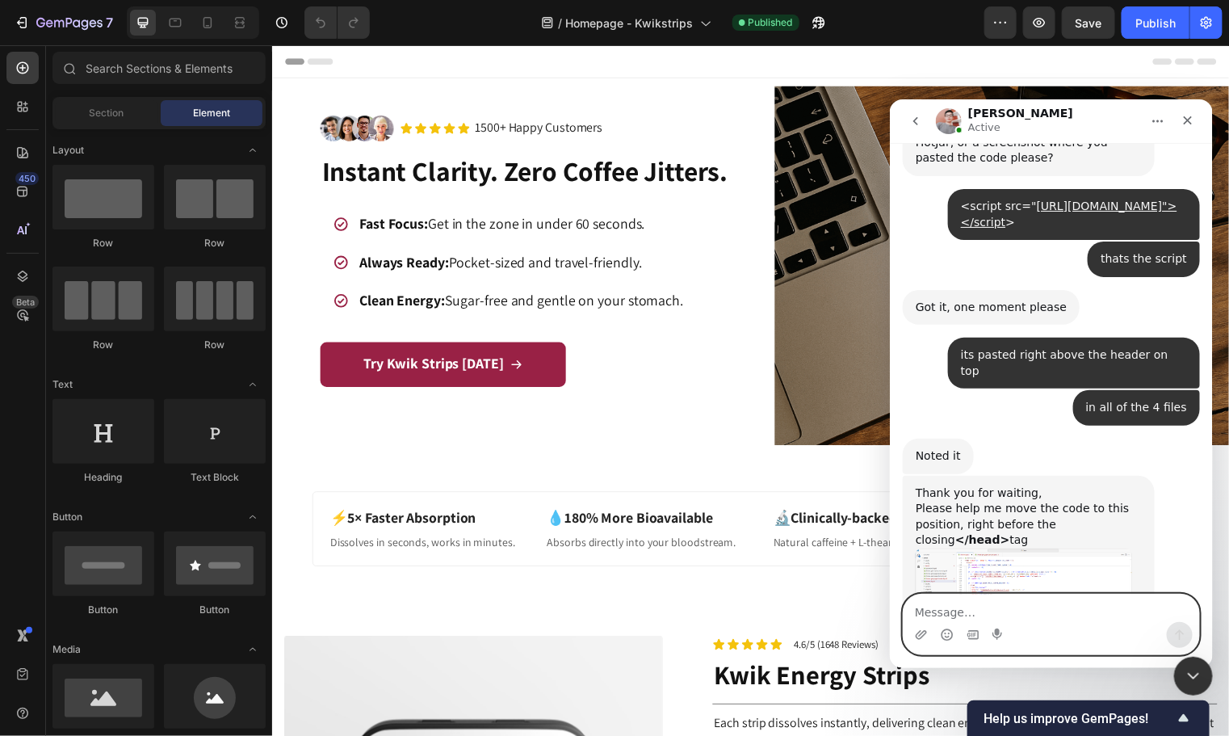
click at [1020, 609] on textarea "Message…" at bounding box center [1051, 607] width 296 height 27
type textarea "Let me check 1 sec"
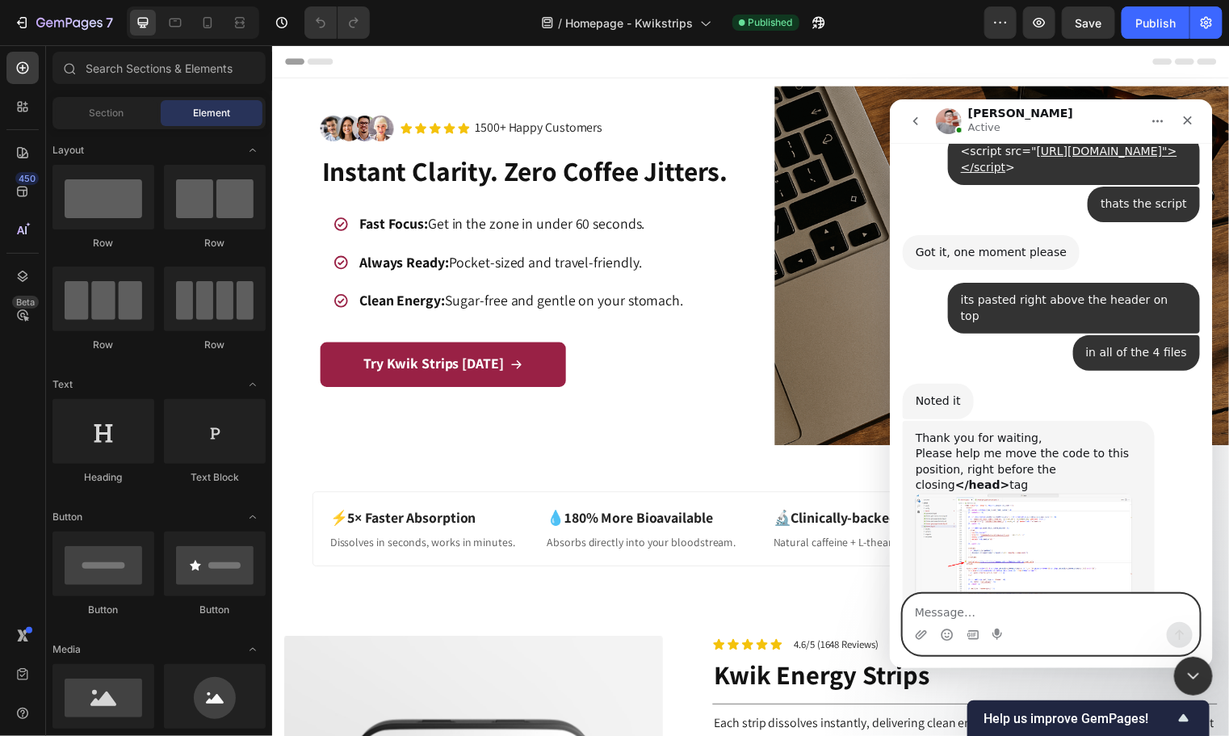
scroll to position [9590, 0]
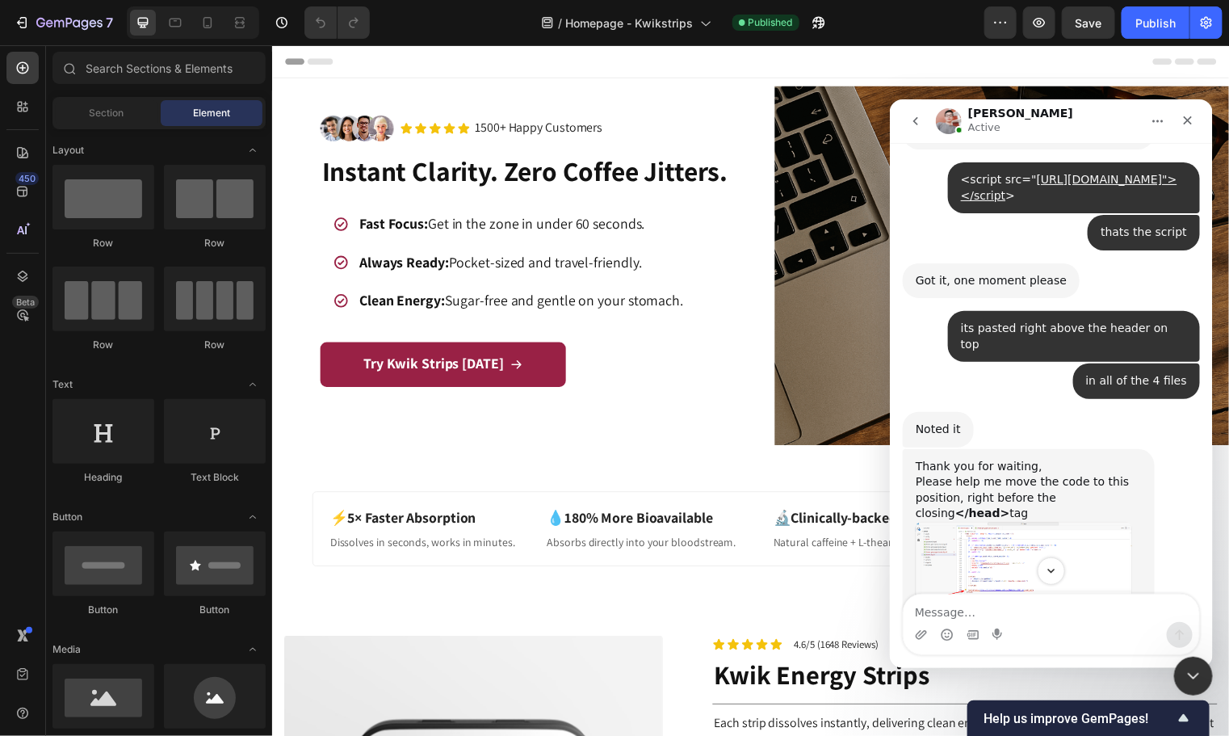
click at [995, 521] on img "Harry says…" at bounding box center [1023, 597] width 216 height 153
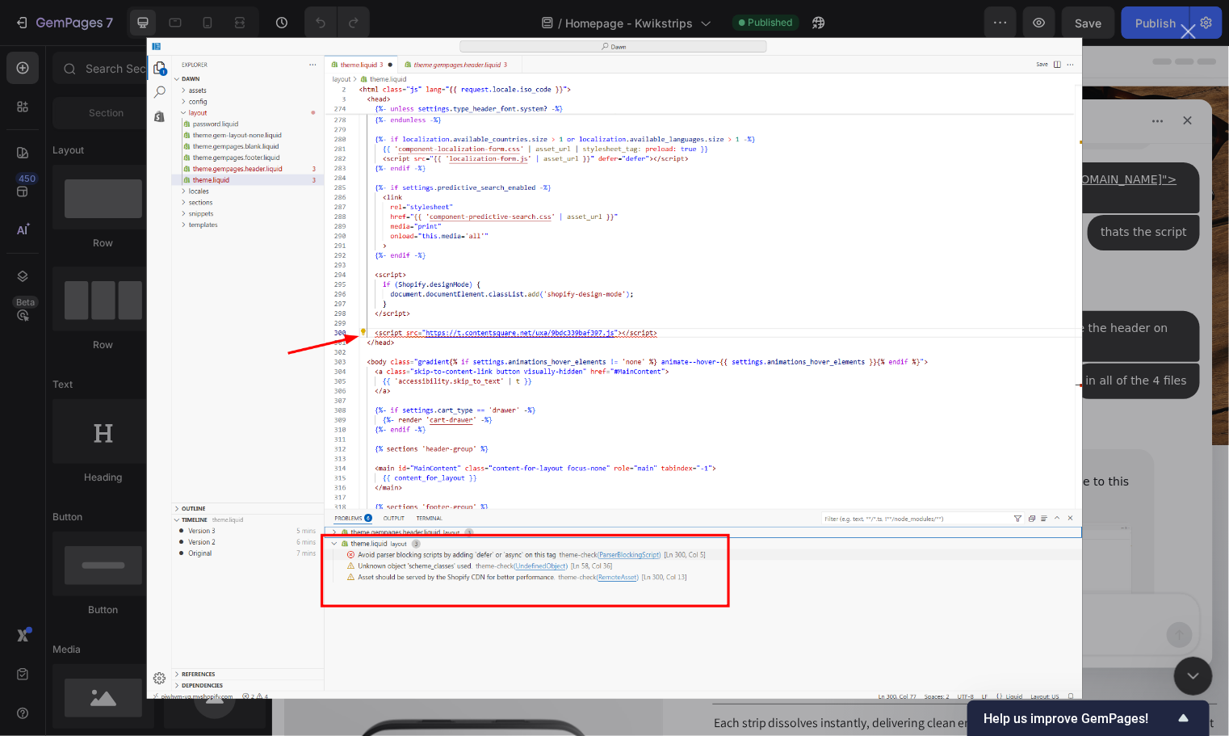
click at [1135, 245] on div "Intercom messenger" at bounding box center [614, 368] width 1229 height 736
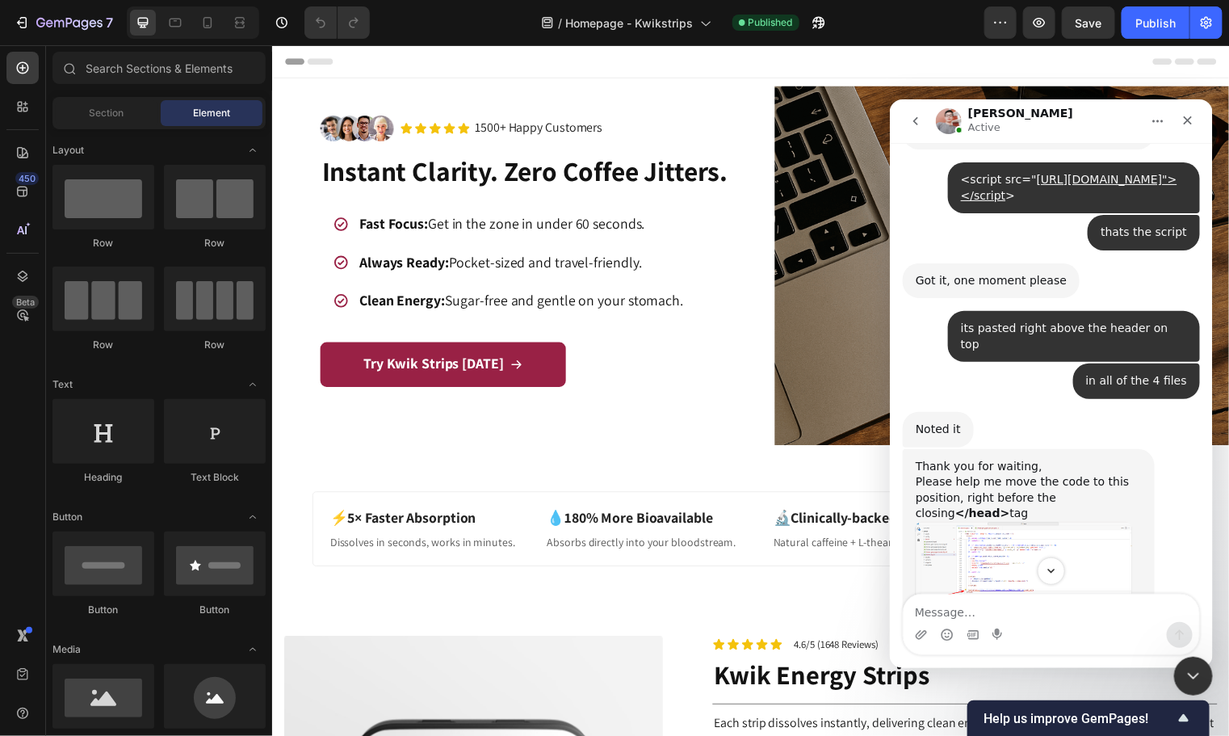
drag, startPoint x: 1037, startPoint y: 461, endPoint x: 996, endPoint y: 461, distance: 41.2
copy code "defer>"
click at [921, 634] on icon "Upload attachment" at bounding box center [920, 633] width 13 height 13
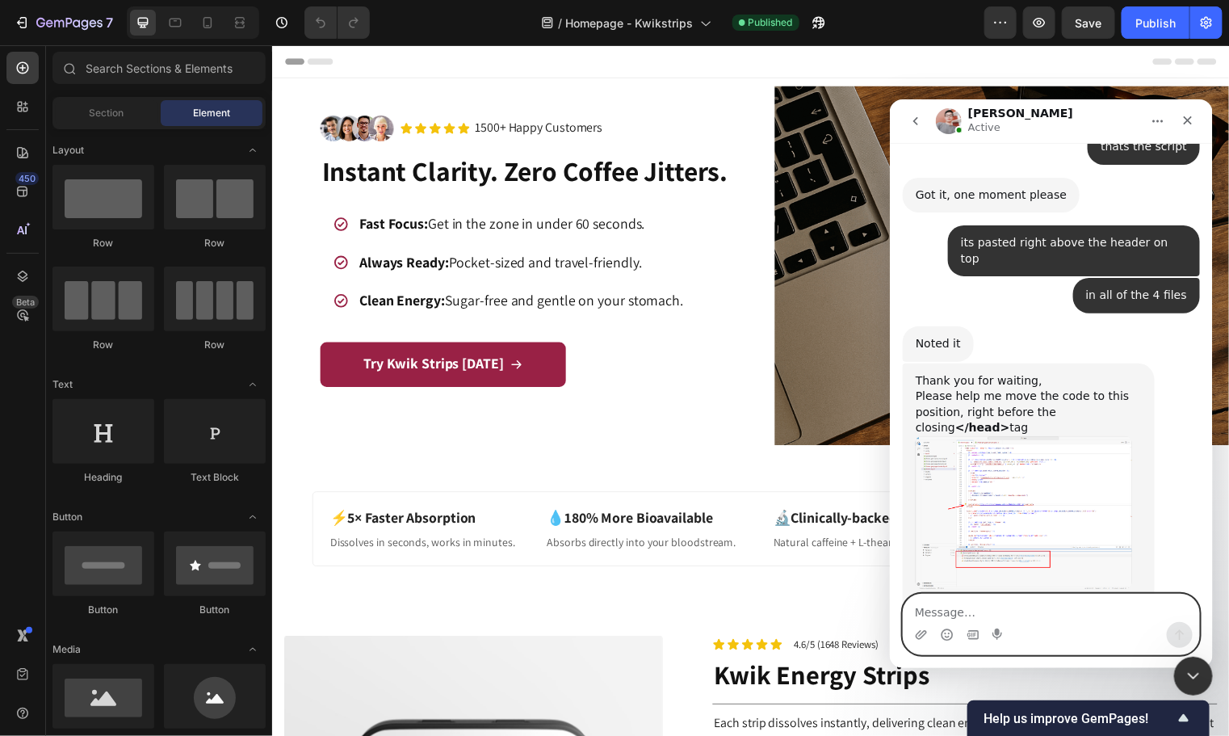
click at [935, 612] on textarea "Message…" at bounding box center [1051, 607] width 296 height 27
click at [918, 636] on icon "Upload attachment" at bounding box center [920, 633] width 13 height 13
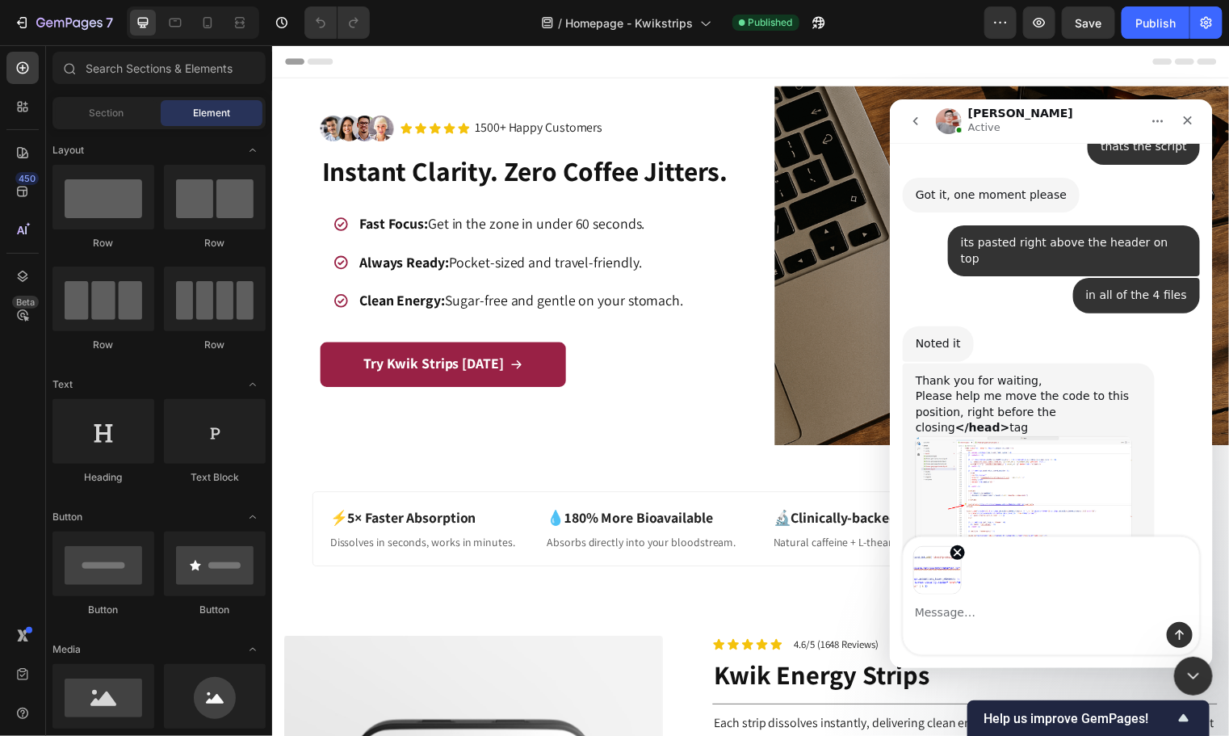
scroll to position [9733, 0]
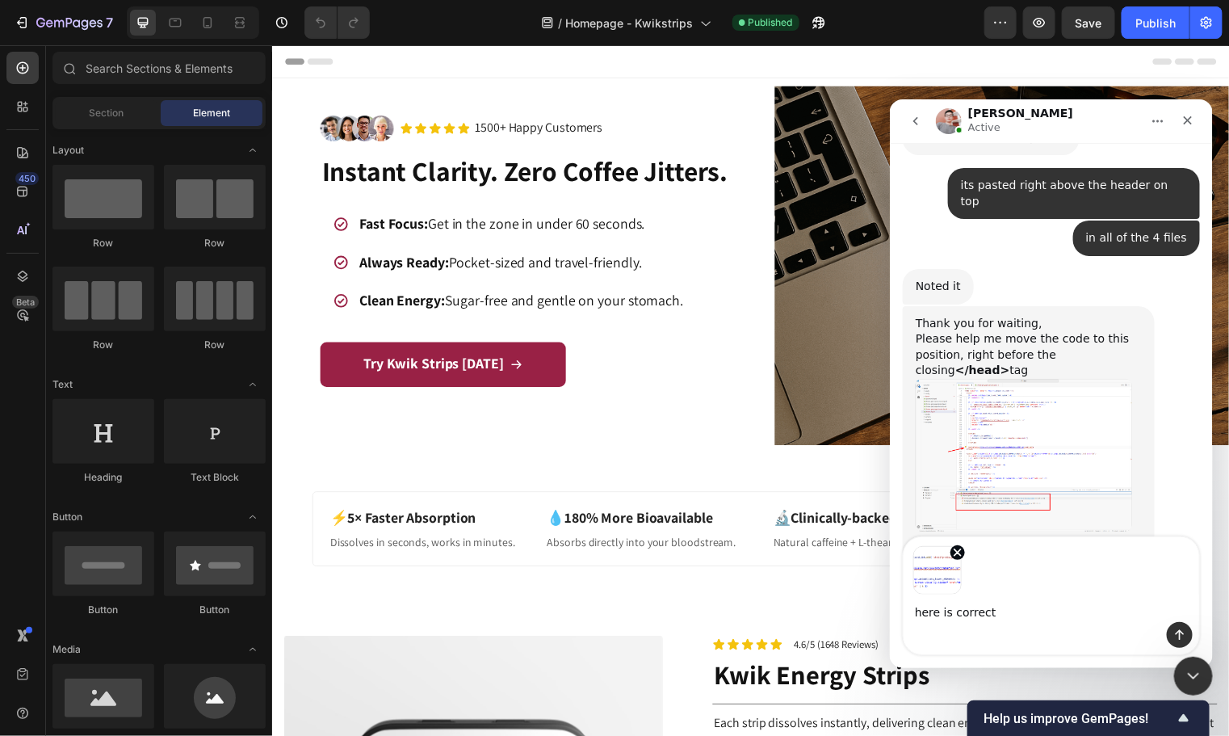
type textarea "here is correct?"
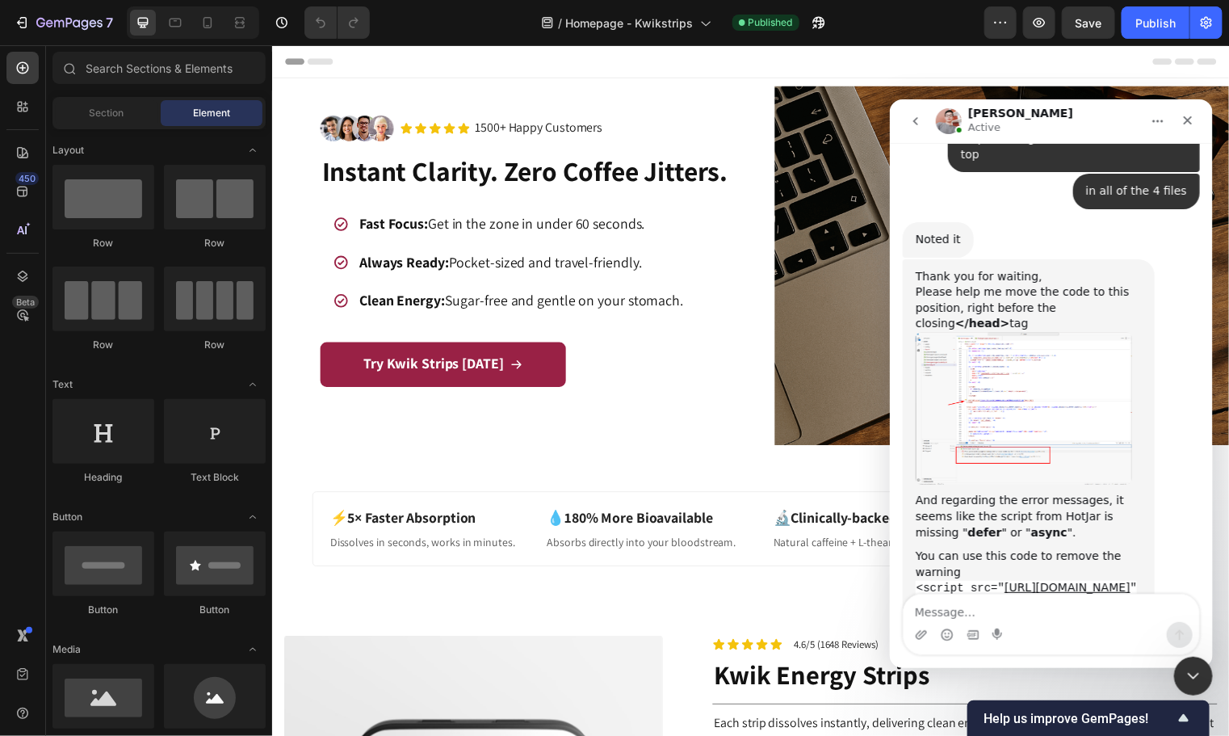
scroll to position [9806, 0]
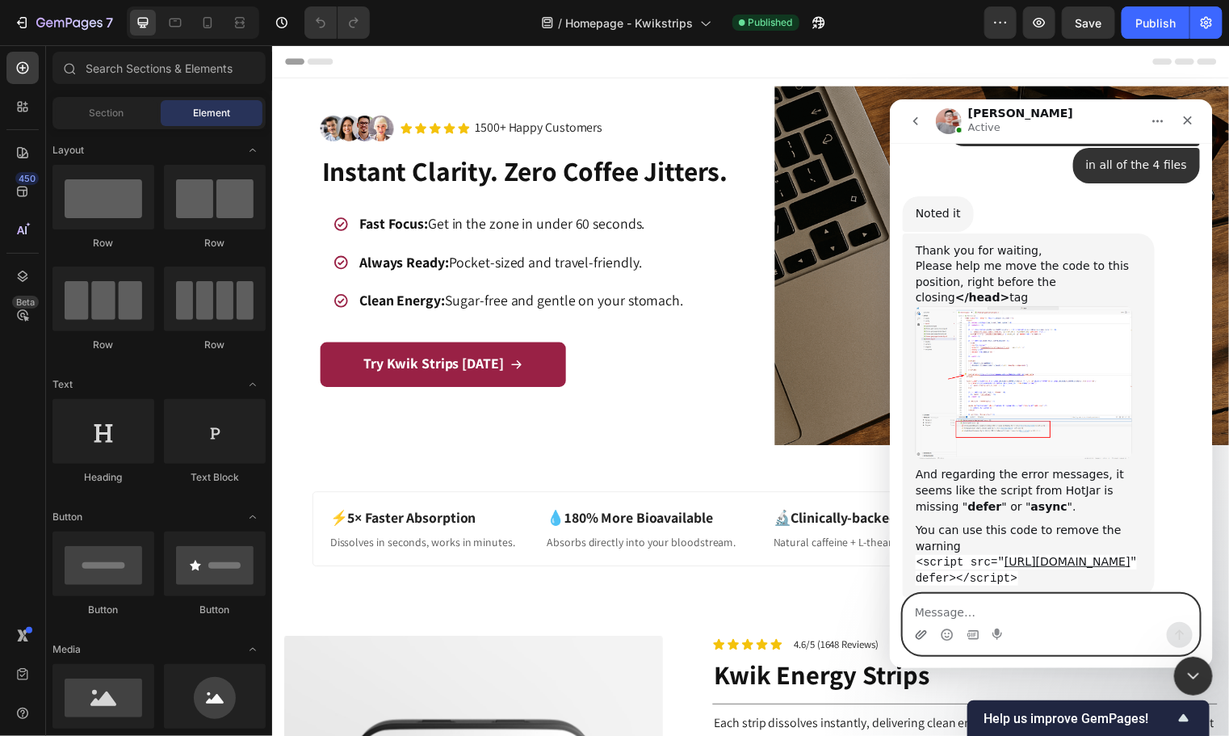
click at [922, 631] on icon "Upload attachment" at bounding box center [920, 633] width 11 height 9
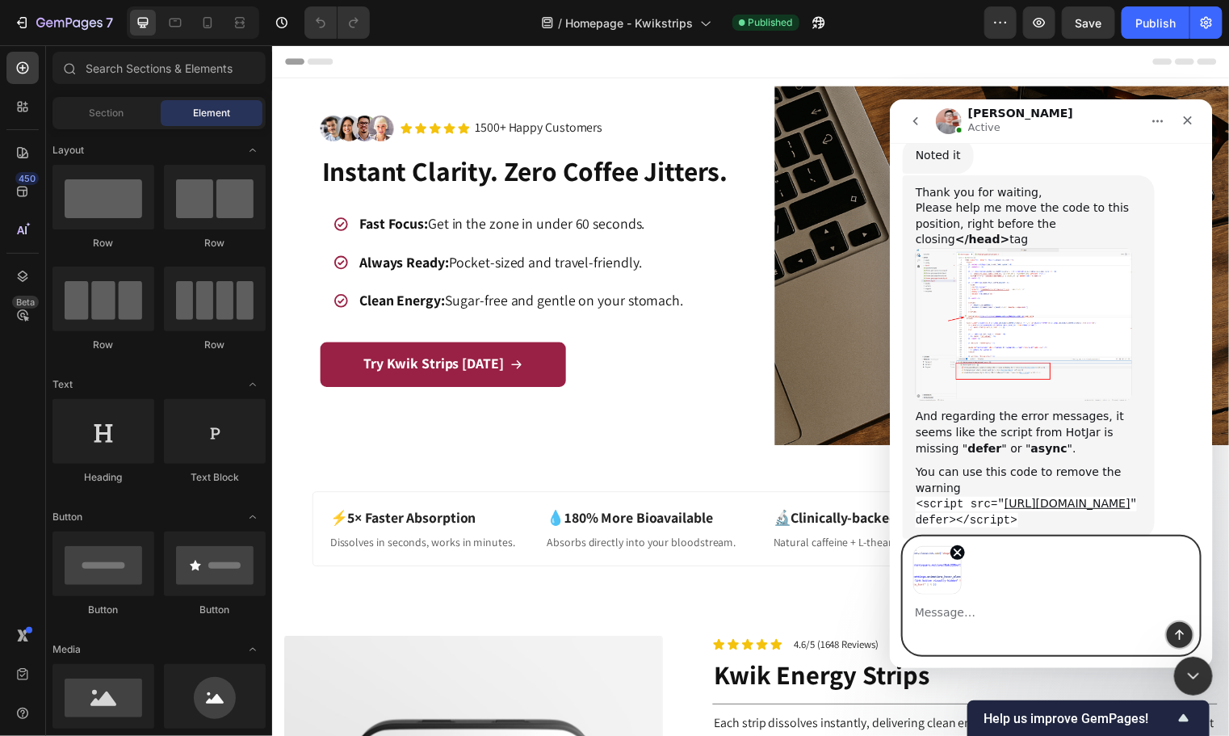
click at [1185, 628] on icon "Send a message…" at bounding box center [1179, 633] width 13 height 13
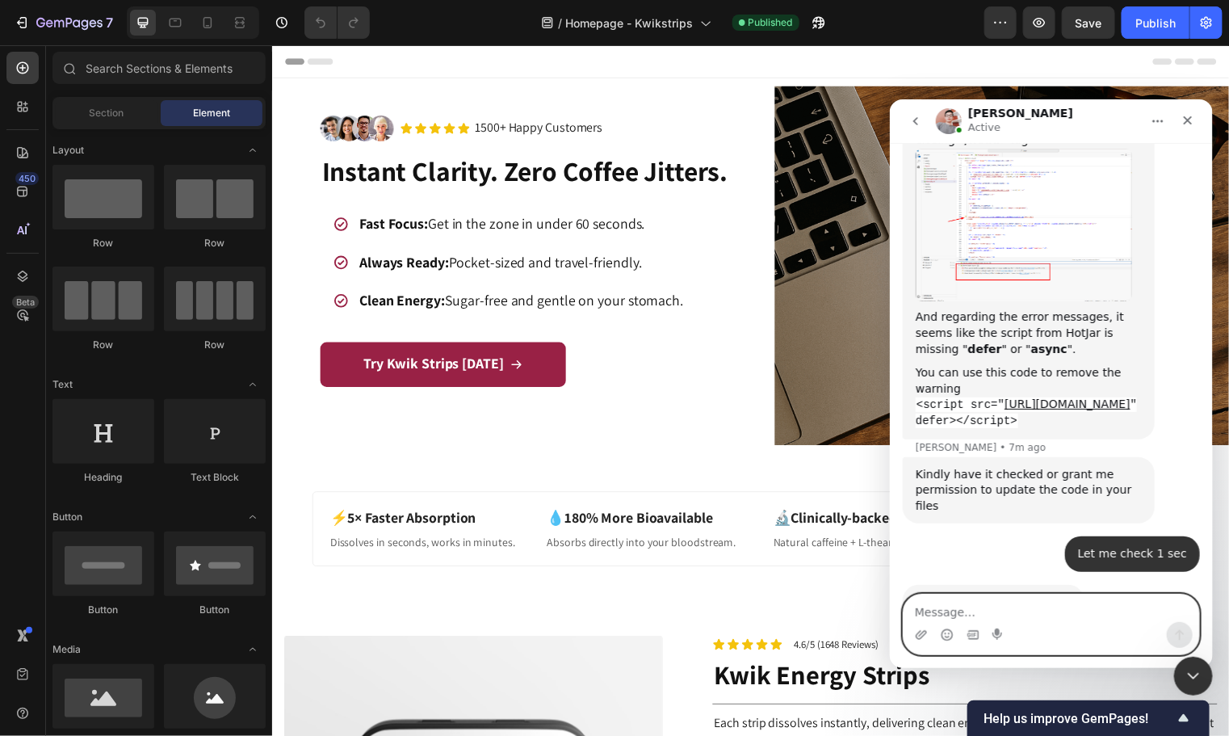
scroll to position [10076, 0]
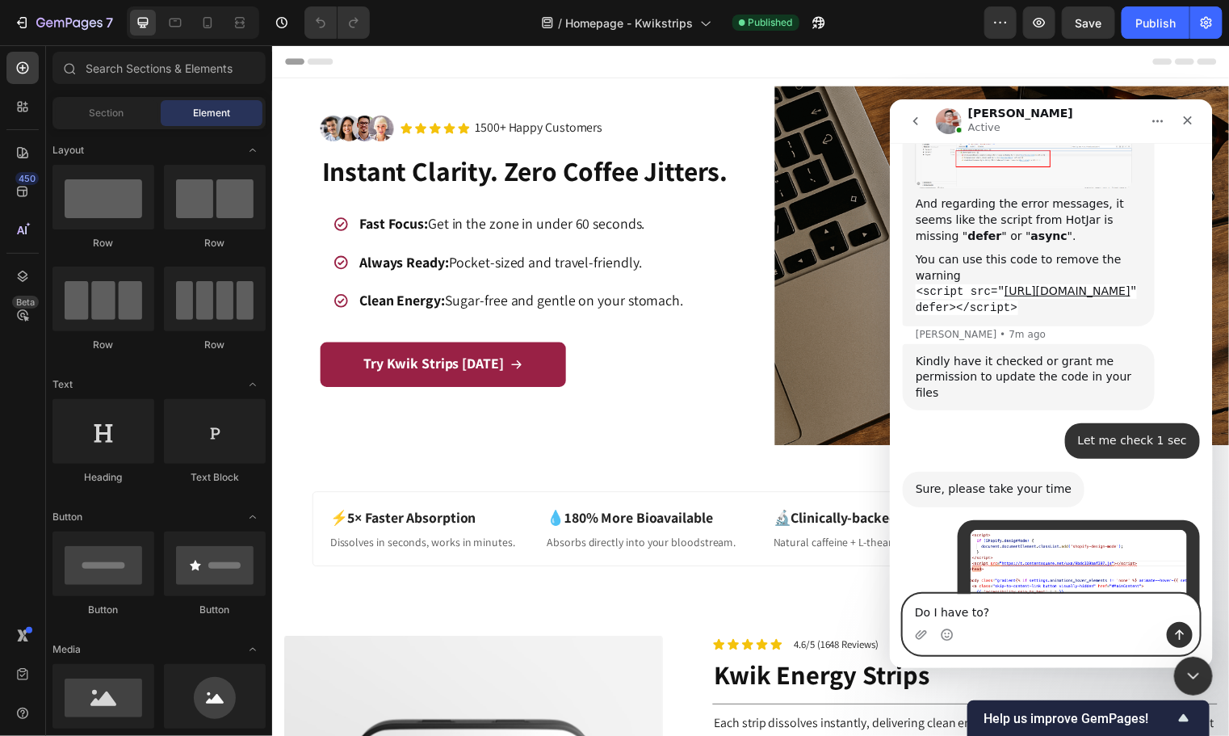
click at [913, 610] on textarea "Do I have to?" at bounding box center [1051, 607] width 296 height 27
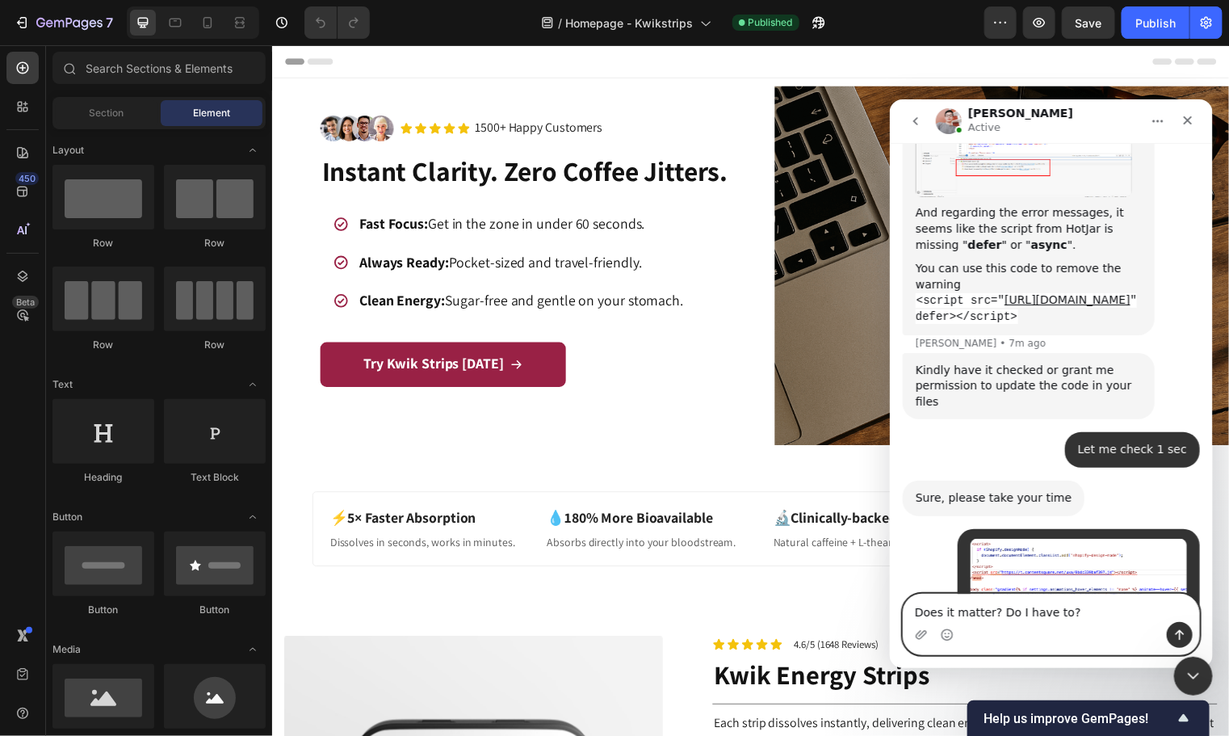
scroll to position [10066, 0]
drag, startPoint x: 1074, startPoint y: 611, endPoint x: 868, endPoint y: 606, distance: 206.0
click at [889, 606] on html "[PERSON_NAME] Active We're on GMT + 7 timezone and may get back to you shortly!…" at bounding box center [1050, 383] width 323 height 568
click at [1031, 604] on textarea "Does it matter? Do I have to?" at bounding box center [1051, 607] width 296 height 27
drag, startPoint x: 1097, startPoint y: 604, endPoint x: 996, endPoint y: 606, distance: 101.0
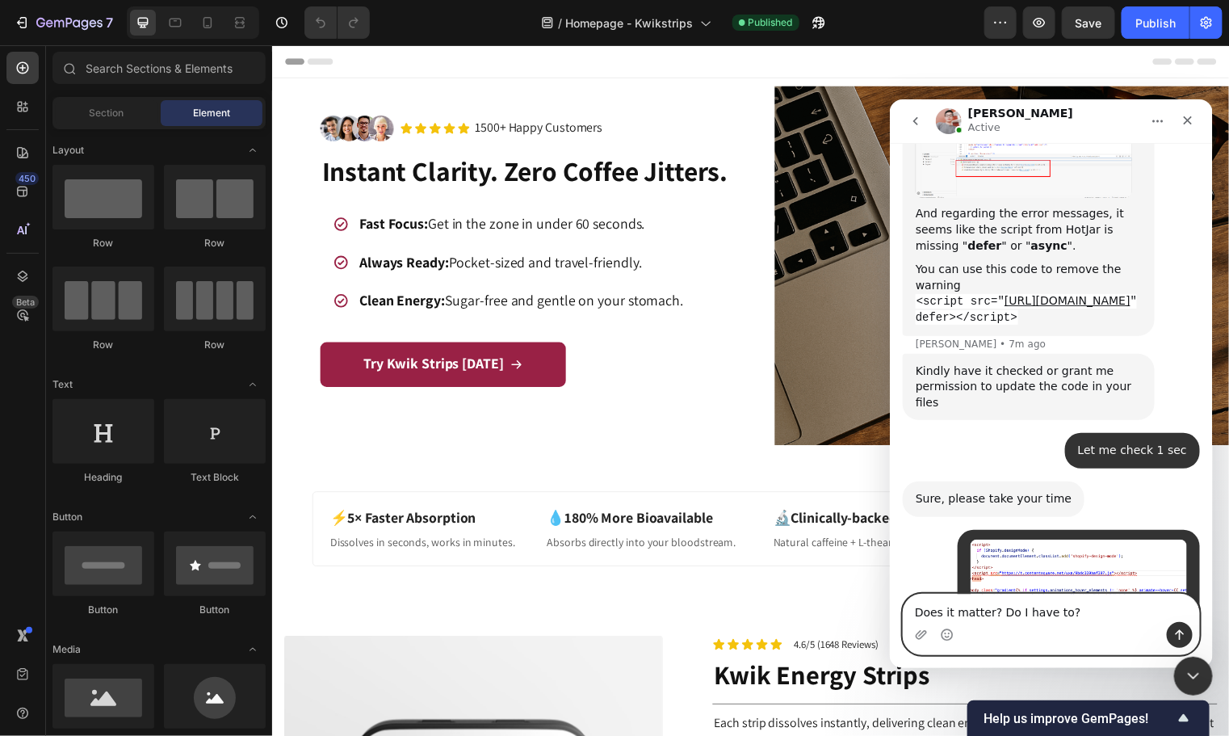
click at [996, 606] on textarea "Does it matter? Do I have to?" at bounding box center [1051, 607] width 296 height 27
type textarea "Does it matter? Will it be bugged if I dont add defer?"
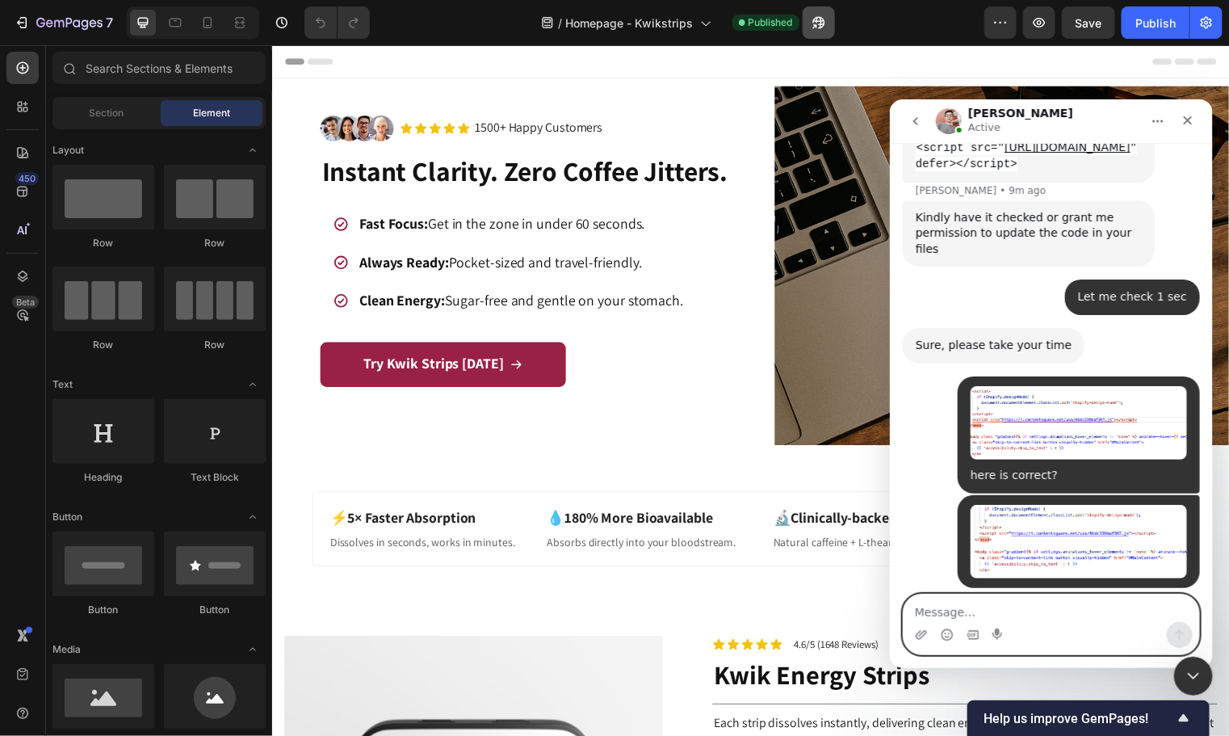
scroll to position [10274, 0]
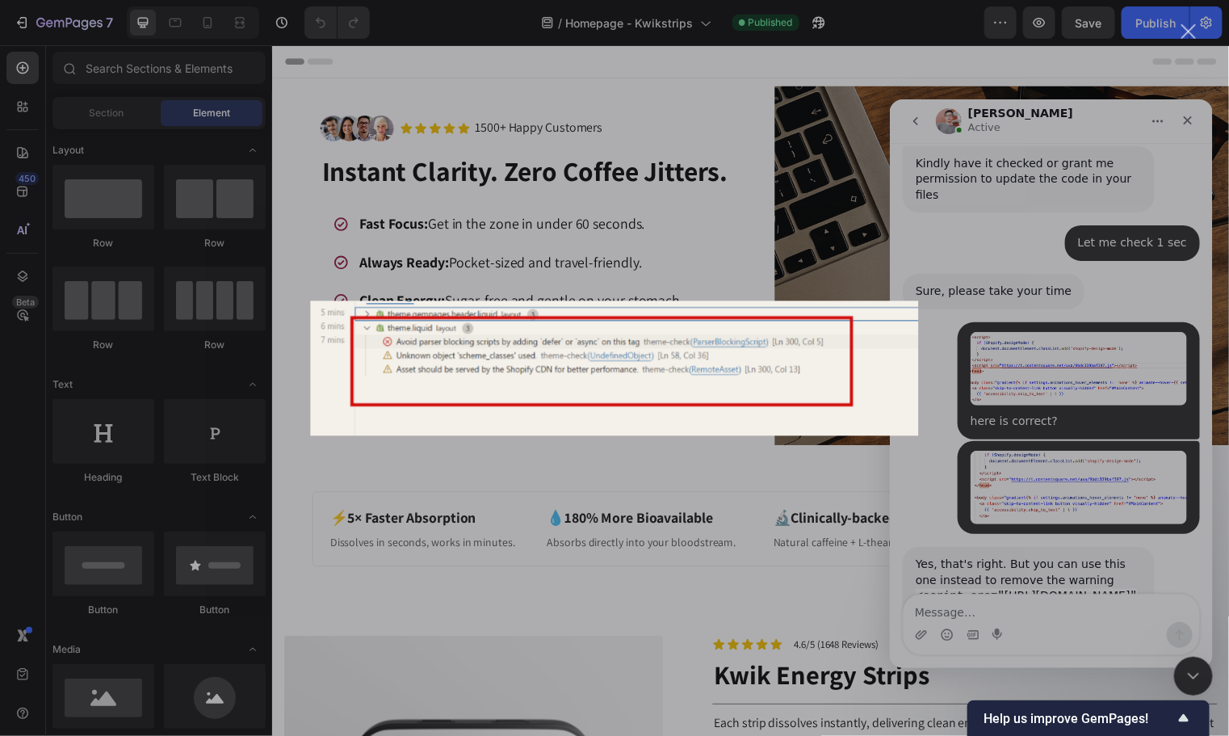
scroll to position [0, 0]
click at [999, 531] on div "Intercom messenger" at bounding box center [614, 368] width 1229 height 736
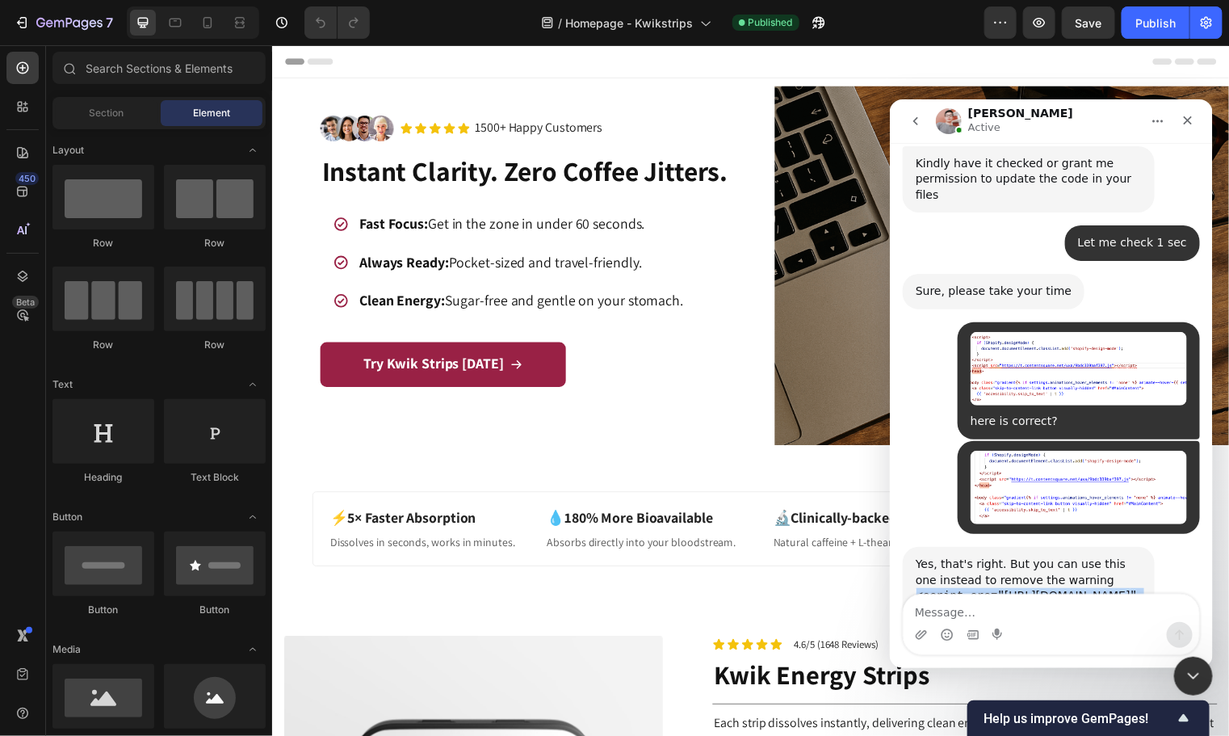
drag, startPoint x: 1114, startPoint y: 279, endPoint x: 911, endPoint y: 249, distance: 205.7
click at [911, 546] on div "Yes, that's right. But you can use this one instead to remove the warning <scri…" at bounding box center [1028, 587] width 252 height 83
copy code "<script src=" [URL][DOMAIN_NAME] " defer></script>"
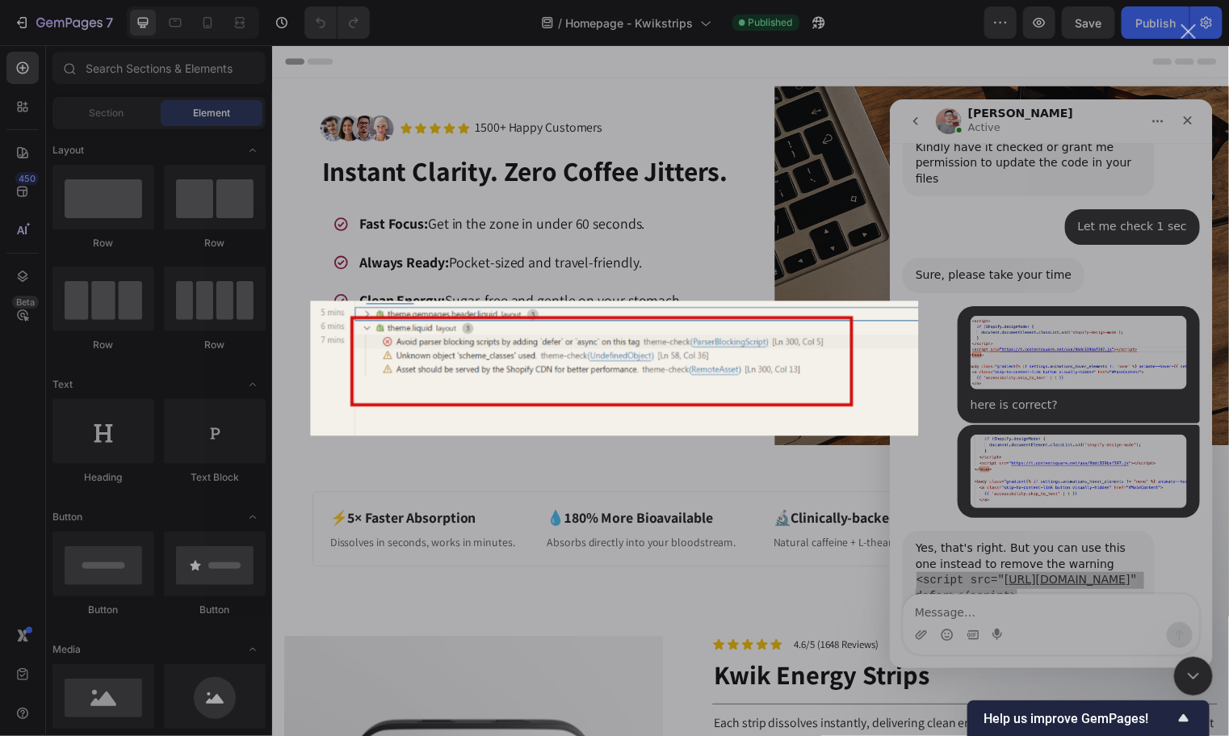
click at [1116, 502] on div "Intercom messenger" at bounding box center [614, 368] width 1229 height 736
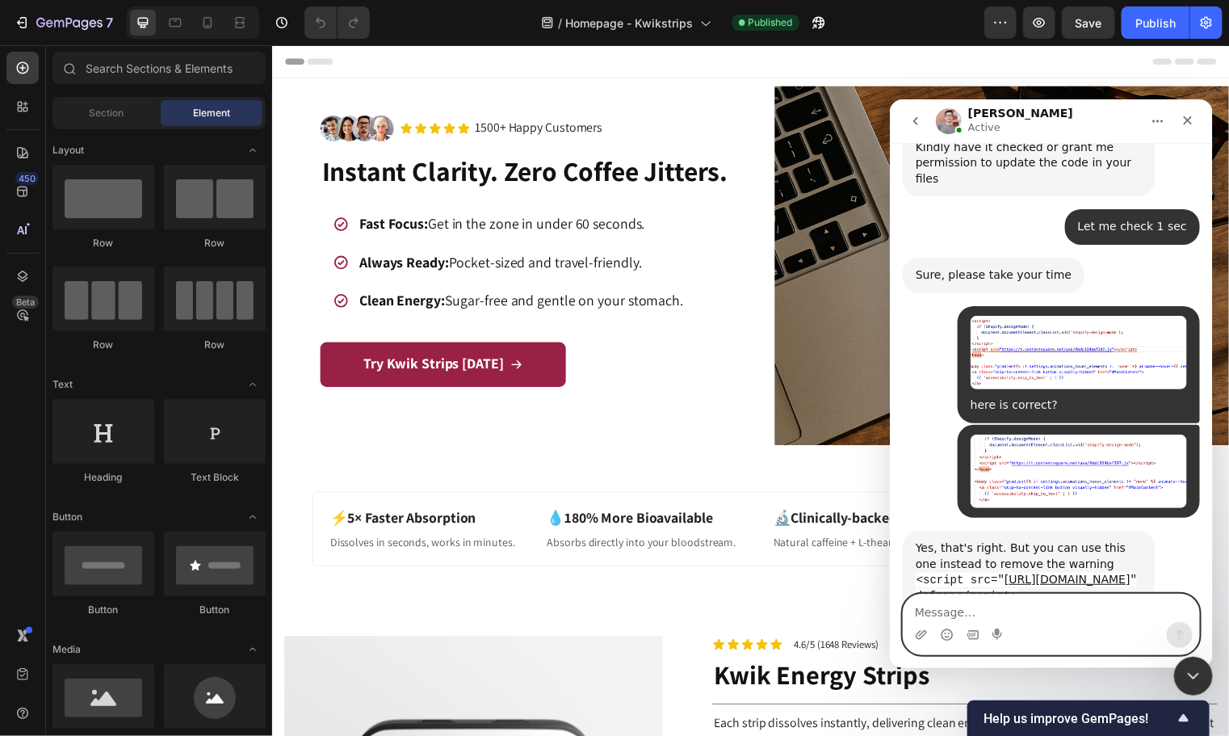
click at [933, 613] on textarea "Message…" at bounding box center [1051, 607] width 296 height 27
type textarea "Ok I added it !"
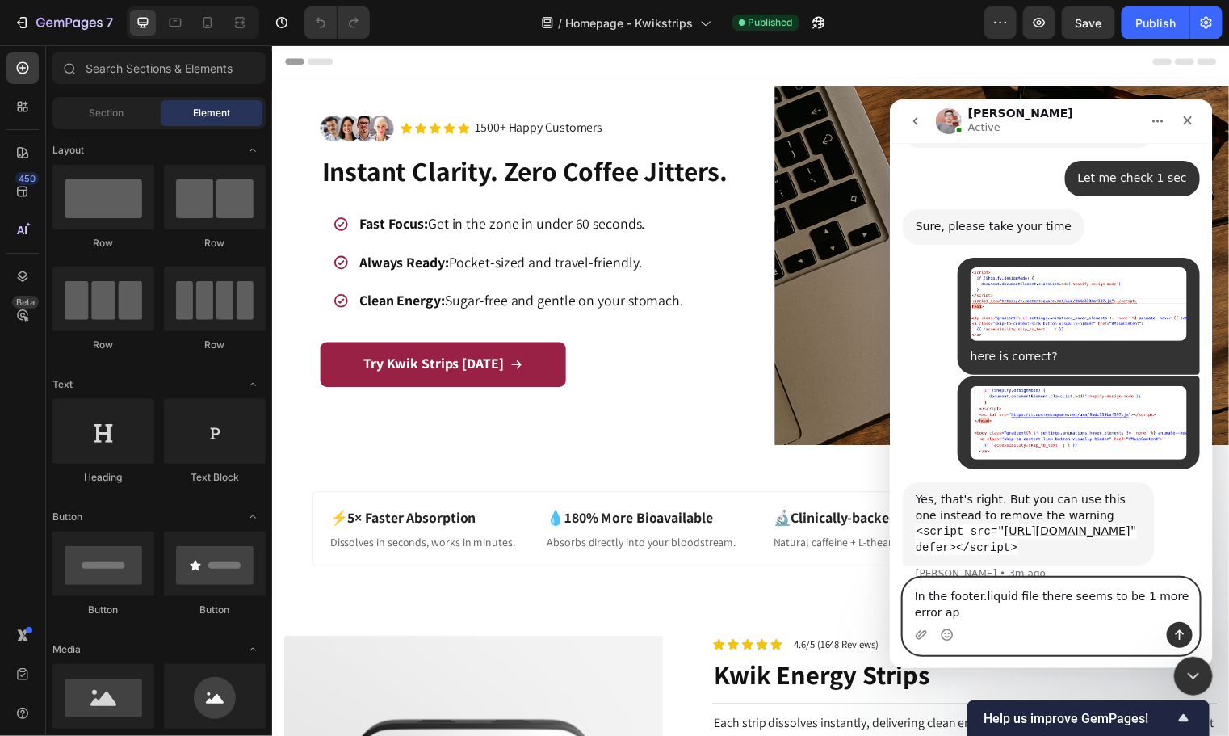
scroll to position [10355, 0]
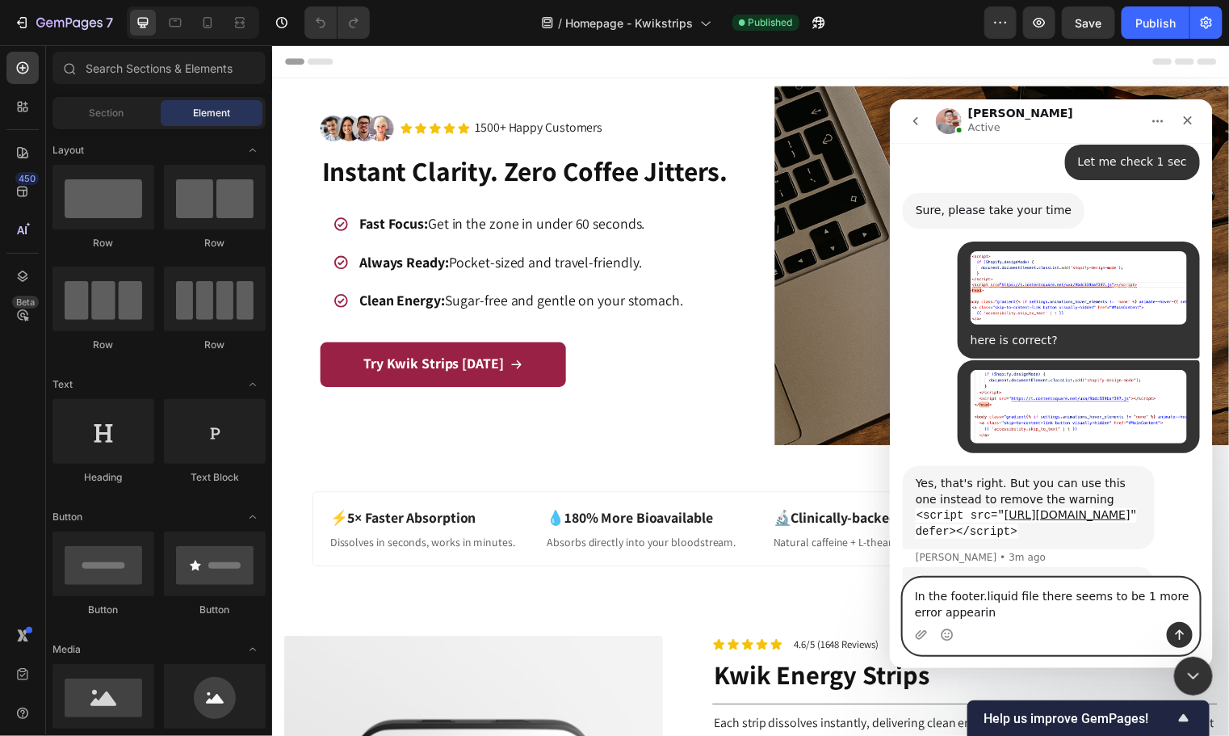
type textarea "In the footer.liquid file there seems to be 1 more error appearing"
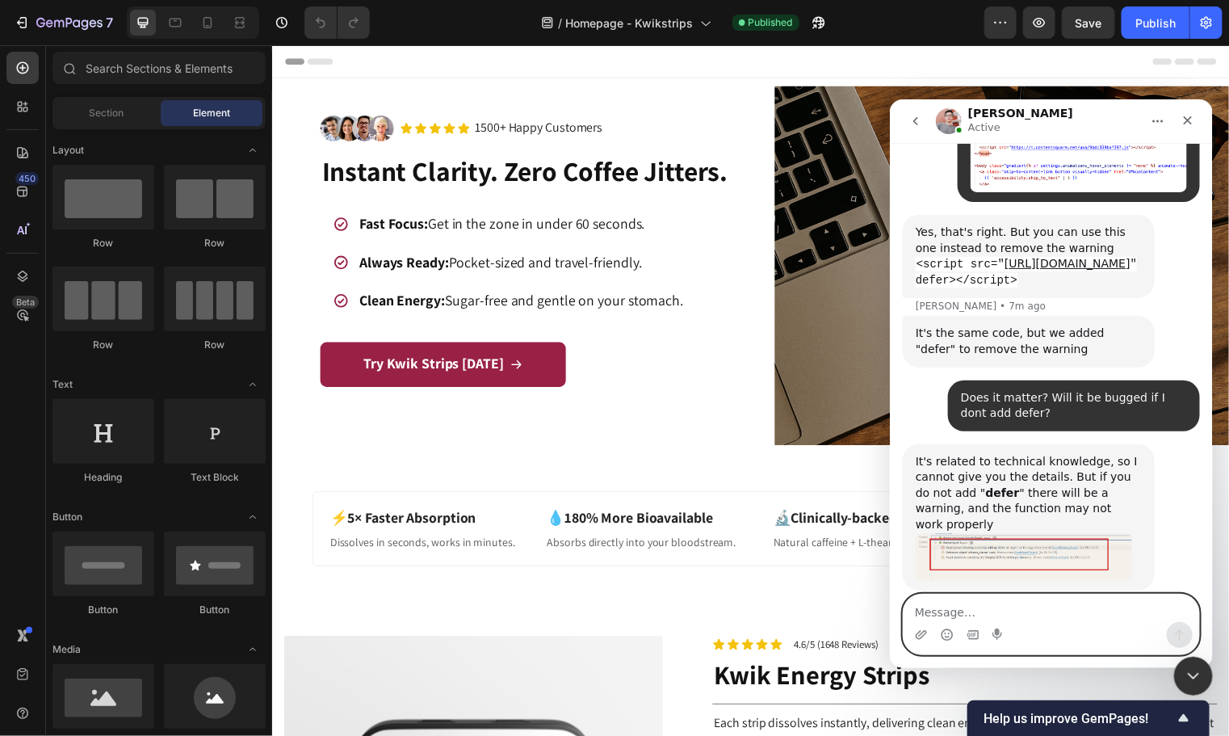
scroll to position [10624, 0]
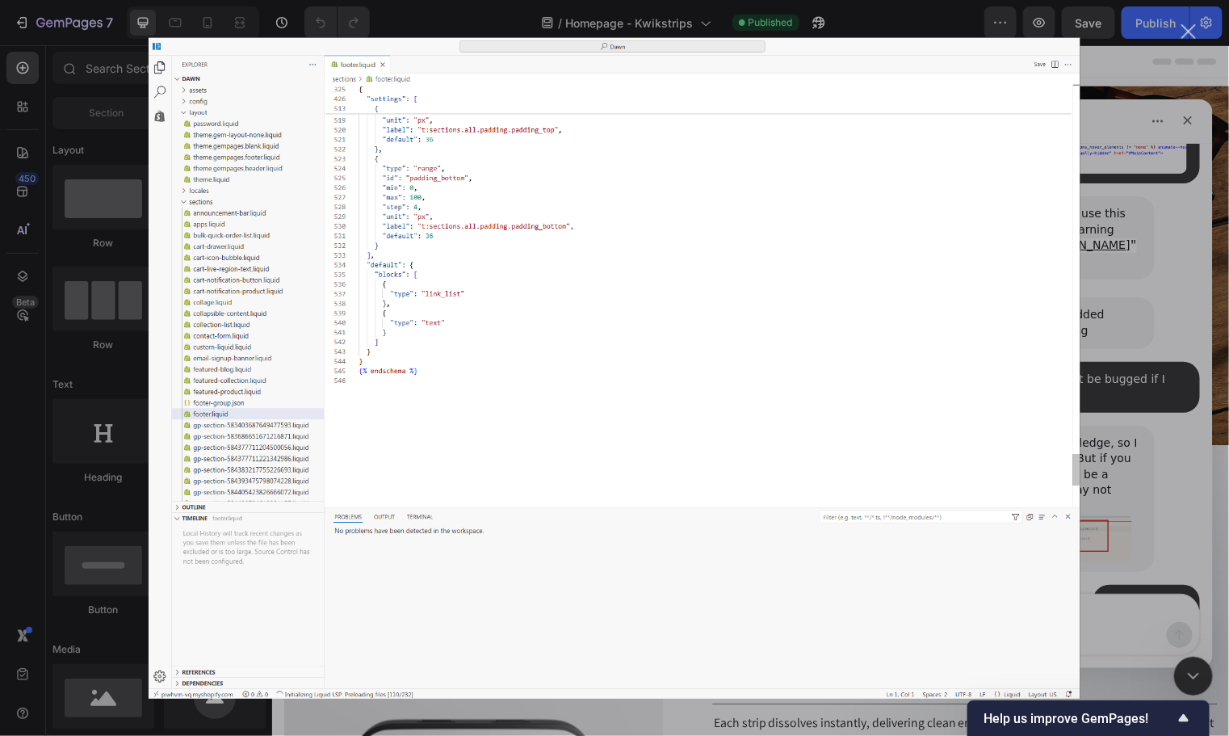
click at [1114, 430] on div "Intercom messenger" at bounding box center [614, 368] width 1229 height 736
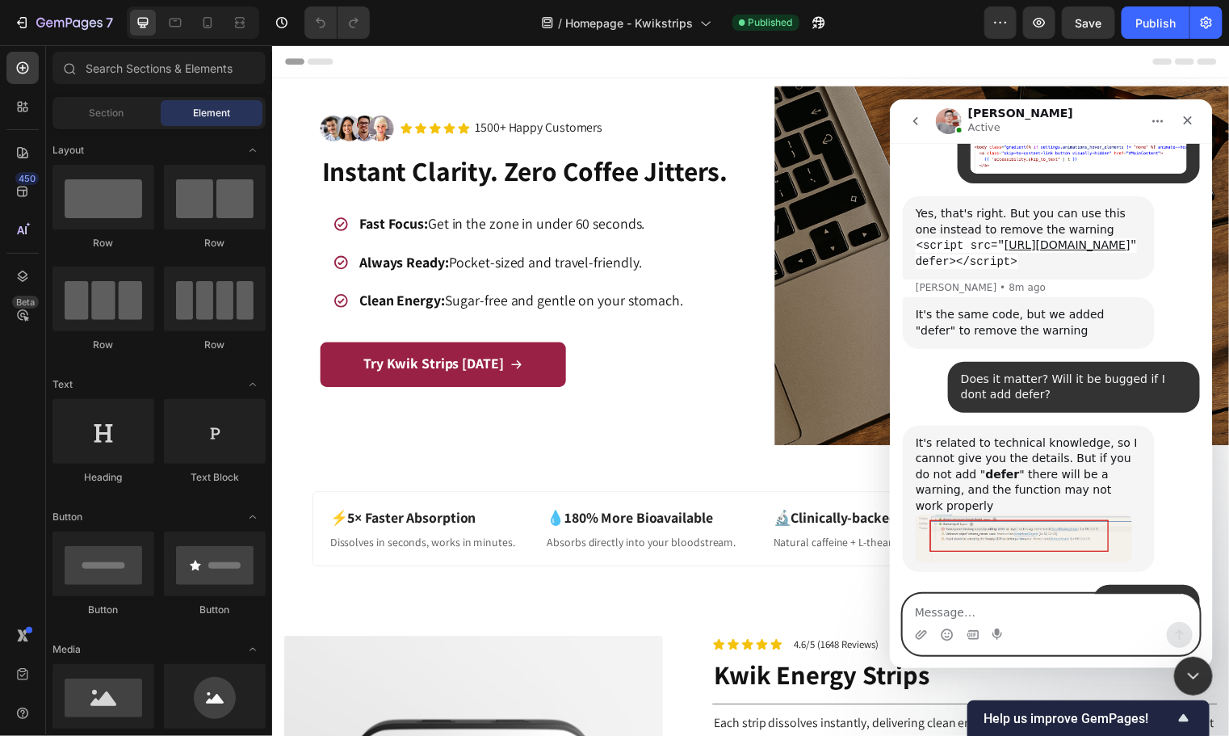
click at [967, 600] on textarea "Message…" at bounding box center [1051, 607] width 296 height 27
type textarea "True seems to be solved!"
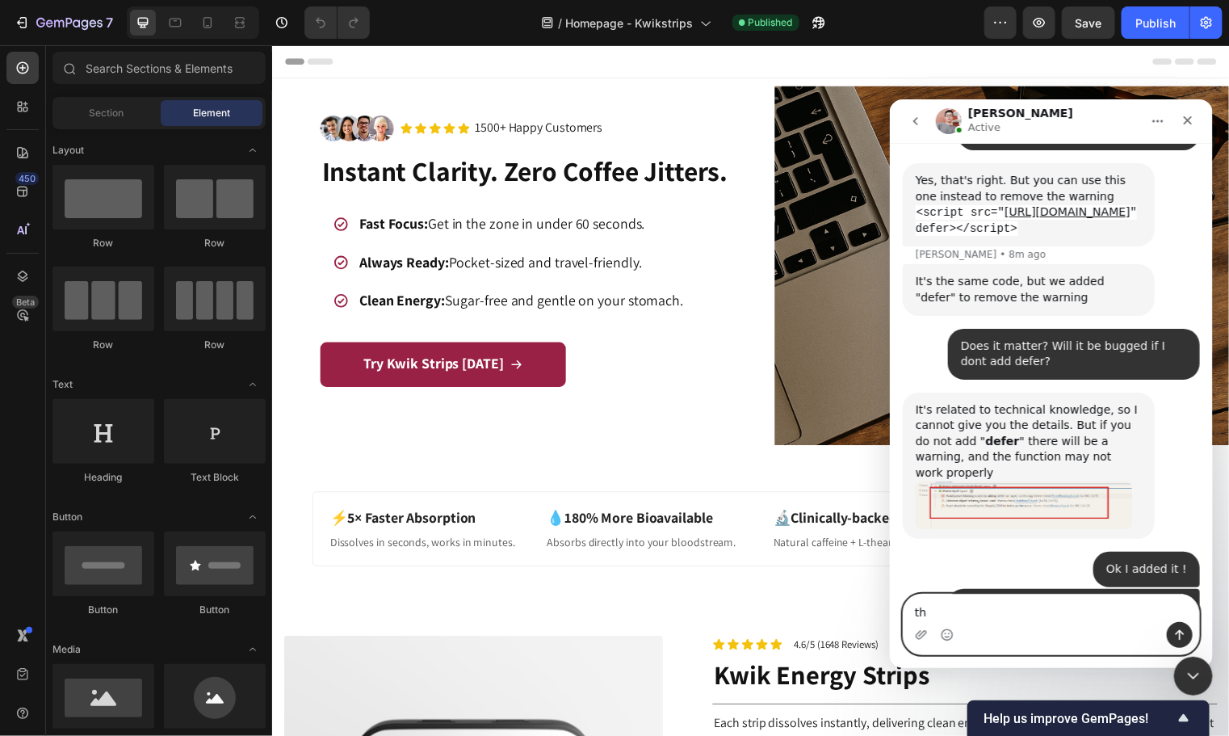
scroll to position [10672, 0]
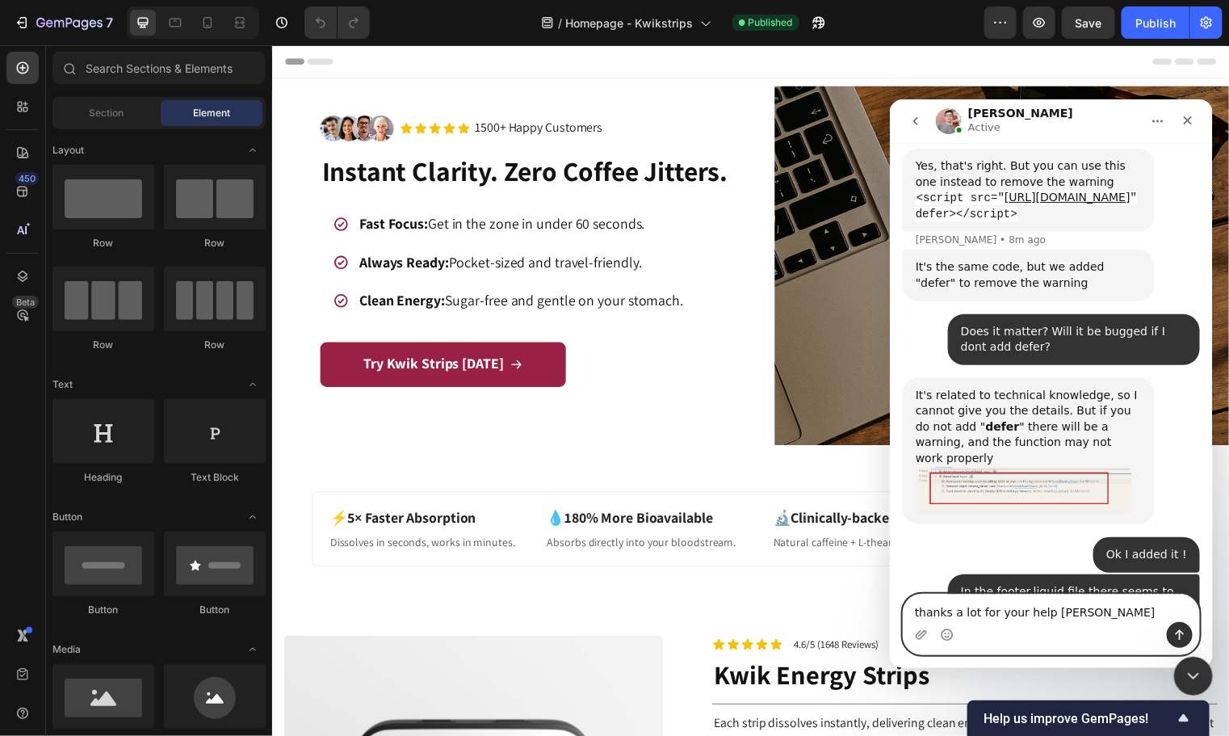
type textarea "thanks a lot for your help [PERSON_NAME]!"
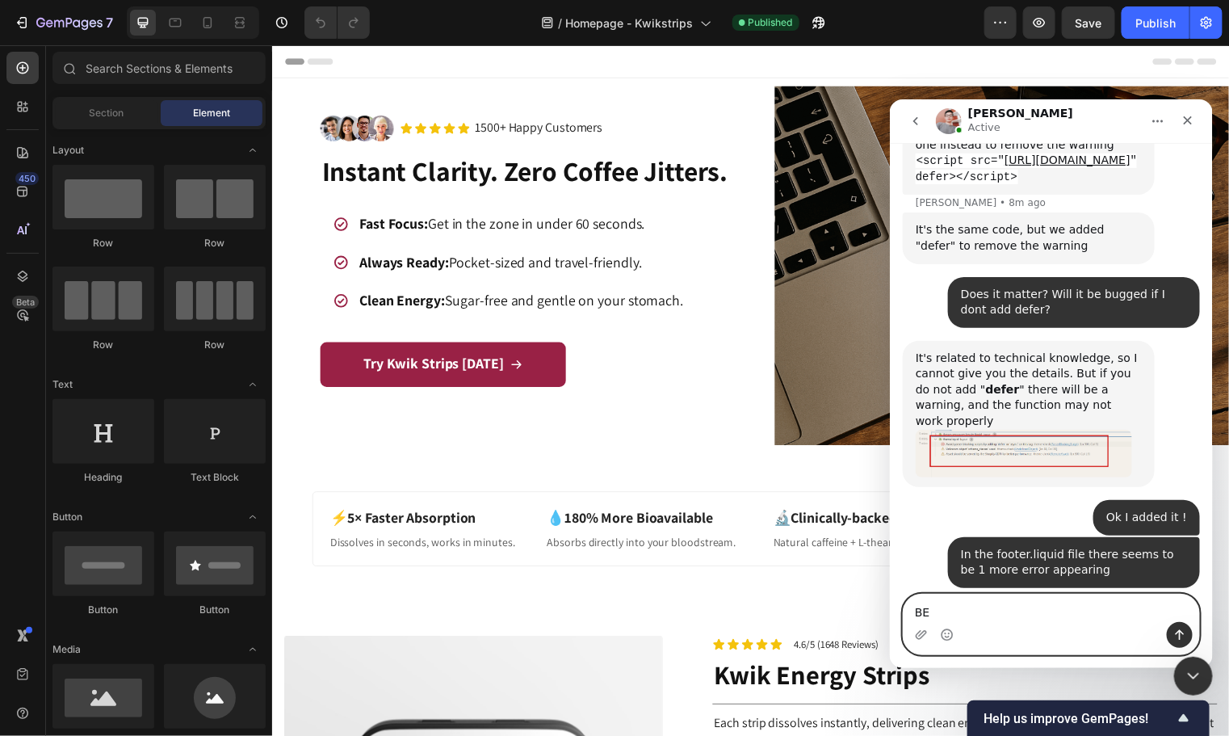
type textarea "B"
type textarea "HAve a great day"
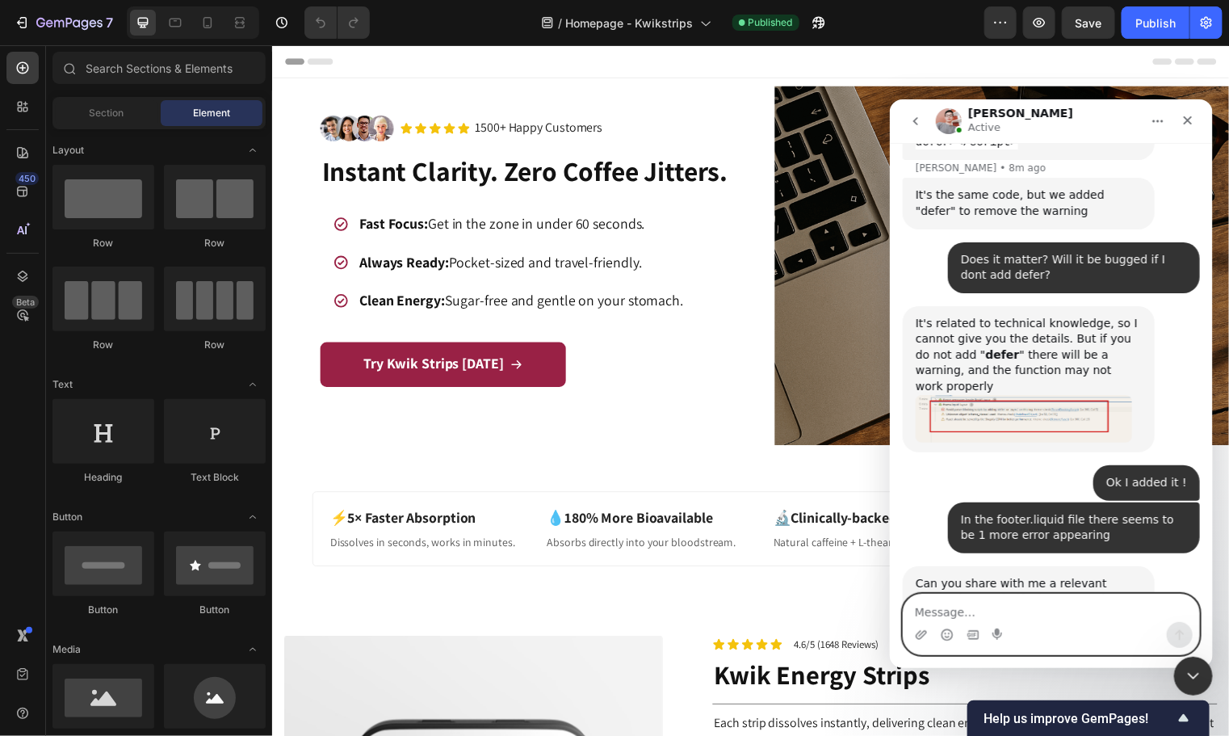
scroll to position [10746, 0]
